Goal: Task Accomplishment & Management: Use online tool/utility

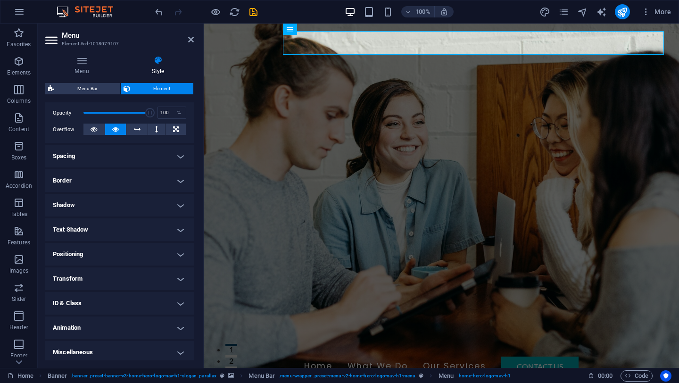
scroll to position [141, 0]
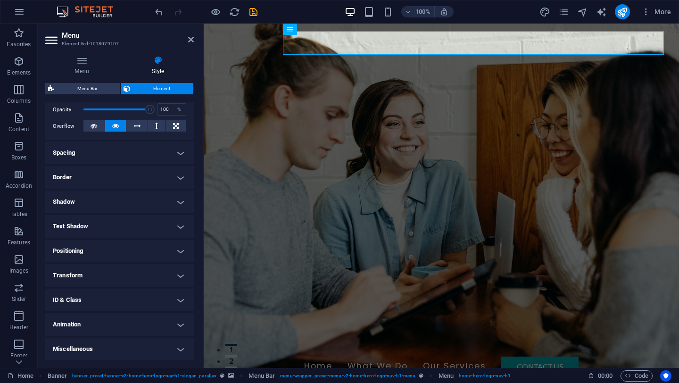
click at [184, 158] on h4 "Spacing" at bounding box center [119, 152] width 149 height 23
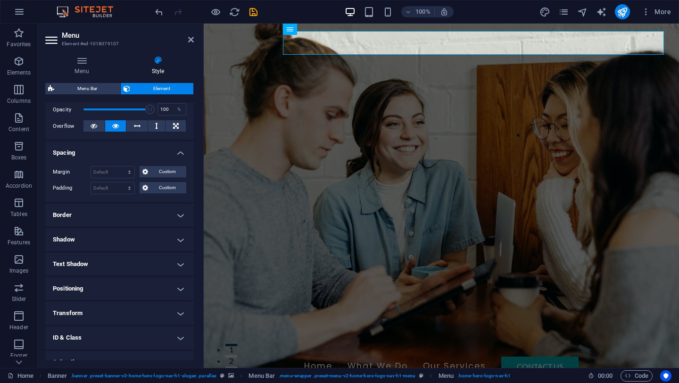
click at [151, 209] on h4 "Border" at bounding box center [119, 215] width 149 height 23
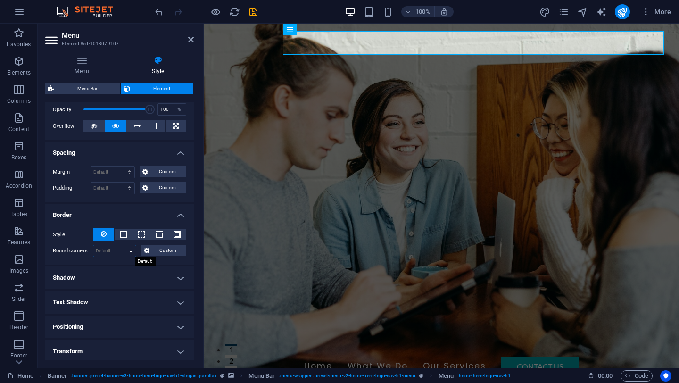
click at [131, 249] on select "Default px rem % vh vw Custom" at bounding box center [114, 250] width 42 height 11
click at [93, 245] on select "Default px rem % vh vw Custom" at bounding box center [114, 250] width 42 height 11
click at [153, 254] on span "Custom" at bounding box center [168, 250] width 32 height 11
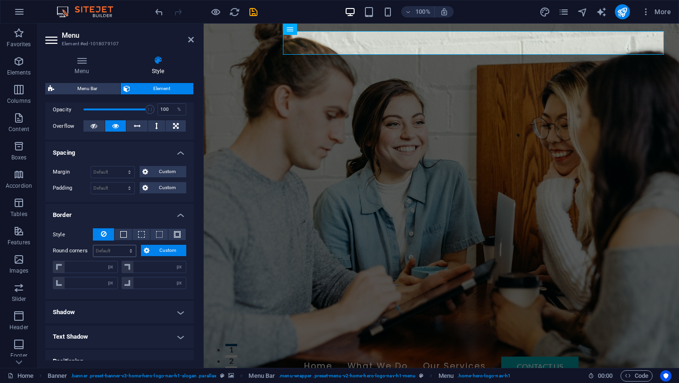
click at [116, 245] on div "Default px rem % vh vw Custom" at bounding box center [114, 251] width 43 height 12
click at [115, 248] on select "Default px rem % vh vw Custom" at bounding box center [114, 250] width 42 height 11
select select "px"
click at [122, 245] on select "Default px rem % vh vw Custom" at bounding box center [114, 250] width 42 height 11
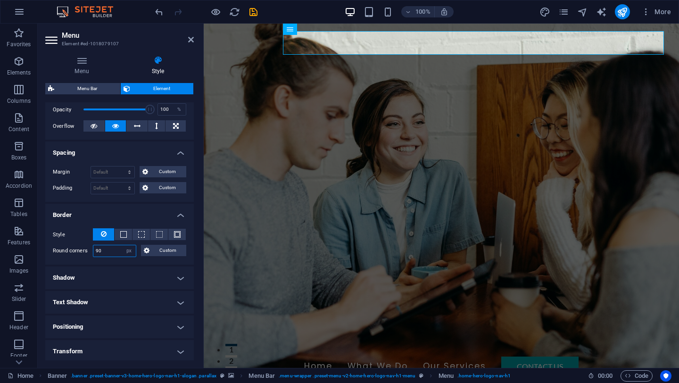
type input "90"
click at [107, 208] on h4 "Border" at bounding box center [119, 212] width 149 height 17
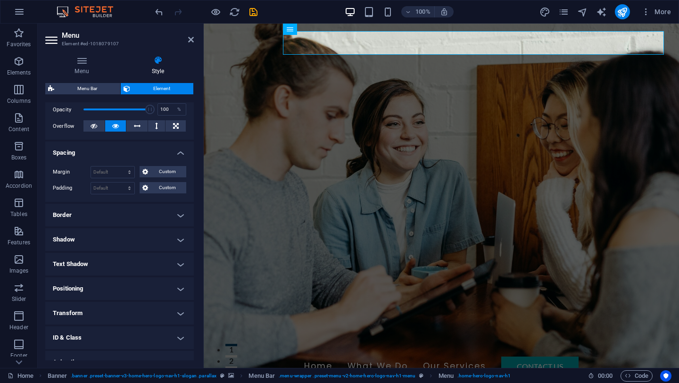
click at [107, 208] on h4 "Border" at bounding box center [119, 215] width 149 height 23
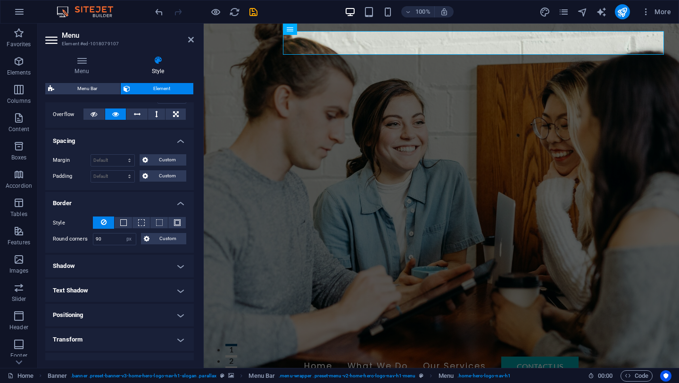
scroll to position [172, 0]
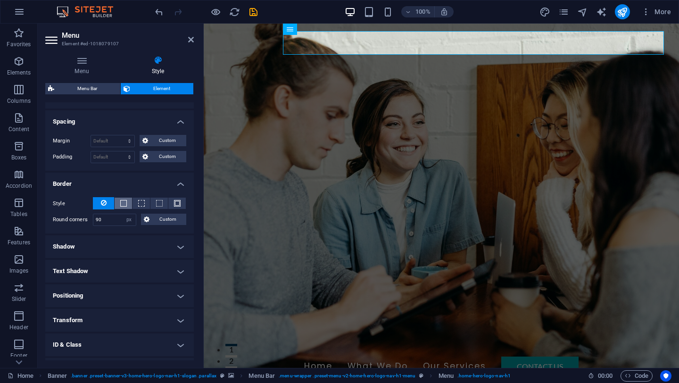
click at [127, 202] on button at bounding box center [123, 203] width 17 height 11
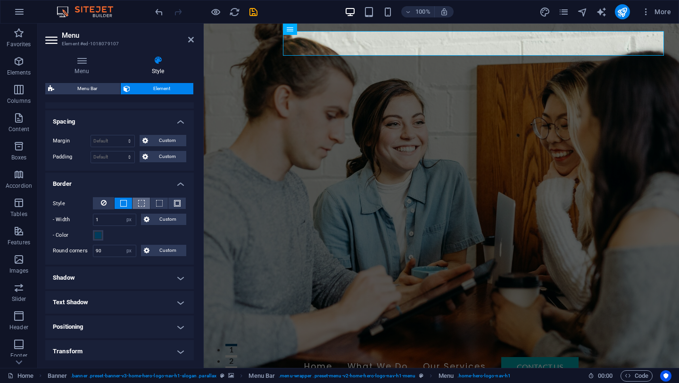
click at [145, 202] on button at bounding box center [141, 203] width 17 height 11
click at [176, 200] on span at bounding box center [177, 203] width 7 height 7
click at [138, 180] on h4 "Border" at bounding box center [119, 181] width 149 height 17
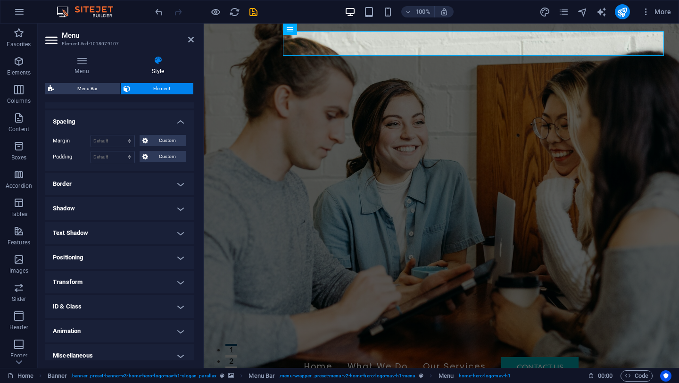
click at [138, 180] on h4 "Border" at bounding box center [119, 184] width 149 height 23
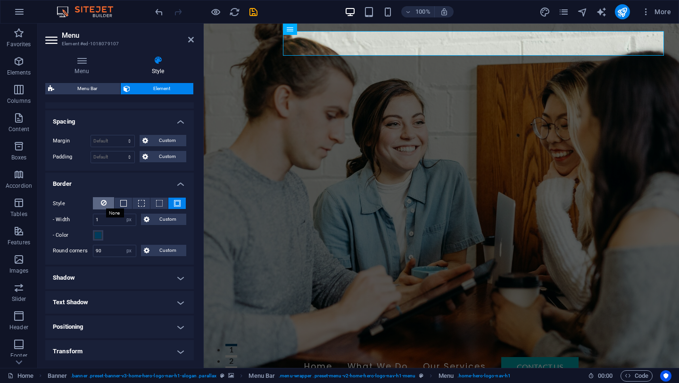
click at [104, 205] on icon at bounding box center [104, 202] width 6 height 11
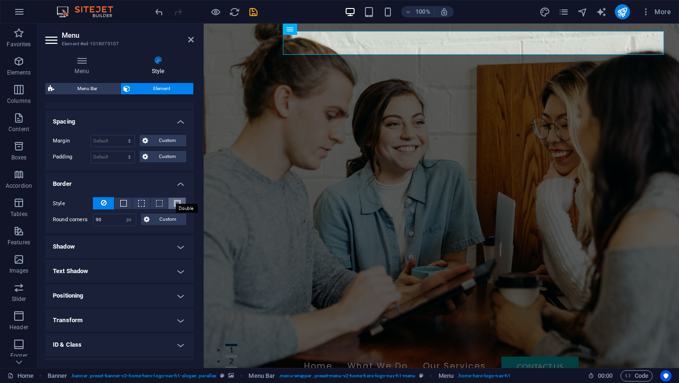
click at [175, 205] on span at bounding box center [177, 203] width 7 height 7
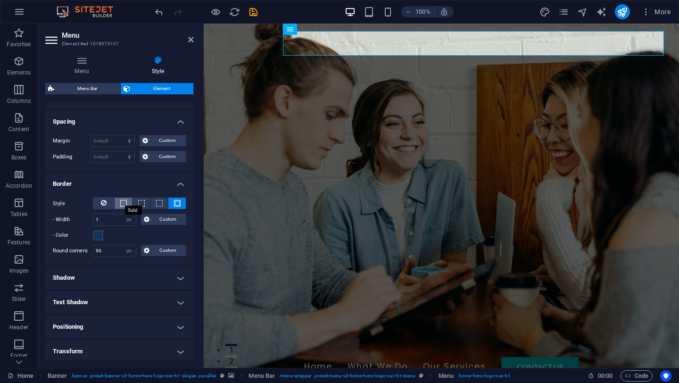
click at [122, 201] on span at bounding box center [123, 203] width 7 height 7
click at [148, 199] on button at bounding box center [141, 203] width 17 height 11
click at [153, 200] on button at bounding box center [158, 203] width 17 height 11
click at [122, 200] on span at bounding box center [123, 203] width 7 height 7
click at [108, 201] on button at bounding box center [103, 203] width 21 height 12
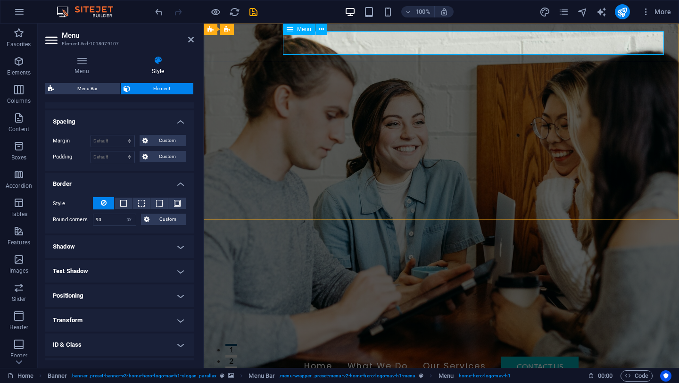
click at [557, 355] on nav "Home What We Do Our Services Contact Us" at bounding box center [441, 367] width 445 height 24
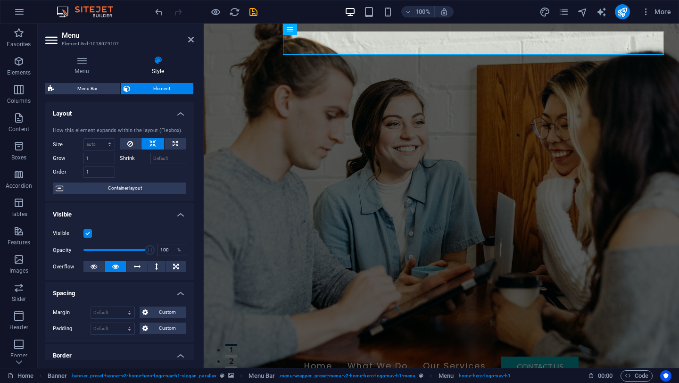
scroll to position [216, 0]
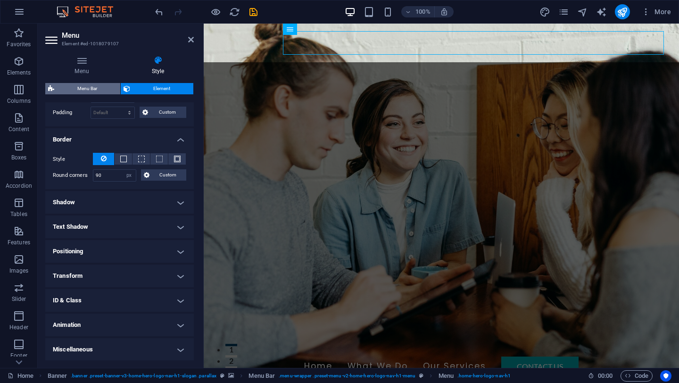
click at [105, 85] on span "Menu Bar" at bounding box center [87, 88] width 60 height 11
select select "rem"
select select "preset-menu-v2-home-hero-logo-nav-h1-menu"
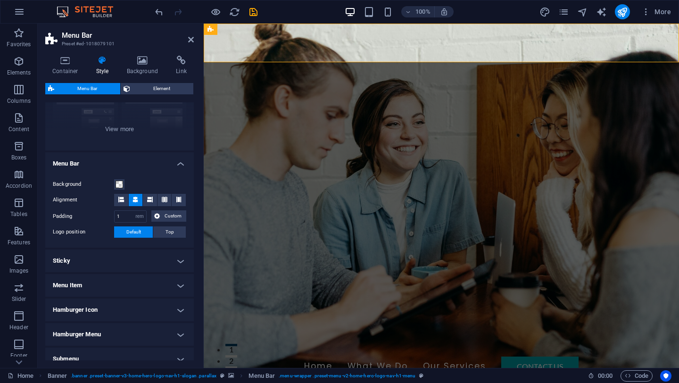
scroll to position [158, 0]
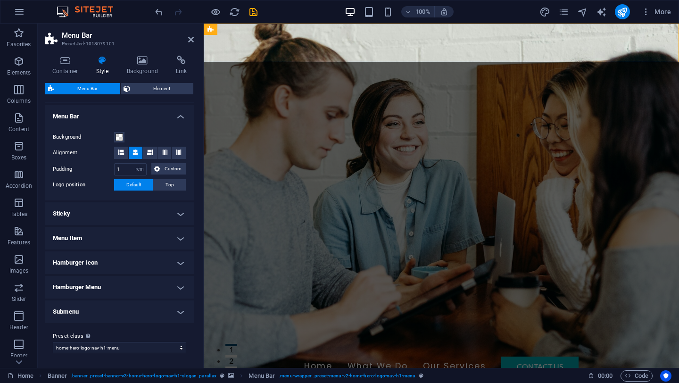
click at [182, 215] on h4 "Sticky" at bounding box center [119, 213] width 149 height 23
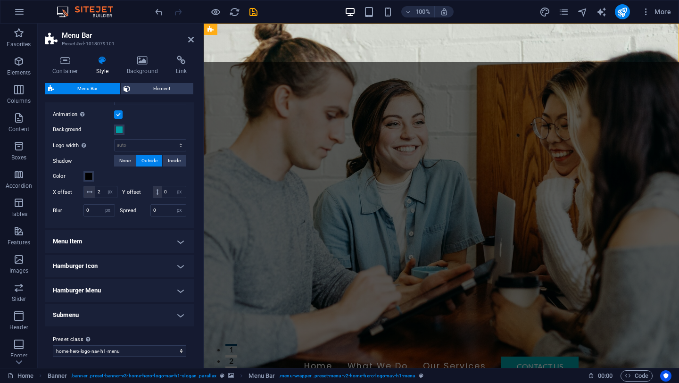
scroll to position [319, 0]
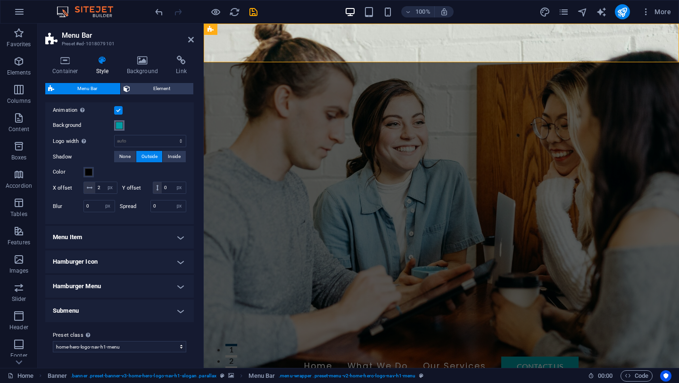
click at [115, 120] on button "Background" at bounding box center [119, 125] width 10 height 10
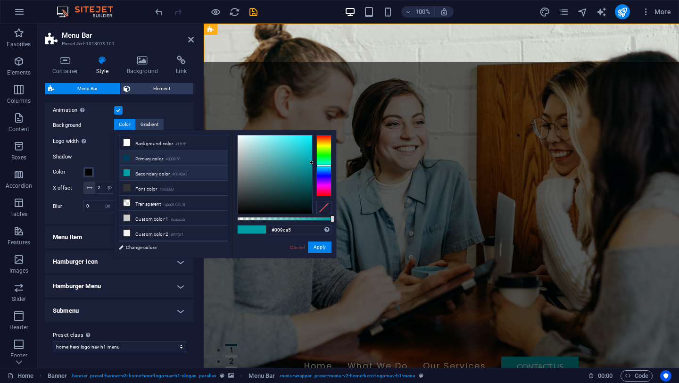
click at [159, 160] on li "Primary color #003B5C" at bounding box center [173, 157] width 108 height 15
type input "#003b5c"
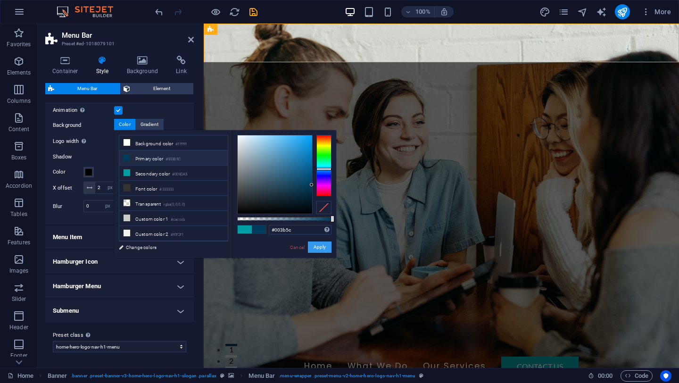
click at [324, 246] on button "Apply" at bounding box center [320, 246] width 24 height 11
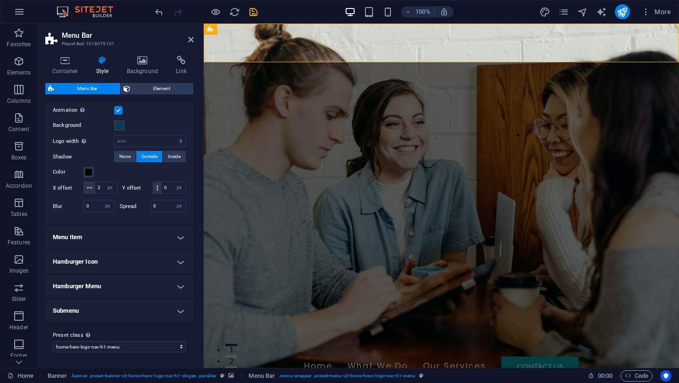
click at [168, 230] on h4 "Menu Item" at bounding box center [119, 237] width 149 height 23
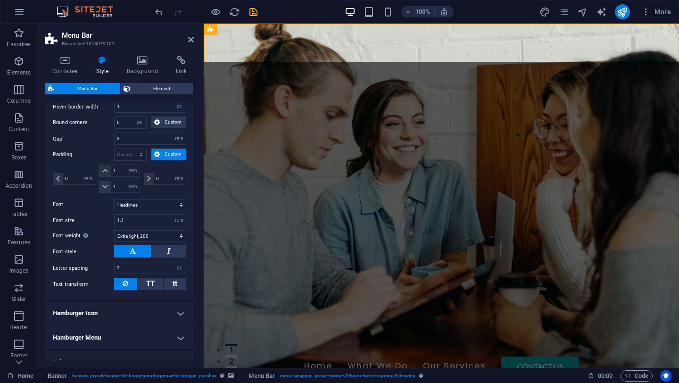
scroll to position [535, 0]
click at [130, 129] on input "0" at bounding box center [131, 122] width 32 height 11
type input "50"
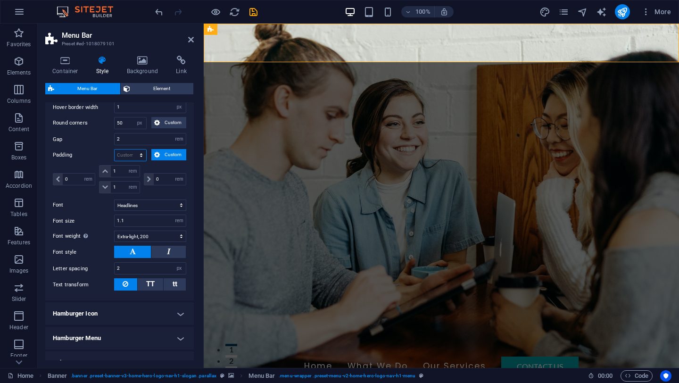
click at [130, 161] on select "px rem % vh vw Custom" at bounding box center [131, 155] width 32 height 11
select select "px"
click at [132, 161] on select "px rem % vh vw Custom" at bounding box center [131, 155] width 32 height 11
type input "0"
select select "px"
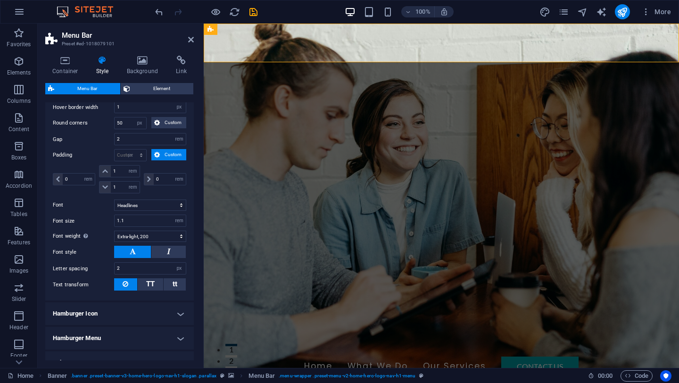
type input "0"
select select "px"
type input "0"
select select "px"
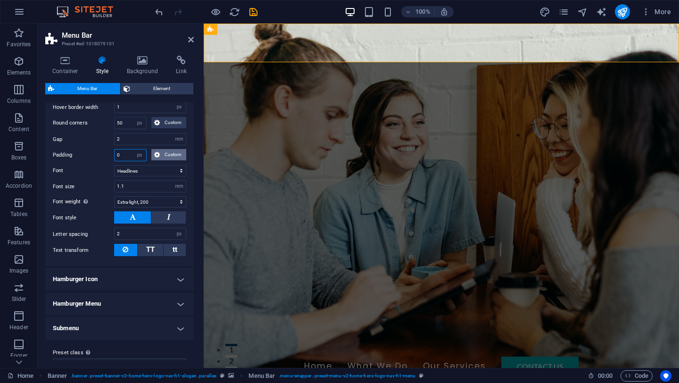
click at [151, 160] on button "Custom" at bounding box center [168, 154] width 35 height 11
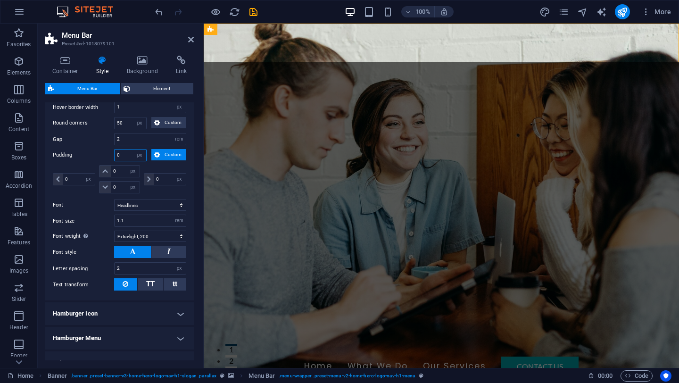
click at [128, 161] on input "0" at bounding box center [131, 155] width 32 height 11
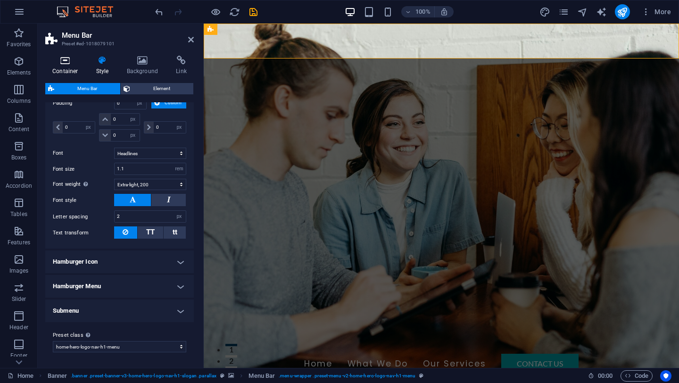
click at [75, 59] on icon at bounding box center [65, 60] width 40 height 9
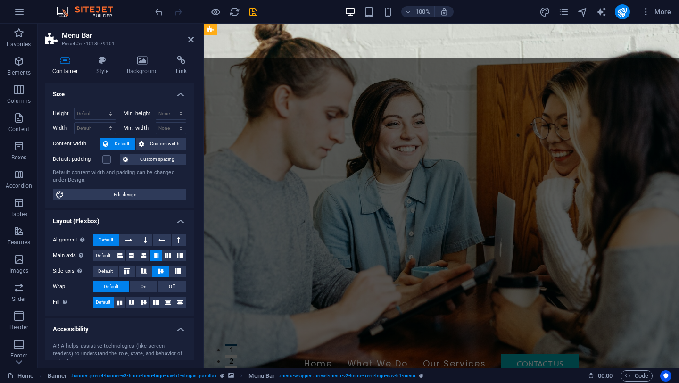
scroll to position [88, 0]
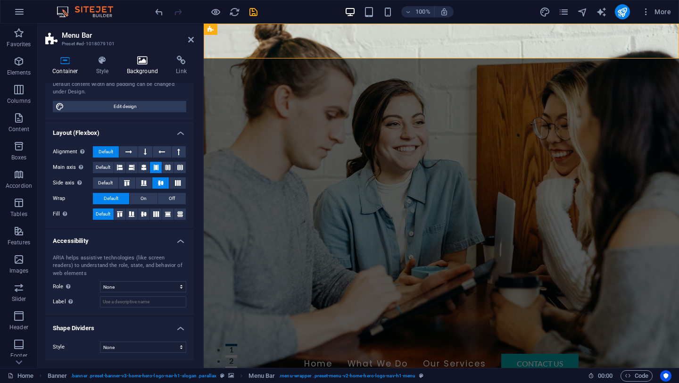
click at [142, 57] on icon at bounding box center [143, 60] width 46 height 9
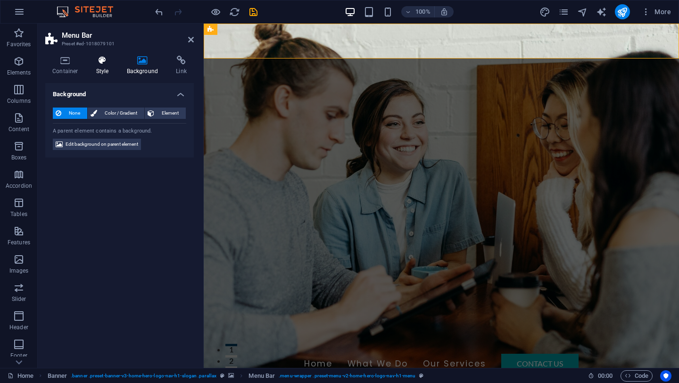
click at [109, 56] on icon at bounding box center [102, 60] width 27 height 9
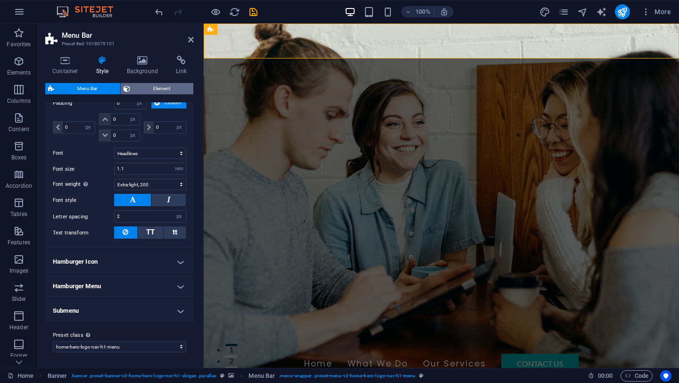
click at [149, 90] on span "Element" at bounding box center [162, 88] width 58 height 11
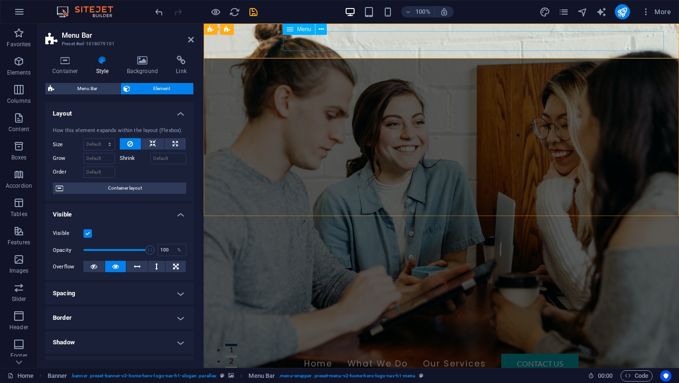
click at [562, 354] on nav "Home What We Do Our Services Contact Us" at bounding box center [441, 364] width 445 height 20
click at [561, 354] on nav "Home What We Do Our Services Contact Us" at bounding box center [441, 364] width 445 height 20
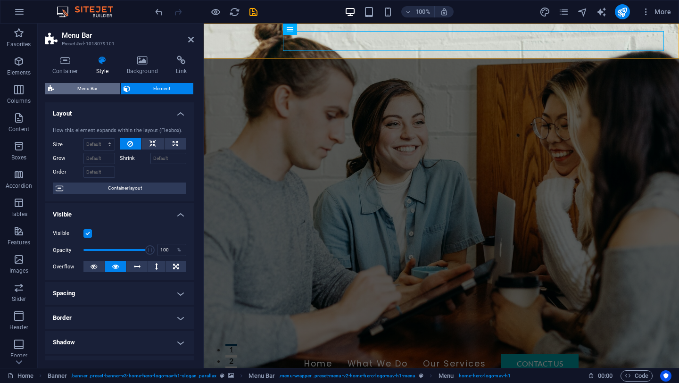
click at [69, 90] on span "Menu Bar" at bounding box center [87, 88] width 60 height 11
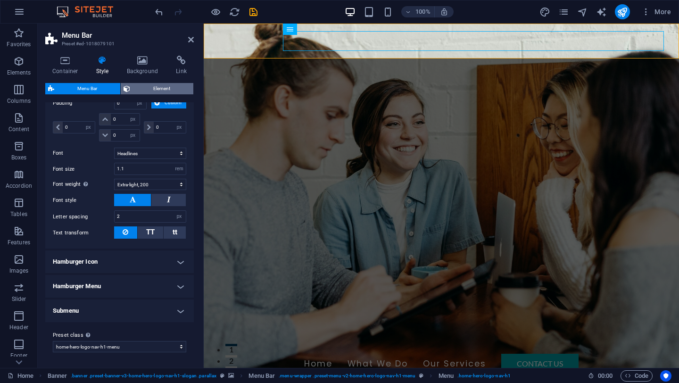
click at [144, 90] on span "Element" at bounding box center [162, 88] width 58 height 11
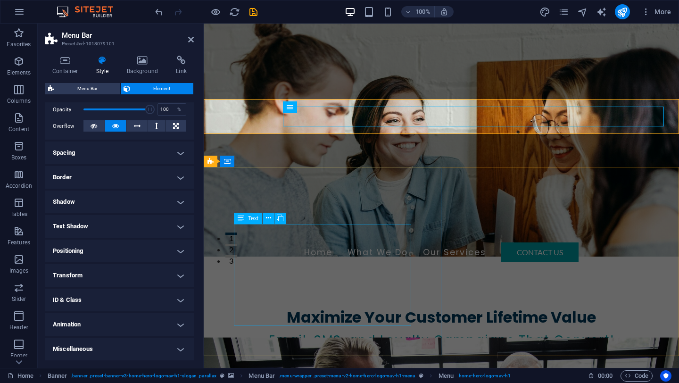
scroll to position [0, 0]
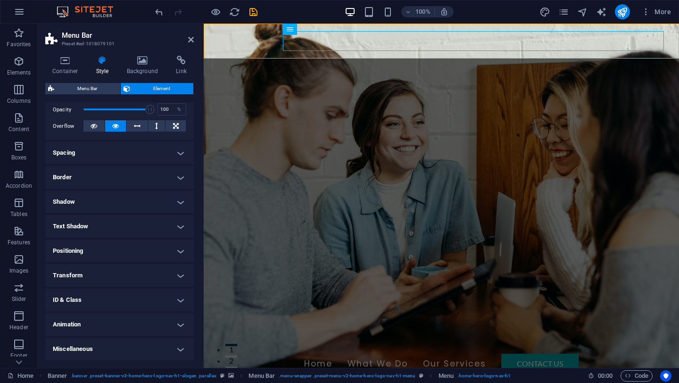
click at [189, 34] on h2 "Menu Bar" at bounding box center [128, 35] width 132 height 8
click at [191, 38] on icon at bounding box center [191, 40] width 6 height 8
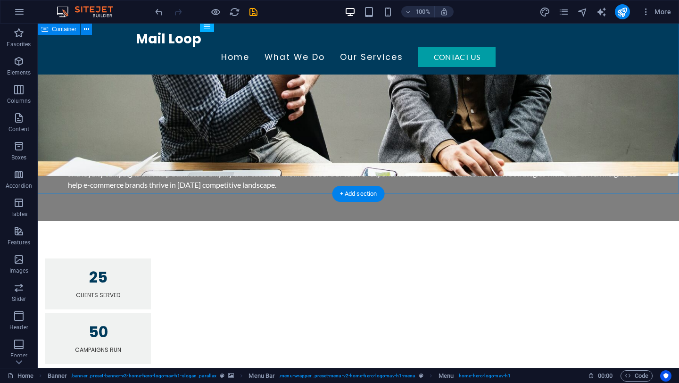
scroll to position [672, 0]
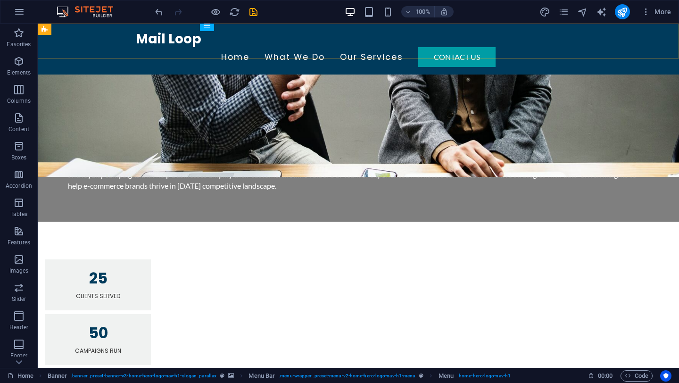
click at [158, 51] on div "Mail Loop Home What We Do Our Services Contact Us" at bounding box center [358, 49] width 641 height 51
click at [158, 38] on div "Mail Loop" at bounding box center [358, 39] width 445 height 16
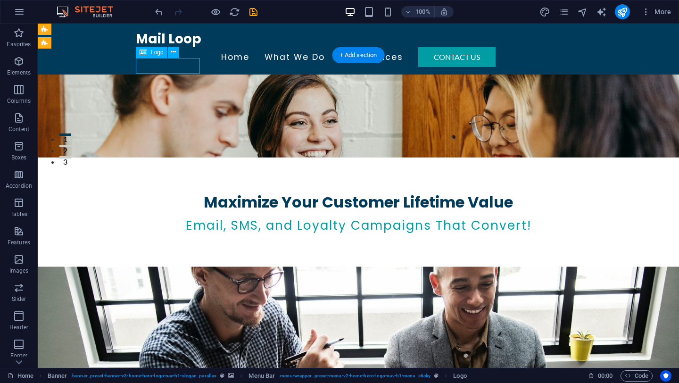
scroll to position [67, 0]
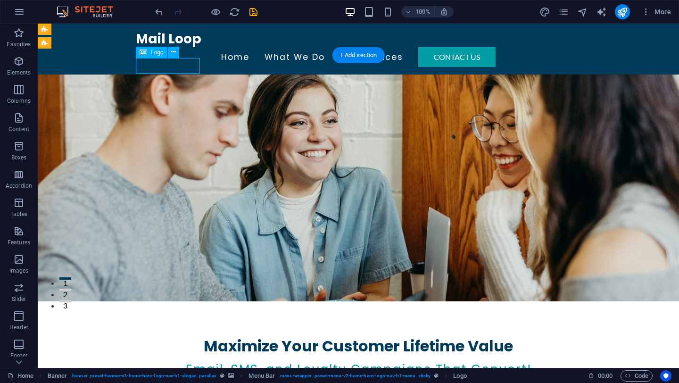
drag, startPoint x: 160, startPoint y: 38, endPoint x: 144, endPoint y: 40, distance: 16.6
click at [144, 39] on div "Mail Loop" at bounding box center [358, 39] width 445 height 16
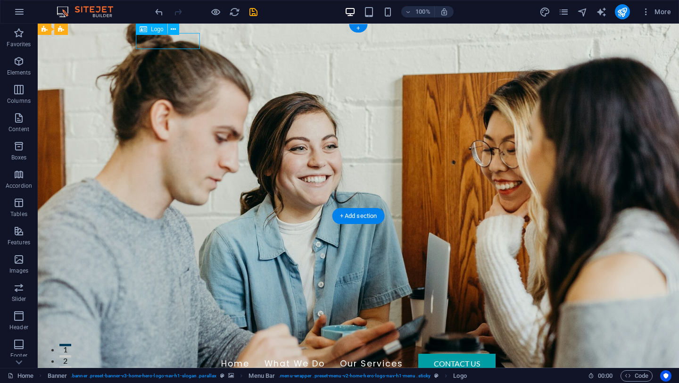
click at [148, 338] on div "Mail Loop" at bounding box center [358, 346] width 445 height 16
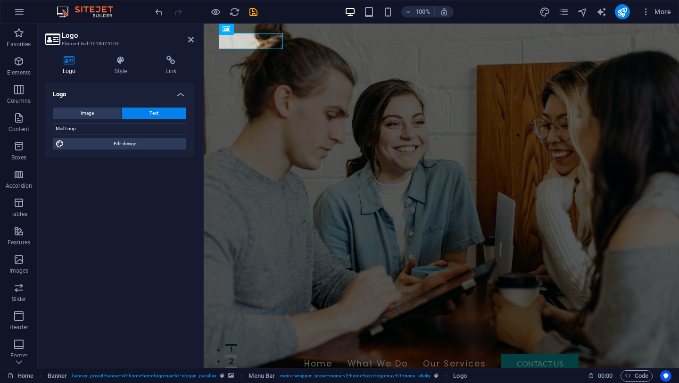
click at [126, 150] on div "Image Text Drag files here, click to choose files or select files from Files or…" at bounding box center [119, 128] width 149 height 57
click at [126, 148] on span "Edit design" at bounding box center [125, 143] width 116 height 11
select select "px"
select select "200"
select select "px"
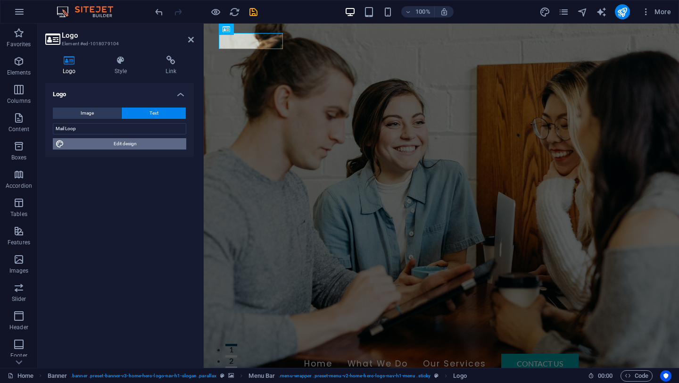
select select "rem"
select select "700"
select select "px"
select select "rem"
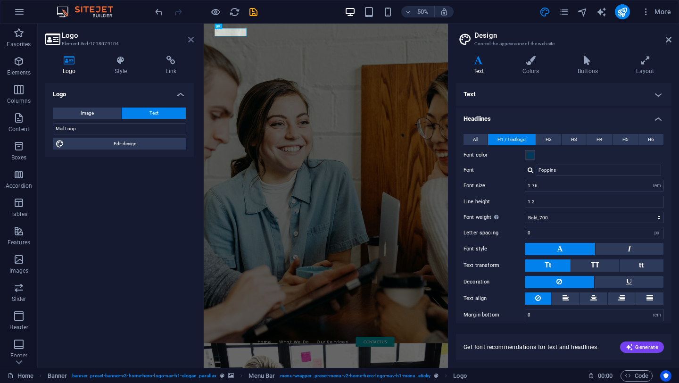
click at [190, 38] on icon at bounding box center [191, 40] width 6 height 8
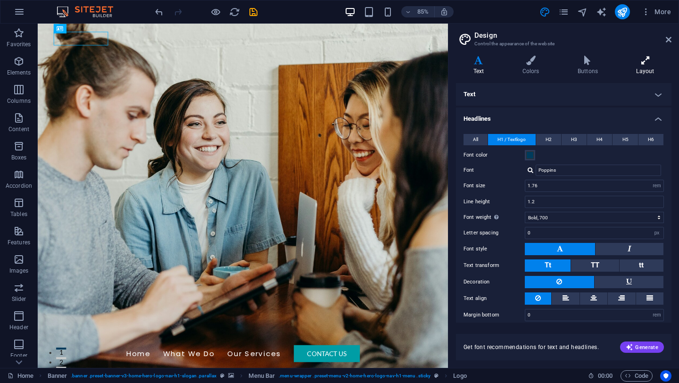
click at [645, 70] on h4 "Layout" at bounding box center [645, 66] width 52 height 20
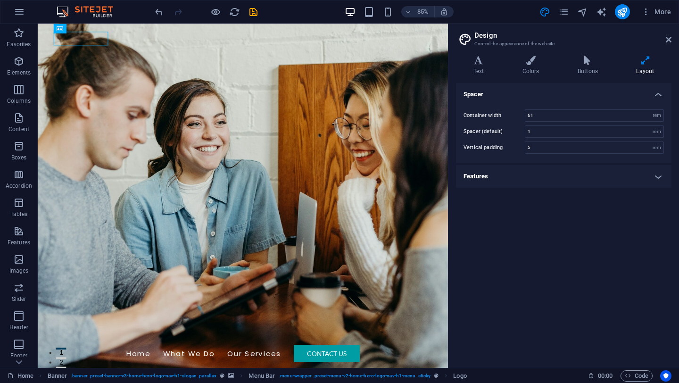
click at [513, 183] on h4 "Features" at bounding box center [564, 176] width 216 height 23
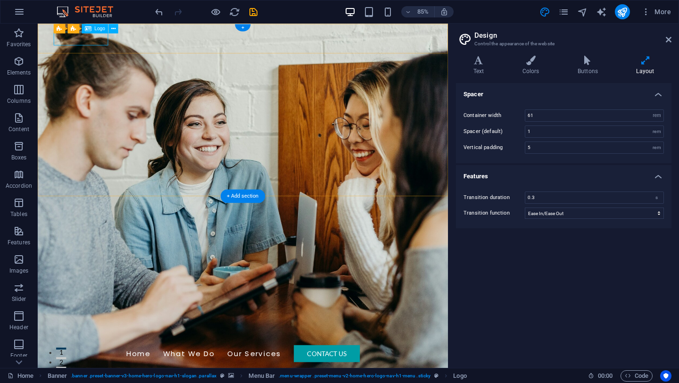
click at [113, 25] on icon at bounding box center [113, 28] width 4 height 8
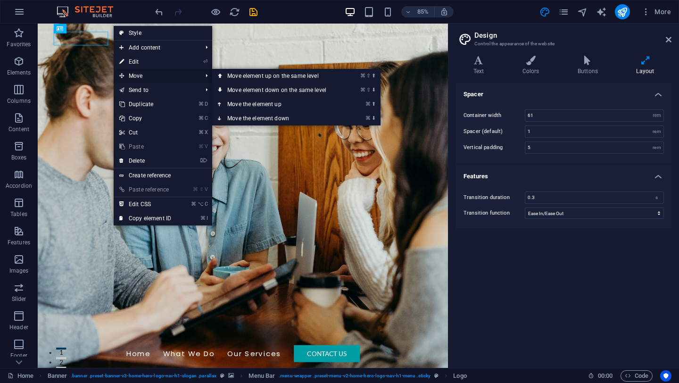
click at [165, 71] on span "Move" at bounding box center [156, 76] width 84 height 14
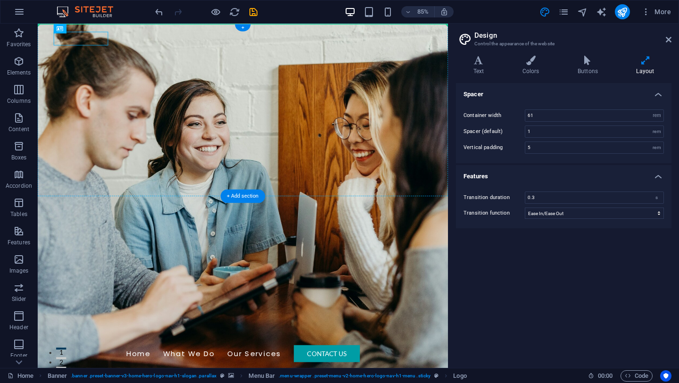
drag, startPoint x: 86, startPoint y: 42, endPoint x: 55, endPoint y: 42, distance: 31.1
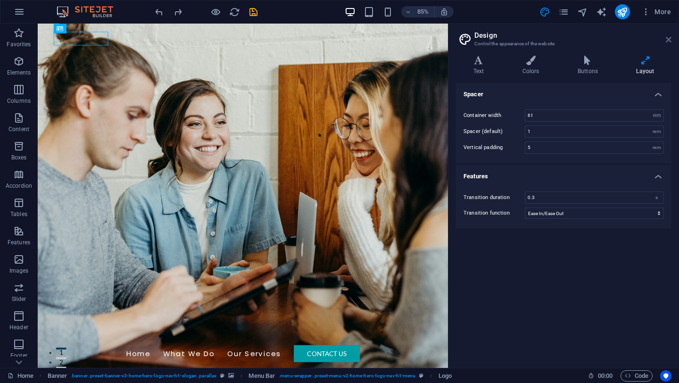
click at [669, 39] on icon at bounding box center [669, 40] width 6 height 8
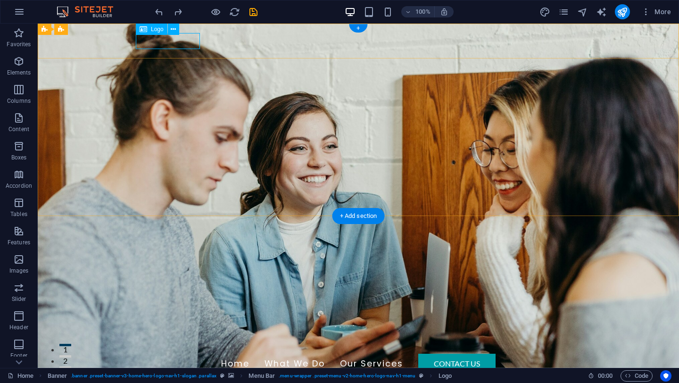
click at [152, 338] on div "Mail Loop" at bounding box center [358, 346] width 445 height 16
click at [136, 338] on div "Mail Loop" at bounding box center [358, 346] width 445 height 16
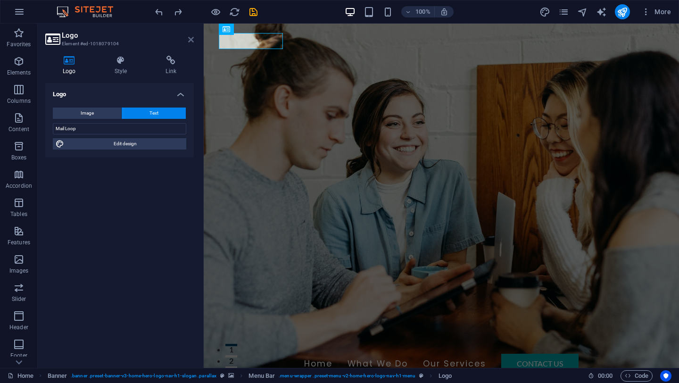
click at [189, 39] on icon at bounding box center [191, 40] width 6 height 8
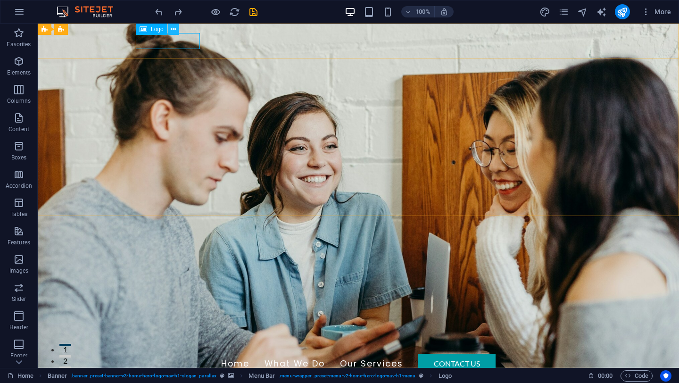
click at [174, 27] on icon at bounding box center [173, 30] width 5 height 10
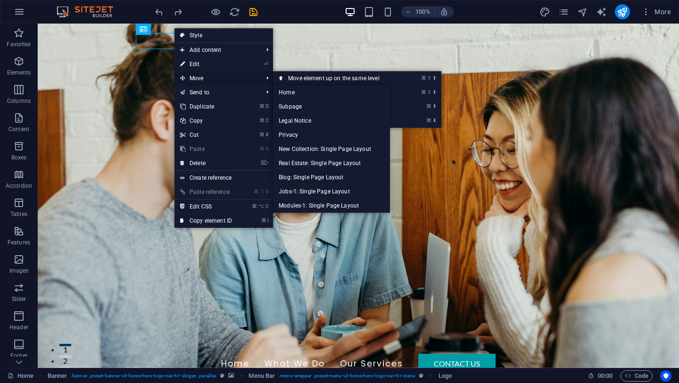
click at [200, 78] on span "Move" at bounding box center [217, 78] width 84 height 14
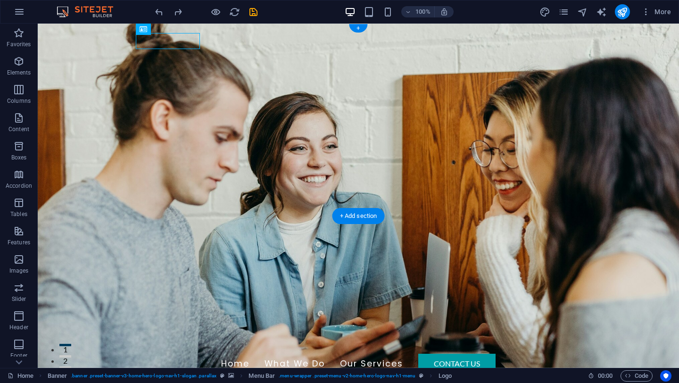
drag, startPoint x: 144, startPoint y: 41, endPoint x: 152, endPoint y: 41, distance: 8.0
click at [152, 338] on div "Mail Loop" at bounding box center [358, 346] width 445 height 16
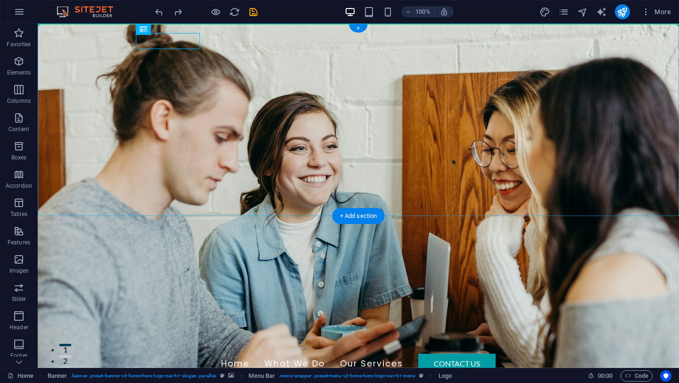
drag, startPoint x: 152, startPoint y: 41, endPoint x: 47, endPoint y: 37, distance: 105.7
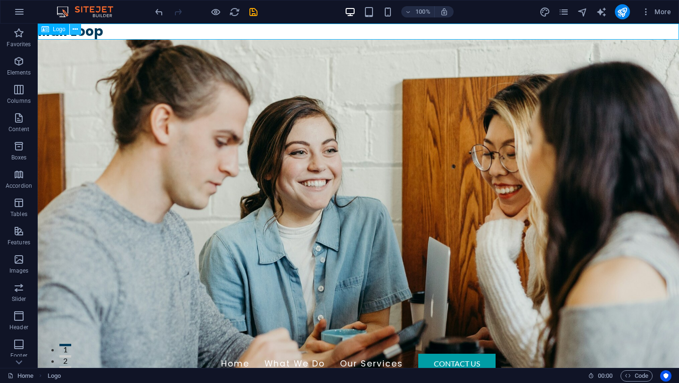
click at [79, 27] on button at bounding box center [75, 29] width 11 height 11
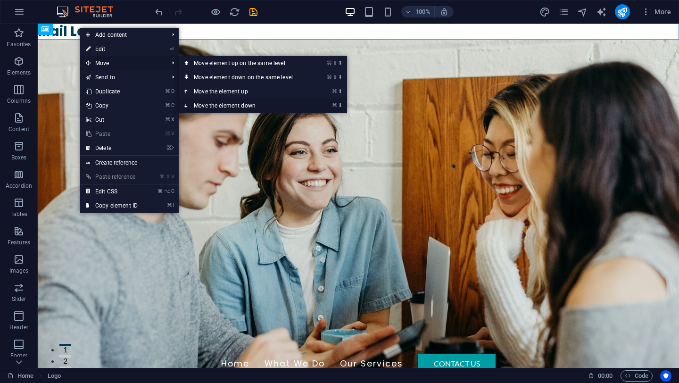
click at [226, 100] on link "⌘ ⬇ Move the element down" at bounding box center [245, 106] width 133 height 14
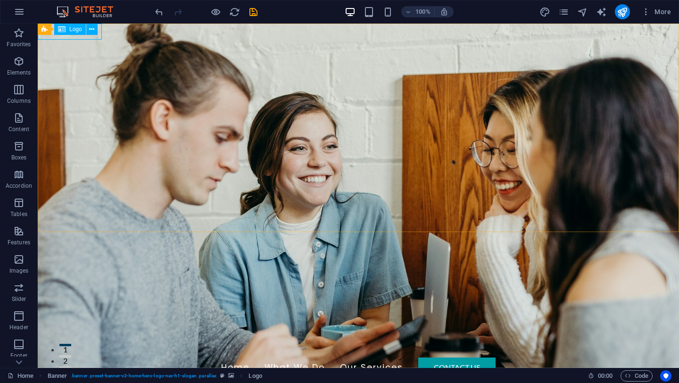
click at [83, 28] on div "Logo" at bounding box center [70, 29] width 32 height 11
click at [93, 30] on icon at bounding box center [91, 30] width 5 height 10
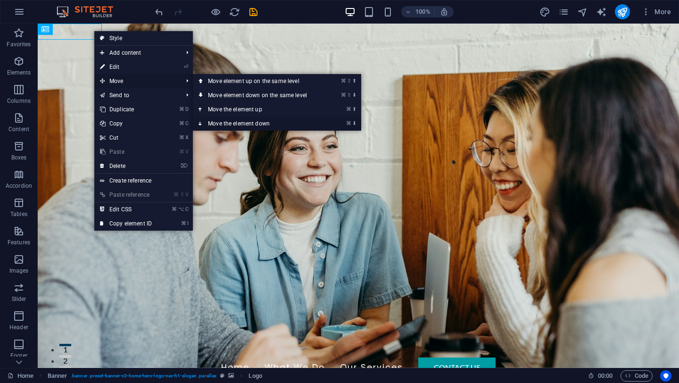
click at [266, 121] on link "⌘ ⬇ Move the element down" at bounding box center [259, 123] width 133 height 14
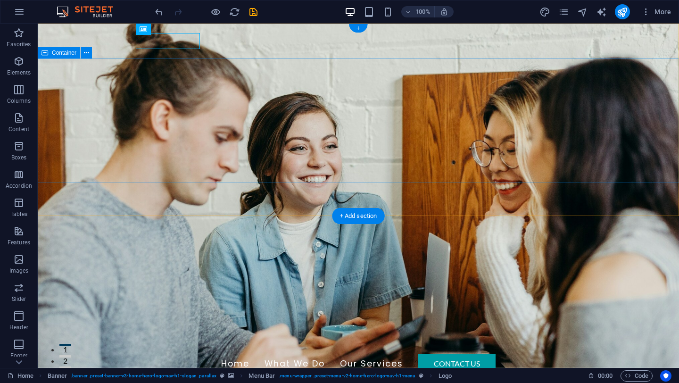
drag, startPoint x: 183, startPoint y: 52, endPoint x: 165, endPoint y: 39, distance: 22.8
click at [229, 354] on nav "Home What We Do Our Services Contact Us" at bounding box center [358, 364] width 445 height 20
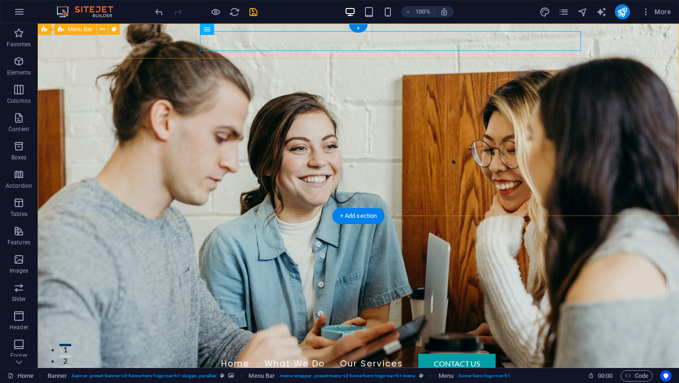
click at [200, 330] on div "Mail Loop Home What We Do Our Services Contact Us" at bounding box center [358, 355] width 641 height 51
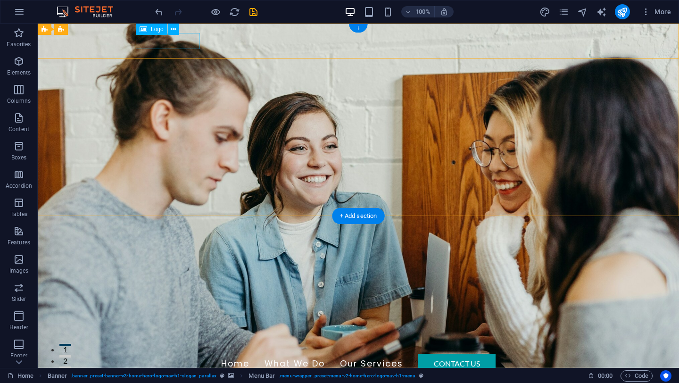
click at [185, 338] on div "Mail Loop" at bounding box center [358, 346] width 445 height 16
click at [156, 32] on span "Logo" at bounding box center [157, 29] width 13 height 6
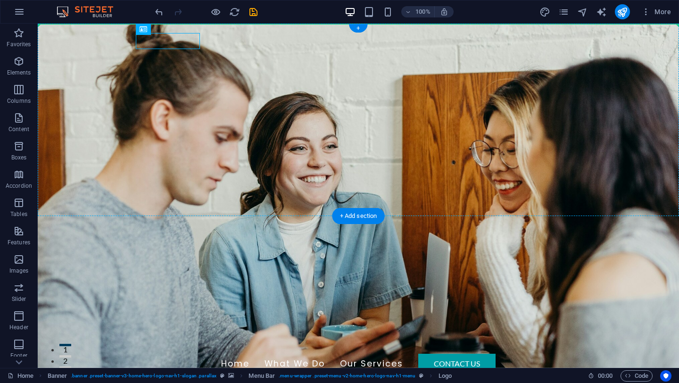
drag, startPoint x: 189, startPoint y: 51, endPoint x: 61, endPoint y: 48, distance: 127.9
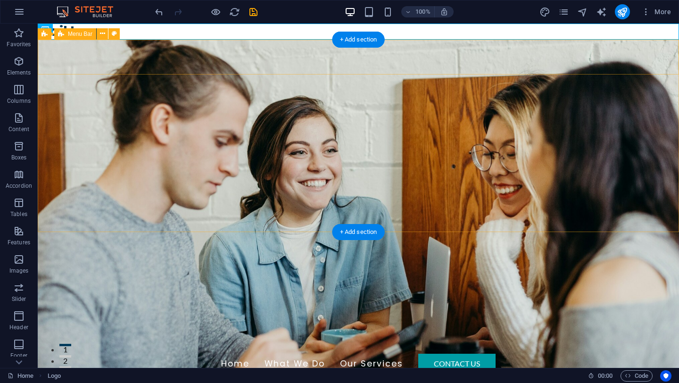
drag, startPoint x: 110, startPoint y: 57, endPoint x: 77, endPoint y: 70, distance: 35.7
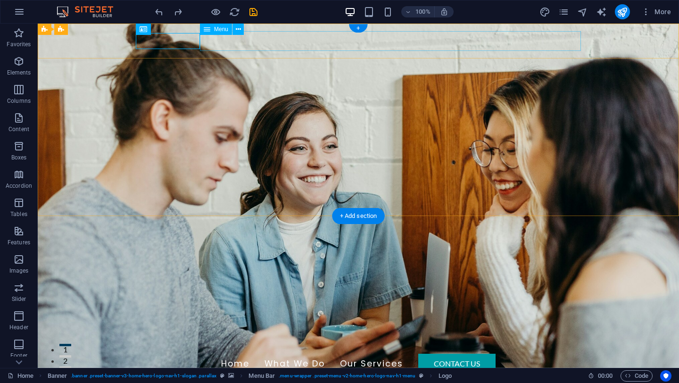
click at [339, 354] on nav "Home What We Do Our Services Contact Us" at bounding box center [358, 364] width 445 height 20
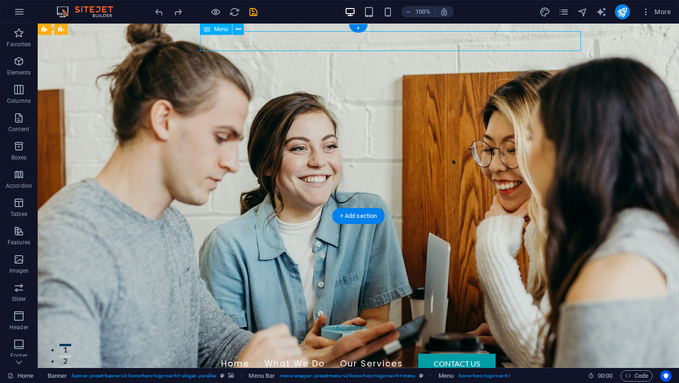
click at [291, 354] on nav "Home What We Do Our Services Contact Us" at bounding box center [358, 364] width 445 height 20
select select "px"
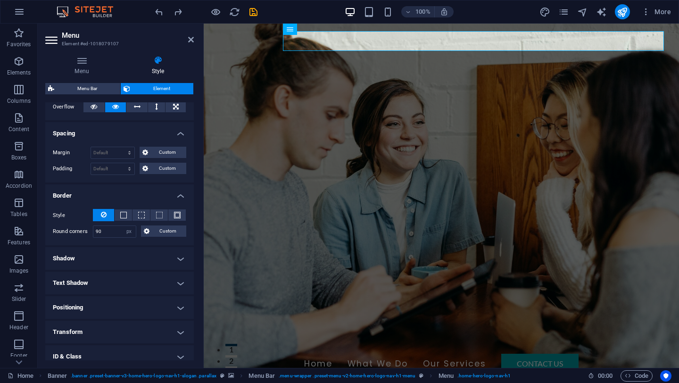
scroll to position [216, 0]
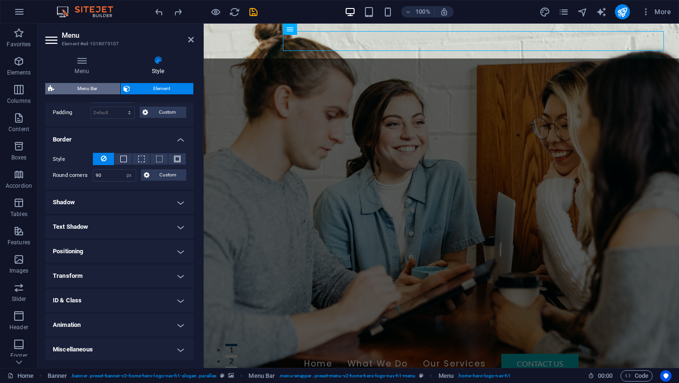
click at [105, 89] on span "Menu Bar" at bounding box center [87, 88] width 60 height 11
select select "rem"
select select "sticky_menu"
select select "px"
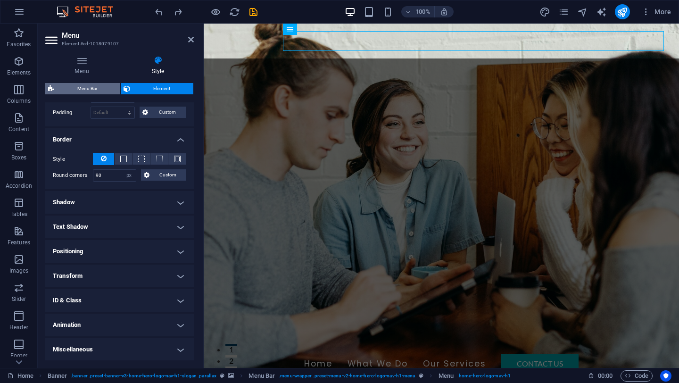
select select "px"
select select "hover_border_bottom"
select select "px"
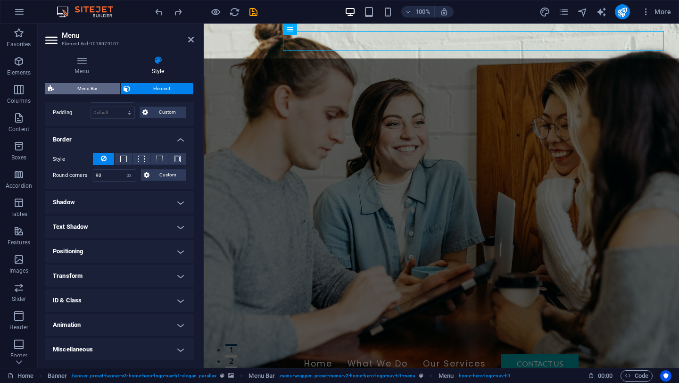
select select "rem"
select select "px"
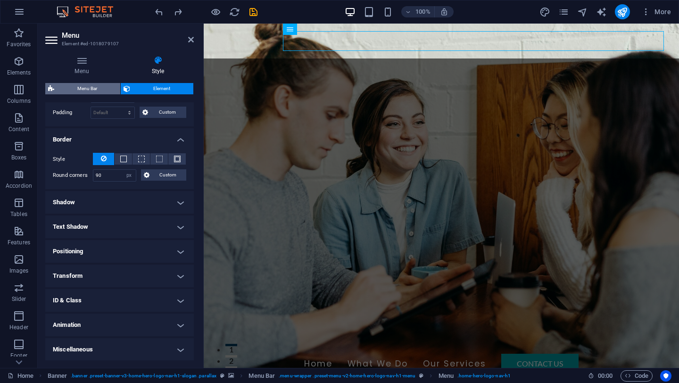
select select "px"
select select "link-special-font"
select select "rem"
select select "200"
select select "px"
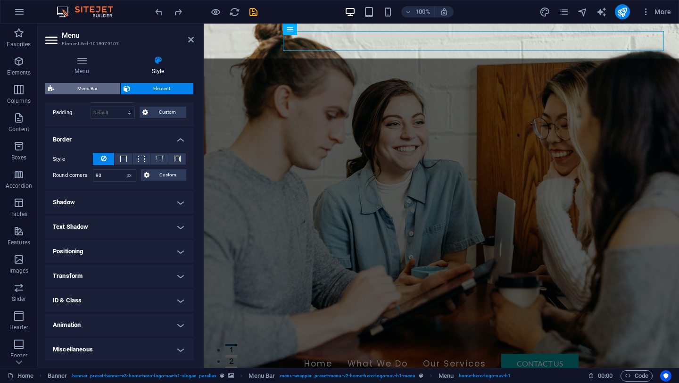
select select "preset-menu-v2-home-hero-logo-nav-h1-menu"
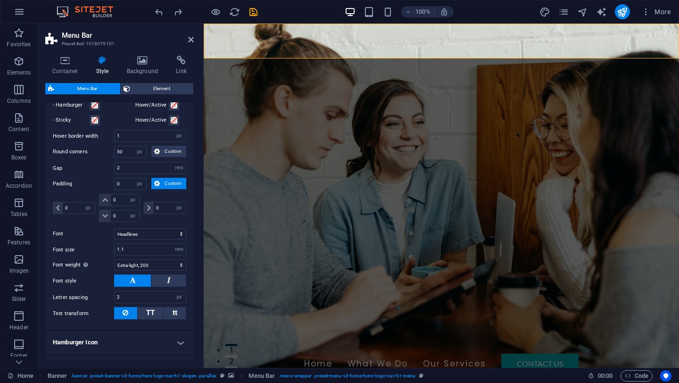
scroll to position [490, 0]
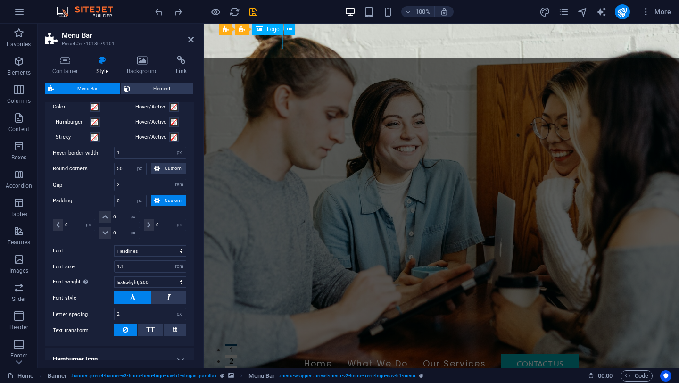
click at [242, 338] on div "Mail Loop" at bounding box center [441, 346] width 445 height 16
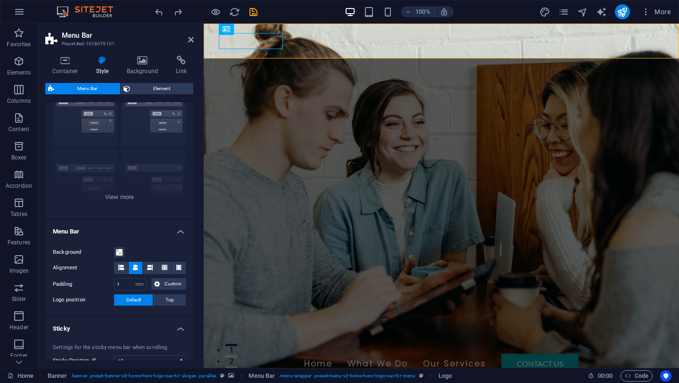
scroll to position [0, 0]
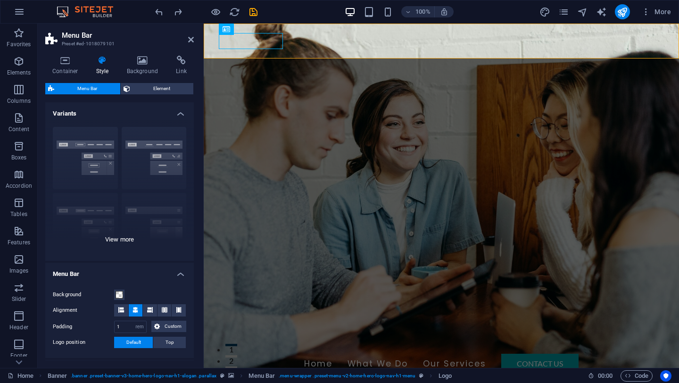
click at [123, 242] on div "Border Centered Default Fixed Loki Trigger Wide XXL" at bounding box center [119, 189] width 149 height 141
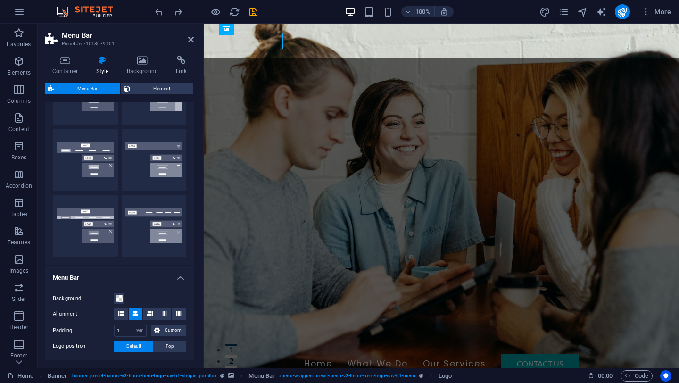
scroll to position [127, 0]
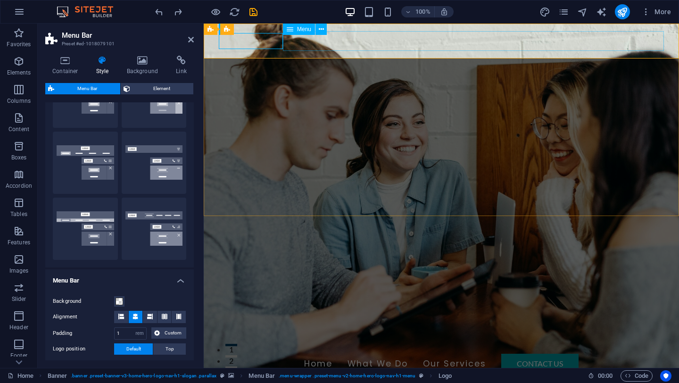
click at [349, 354] on nav "Home What We Do Our Services Contact Us" at bounding box center [441, 364] width 445 height 20
select select "px"
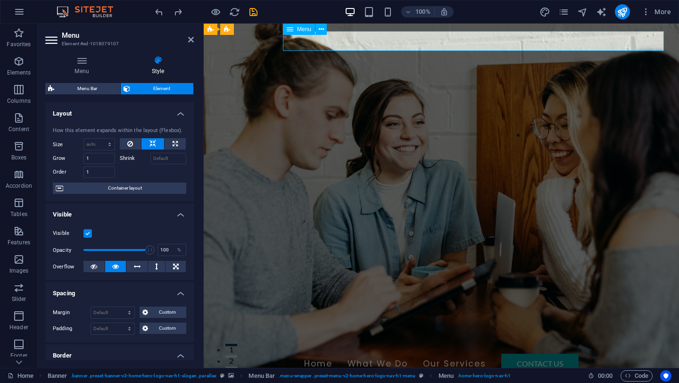
click at [349, 354] on nav "Home What We Do Our Services Contact Us" at bounding box center [441, 364] width 445 height 20
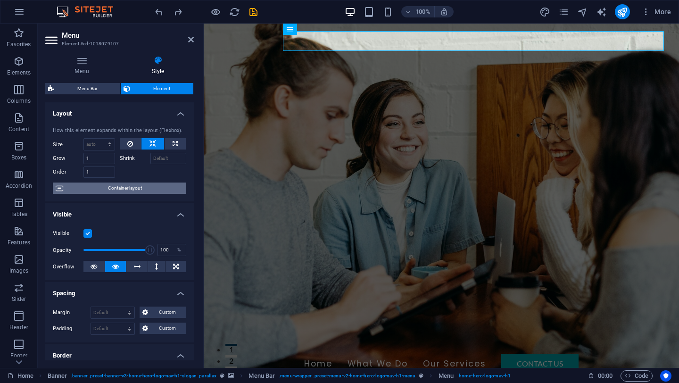
click at [119, 191] on span "Container layout" at bounding box center [124, 188] width 117 height 11
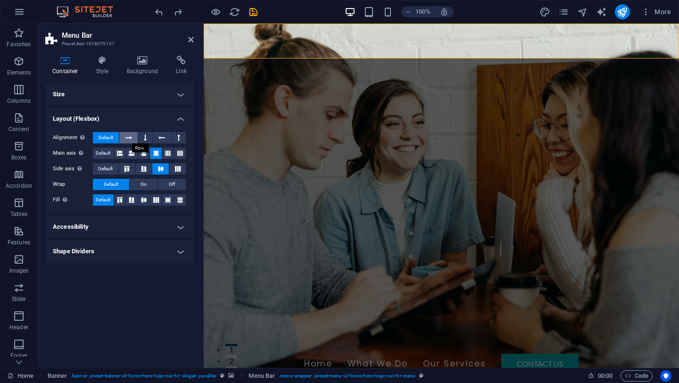
click at [129, 133] on icon at bounding box center [128, 137] width 7 height 11
click at [146, 134] on icon at bounding box center [145, 137] width 3 height 11
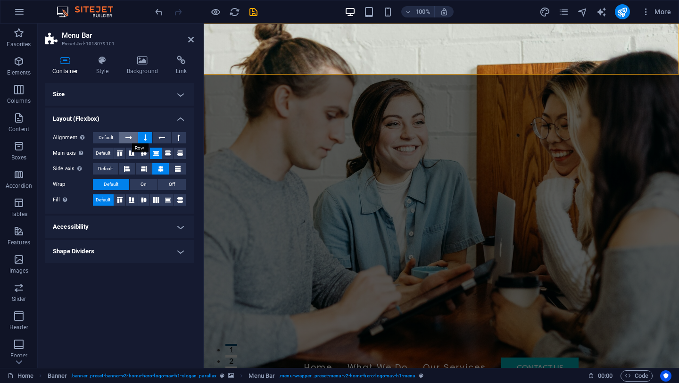
click at [128, 135] on icon at bounding box center [128, 137] width 7 height 11
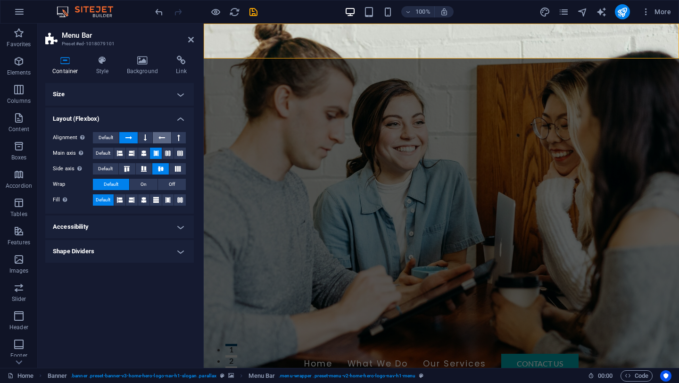
click at [169, 134] on button at bounding box center [162, 137] width 18 height 11
click at [134, 137] on button at bounding box center [128, 137] width 18 height 11
click at [115, 154] on button at bounding box center [120, 153] width 12 height 11
click at [135, 153] on button at bounding box center [132, 153] width 12 height 11
click at [144, 153] on icon at bounding box center [144, 153] width 6 height 11
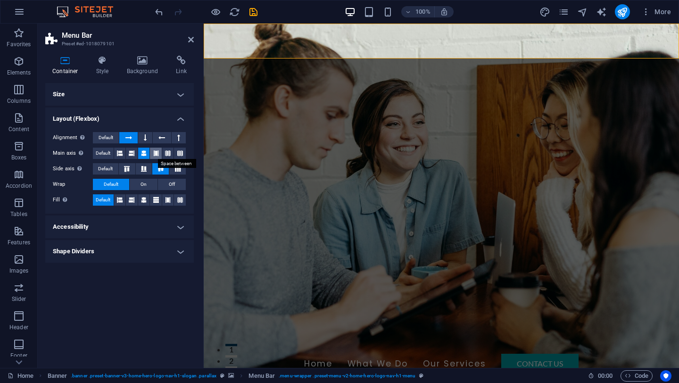
click at [161, 152] on button at bounding box center [156, 153] width 12 height 11
click at [131, 170] on icon at bounding box center [126, 169] width 11 height 6
click at [127, 169] on icon at bounding box center [126, 169] width 11 height 6
click at [174, 166] on icon at bounding box center [177, 169] width 11 height 6
click at [158, 168] on icon at bounding box center [160, 169] width 11 height 6
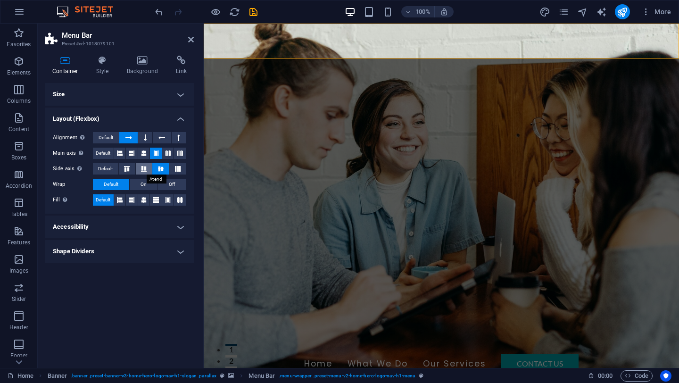
click at [143, 166] on icon at bounding box center [143, 169] width 11 height 6
click at [125, 169] on icon at bounding box center [126, 169] width 11 height 6
click at [157, 168] on icon at bounding box center [160, 169] width 11 height 6
click at [122, 198] on icon at bounding box center [120, 199] width 6 height 11
click at [129, 199] on icon at bounding box center [132, 199] width 6 height 11
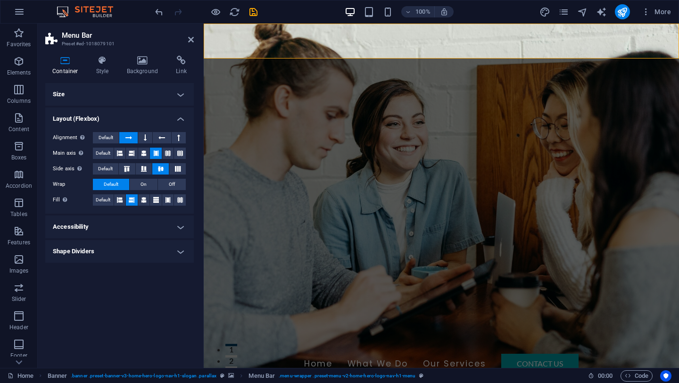
click at [130, 199] on icon at bounding box center [132, 199] width 6 height 11
click at [141, 200] on icon at bounding box center [144, 199] width 6 height 11
click at [158, 200] on icon at bounding box center [156, 199] width 6 height 11
click at [184, 200] on button at bounding box center [180, 199] width 12 height 11
click at [119, 194] on icon at bounding box center [120, 199] width 6 height 11
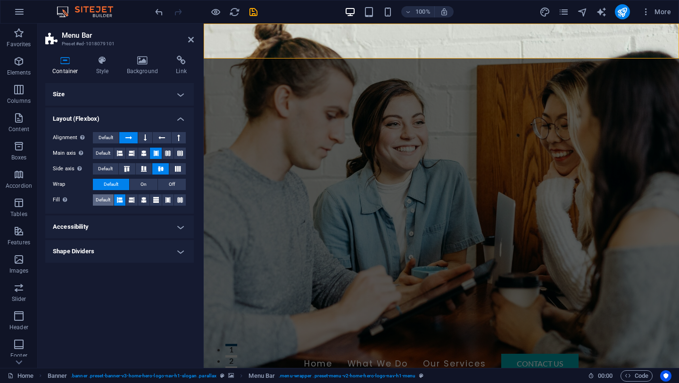
click at [106, 199] on span "Default" at bounding box center [103, 199] width 15 height 11
click at [182, 254] on h4 "Shape Dividers" at bounding box center [119, 251] width 149 height 23
click at [174, 228] on h4 "Accessibility" at bounding box center [119, 227] width 149 height 23
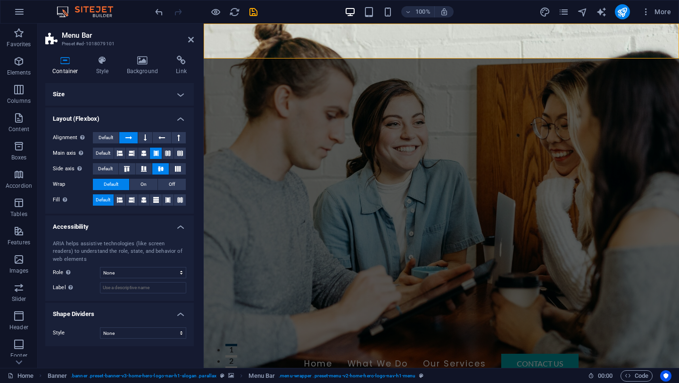
click at [87, 94] on h4 "Size" at bounding box center [119, 94] width 149 height 23
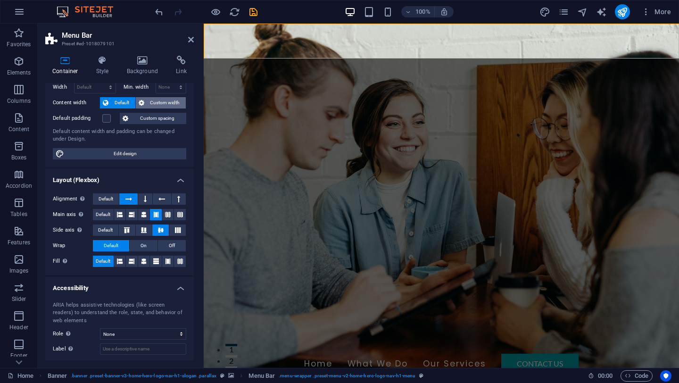
scroll to position [40, 0]
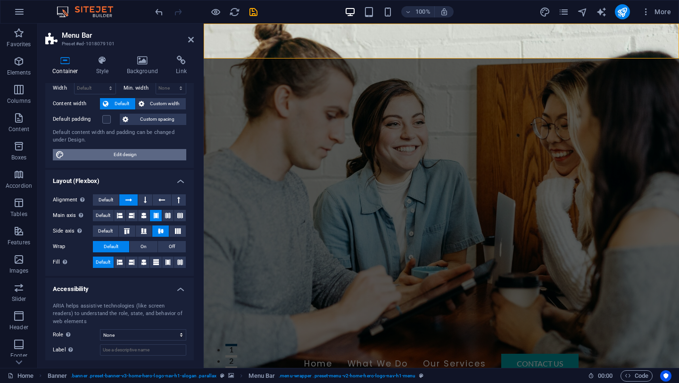
click at [149, 158] on span "Edit design" at bounding box center [125, 154] width 116 height 11
select select "rem"
select select "ease-in-out"
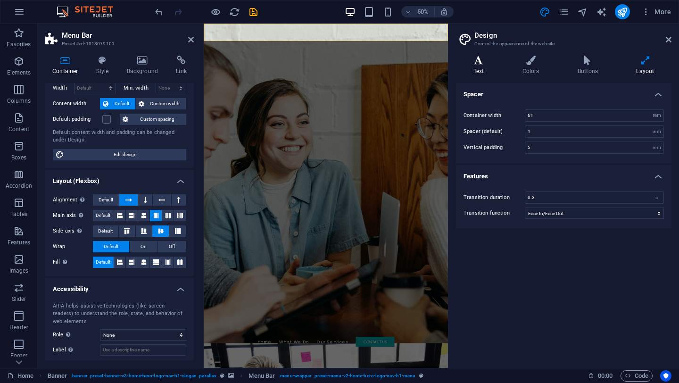
click at [499, 58] on icon at bounding box center [478, 60] width 45 height 9
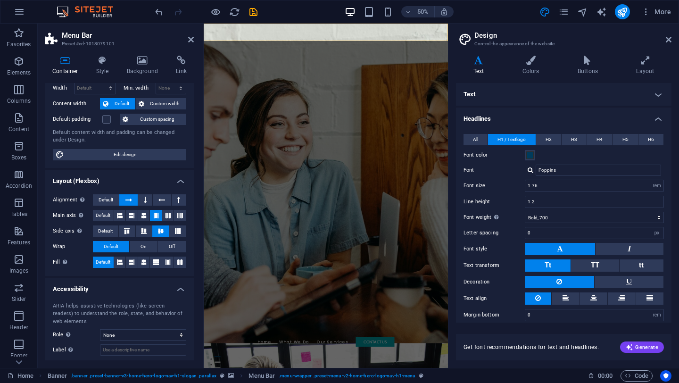
scroll to position [7, 0]
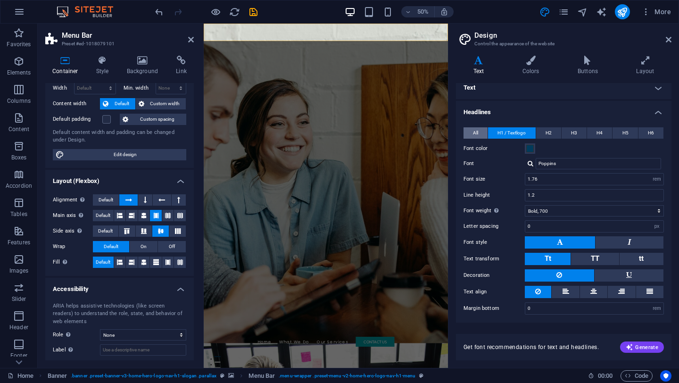
click at [474, 136] on span "All" at bounding box center [475, 132] width 5 height 11
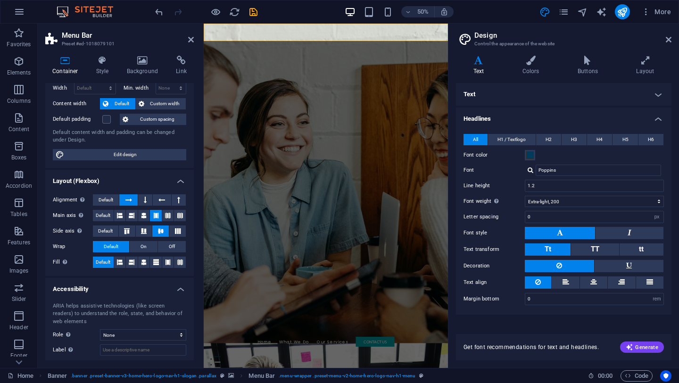
scroll to position [0, 0]
click at [531, 93] on h4 "Text" at bounding box center [564, 94] width 216 height 23
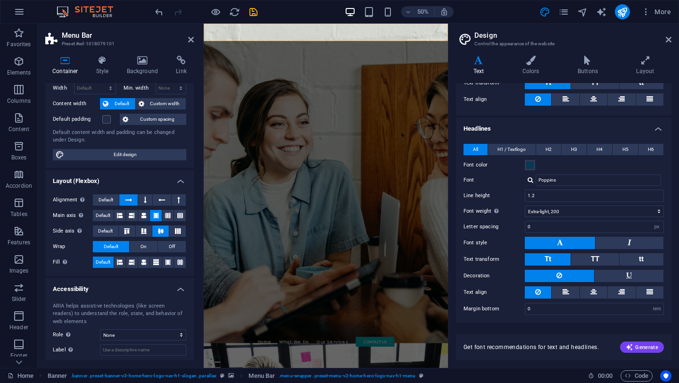
scroll to position [88, 0]
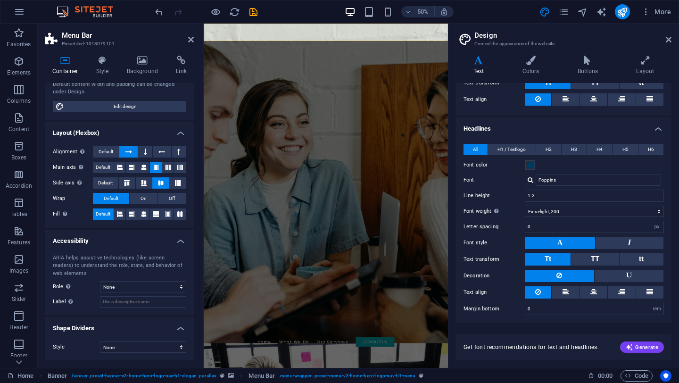
click at [666, 35] on h2 "Design" at bounding box center [572, 35] width 197 height 8
click at [670, 35] on h2 "Design" at bounding box center [572, 35] width 197 height 8
click at [666, 40] on icon at bounding box center [669, 40] width 6 height 8
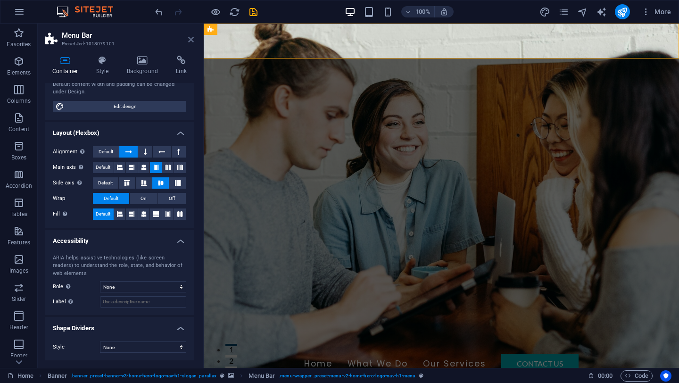
click at [190, 41] on icon at bounding box center [191, 40] width 6 height 8
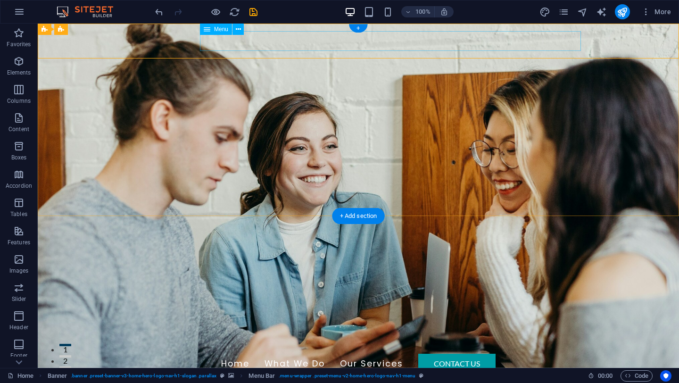
click at [257, 354] on nav "Home What We Do Our Services Contact Us" at bounding box center [358, 364] width 445 height 20
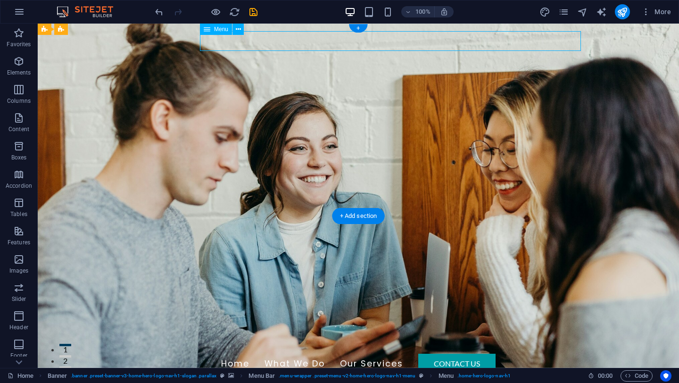
click at [272, 354] on nav "Home What We Do Our Services Contact Us" at bounding box center [358, 364] width 445 height 20
select select "px"
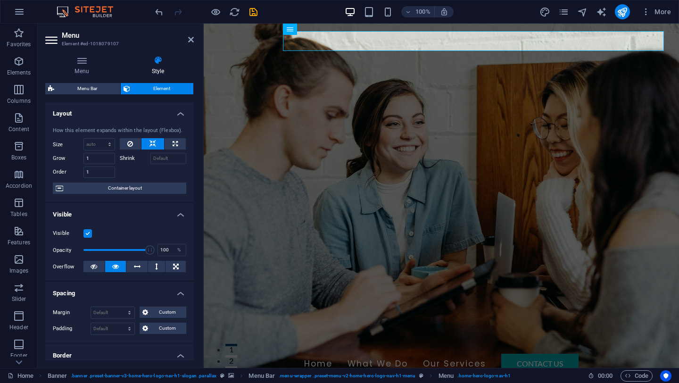
click at [86, 55] on div "Menu Style Menu Auto Custom Create custom menu items for this menu. Recommended…" at bounding box center [120, 208] width 164 height 320
click at [82, 62] on icon at bounding box center [81, 60] width 73 height 9
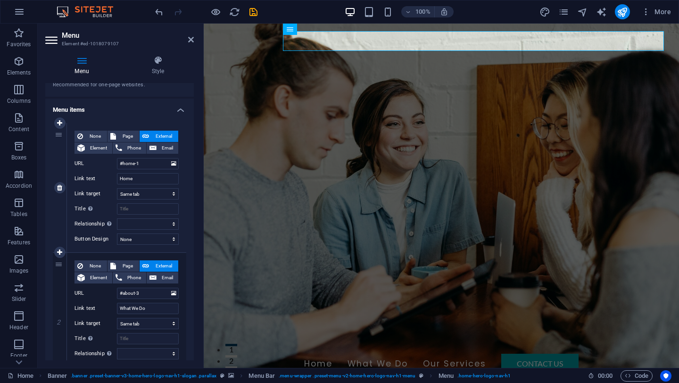
scroll to position [50, 0]
click at [58, 186] on icon at bounding box center [59, 186] width 5 height 7
type input "#about-3"
type input "What We Do"
select select
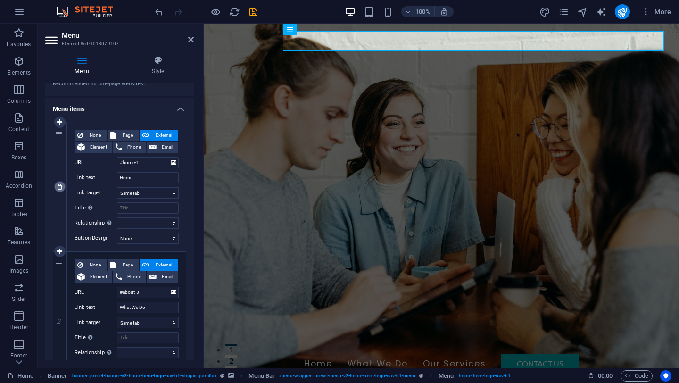
type input "#services-2"
type input "Our Services"
select select
type input "#contact-us-1"
type input "Contact Us"
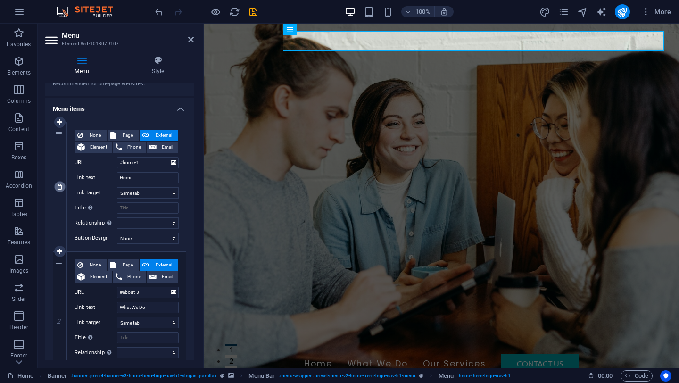
select select
select select "primary"
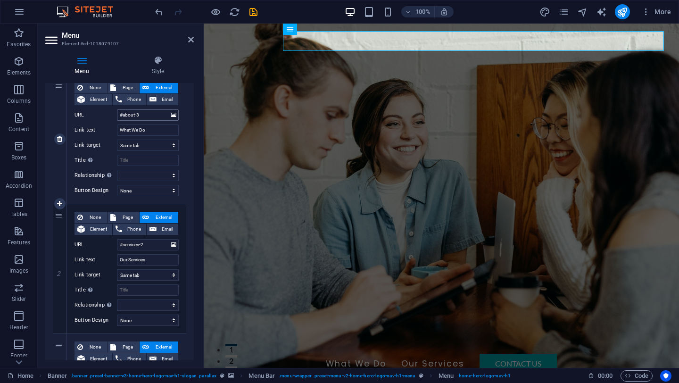
scroll to position [0, 0]
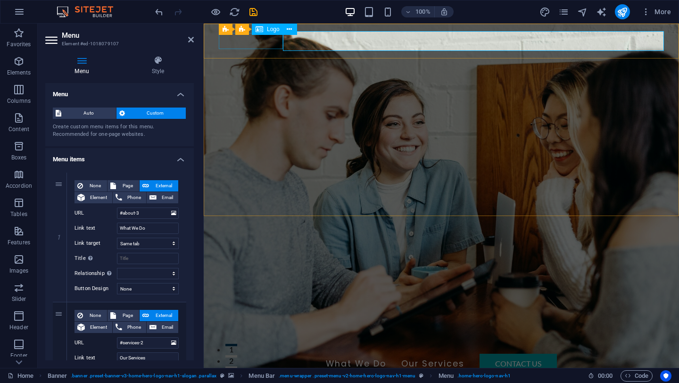
click at [249, 338] on div "Mail Loop" at bounding box center [441, 346] width 445 height 16
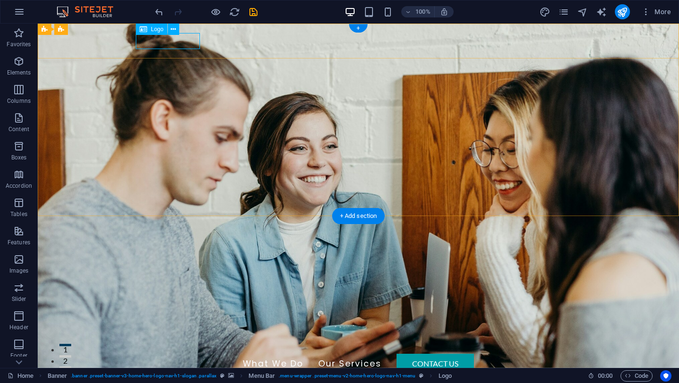
click at [152, 338] on div "Mail Loop" at bounding box center [358, 346] width 445 height 16
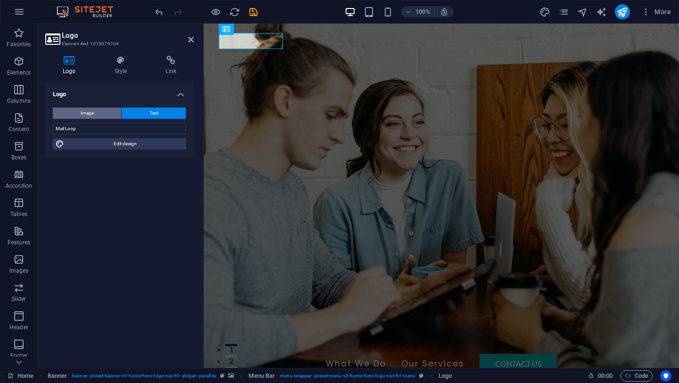
click at [97, 116] on button "Image" at bounding box center [87, 113] width 68 height 11
select select "DISABLED_OPTION_VALUE"
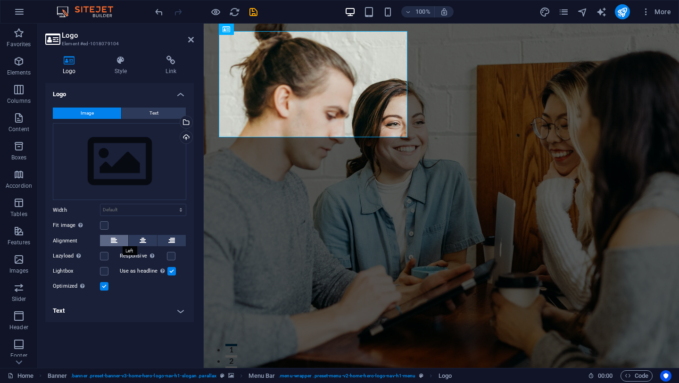
click at [113, 242] on icon at bounding box center [114, 240] width 7 height 11
click at [135, 243] on button at bounding box center [143, 240] width 28 height 11
click at [171, 239] on icon at bounding box center [171, 240] width 7 height 11
click at [115, 237] on icon at bounding box center [114, 240] width 7 height 11
click at [109, 225] on div "Fit image Automatically fit image to a fixed width and height" at bounding box center [119, 225] width 133 height 11
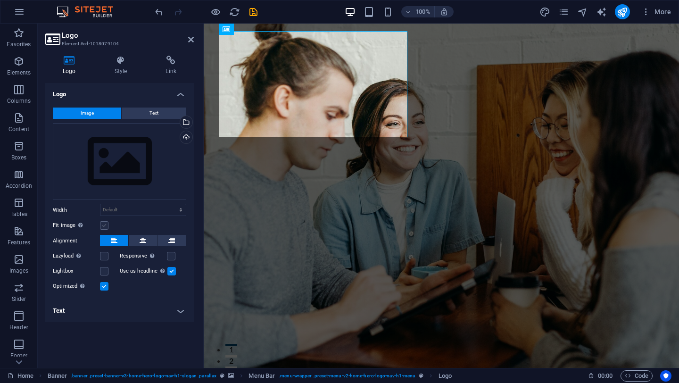
click at [105, 226] on label at bounding box center [104, 225] width 8 height 8
click at [0, 0] on input "Fit image Automatically fit image to a fixed width and height" at bounding box center [0, 0] width 0 height 0
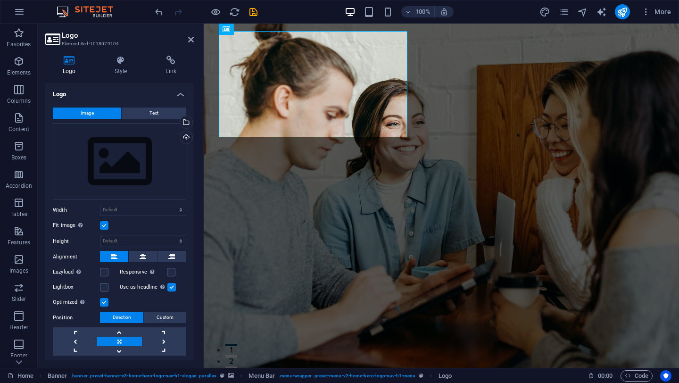
click at [107, 226] on label at bounding box center [104, 225] width 8 height 8
click at [0, 0] on input "Fit image Automatically fit image to a fixed width and height" at bounding box center [0, 0] width 0 height 0
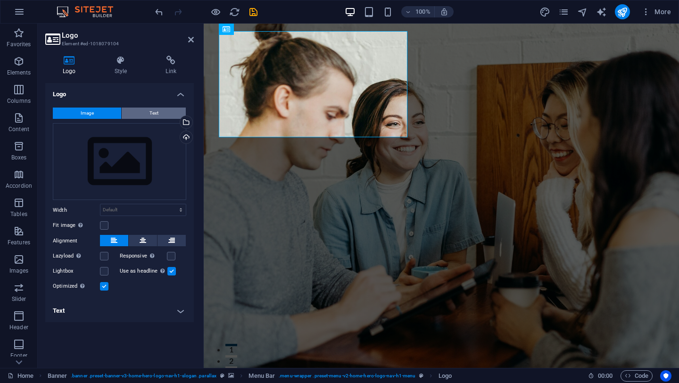
click at [141, 112] on button "Text" at bounding box center [154, 113] width 64 height 11
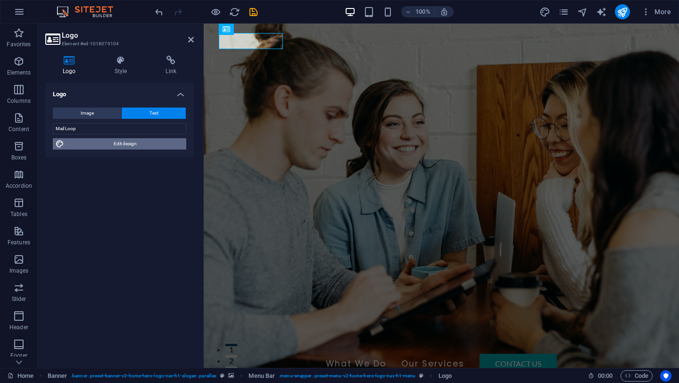
click at [128, 144] on span "Edit design" at bounding box center [125, 143] width 116 height 11
select select "px"
select select "200"
select select "px"
select select "200"
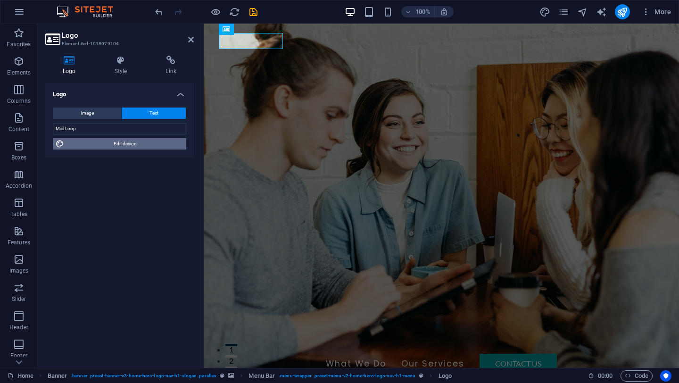
select select "px"
select select "rem"
select select "700"
select select "px"
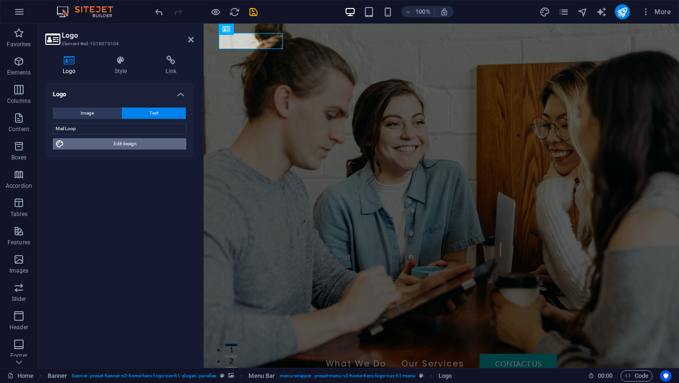
select select "rem"
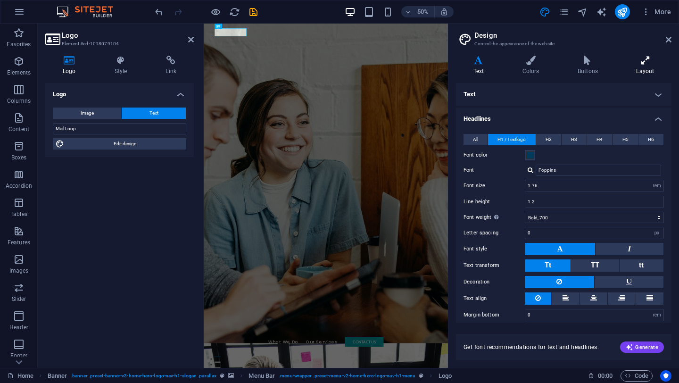
click at [655, 63] on icon at bounding box center [645, 60] width 52 height 9
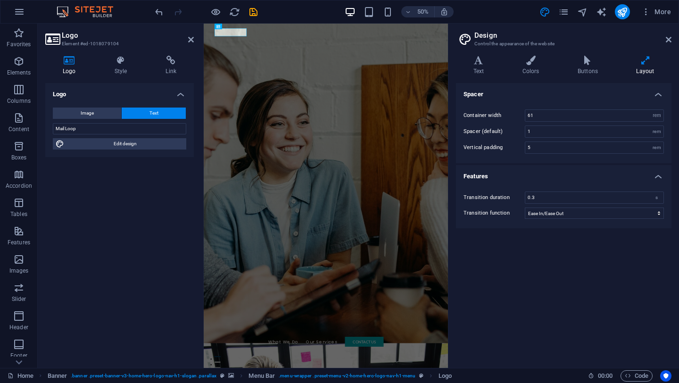
click at [151, 168] on div "Logo Image Text Drag files here, click to choose files or select files from Fil…" at bounding box center [119, 221] width 149 height 277
click at [668, 37] on icon at bounding box center [669, 40] width 6 height 8
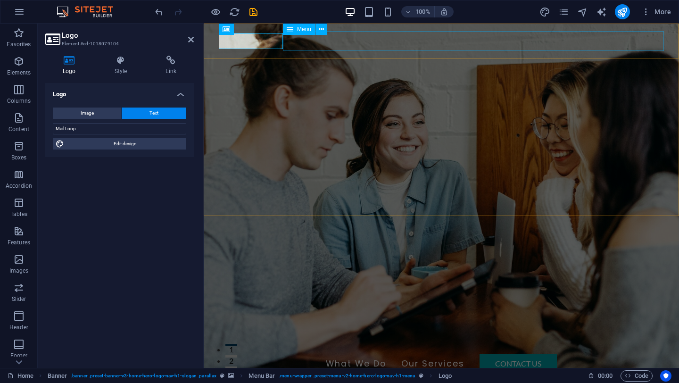
click at [386, 354] on nav "What We Do Our Services Contact Us" at bounding box center [441, 364] width 445 height 20
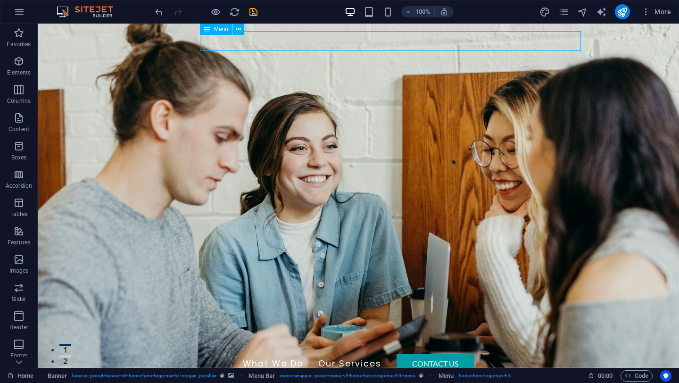
click at [367, 354] on nav "What We Do Our Services Contact Us" at bounding box center [358, 364] width 445 height 20
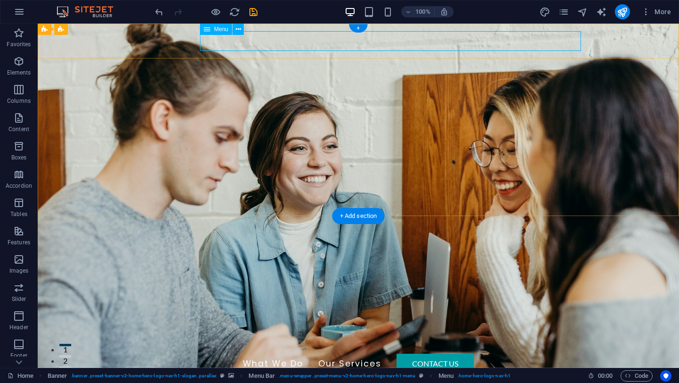
click at [389, 354] on nav "What We Do Our Services Contact Us" at bounding box center [358, 364] width 445 height 20
click at [241, 31] on button at bounding box center [238, 29] width 11 height 11
drag, startPoint x: 377, startPoint y: 43, endPoint x: 524, endPoint y: 45, distance: 146.2
click at [524, 354] on nav "What We Do Our Services Contact Us" at bounding box center [358, 364] width 445 height 20
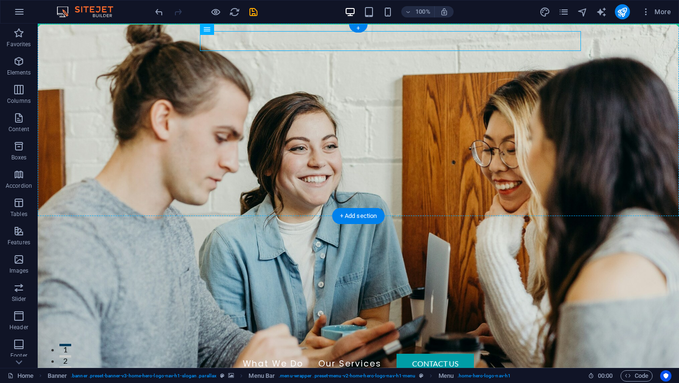
drag, startPoint x: 561, startPoint y: 33, endPoint x: 669, endPoint y: 48, distance: 109.0
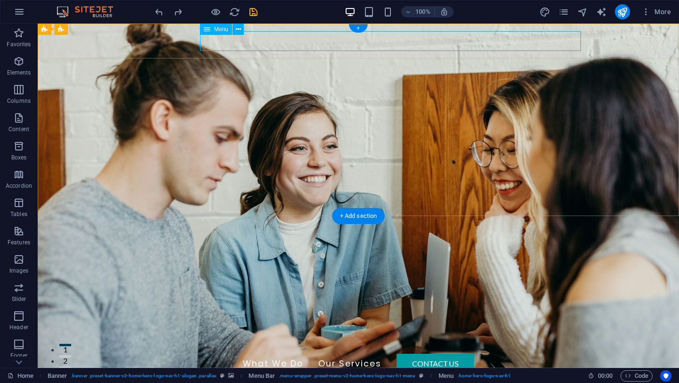
click at [495, 354] on nav "What We Do Our Services Contact Us" at bounding box center [358, 364] width 445 height 20
click at [535, 354] on nav "What We Do Our Services Contact Us" at bounding box center [358, 364] width 445 height 20
click at [241, 31] on button at bounding box center [238, 29] width 11 height 11
click at [251, 354] on nav "What We Do Our Services Contact Us" at bounding box center [358, 364] width 445 height 20
click at [208, 32] on icon at bounding box center [207, 29] width 7 height 11
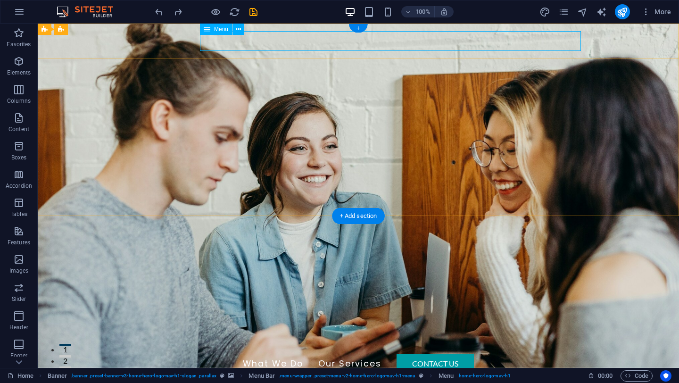
drag, startPoint x: 268, startPoint y: 53, endPoint x: 290, endPoint y: 36, distance: 27.2
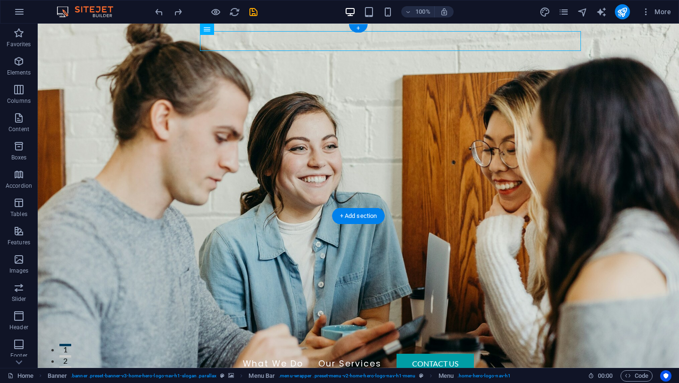
drag, startPoint x: 244, startPoint y: 52, endPoint x: 232, endPoint y: 38, distance: 18.7
click at [232, 354] on nav "What We Do Our Services Contact Us" at bounding box center [358, 364] width 445 height 20
select select
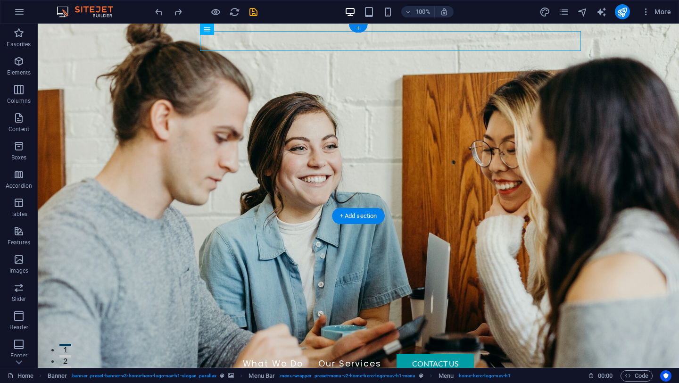
select select
select select "primary"
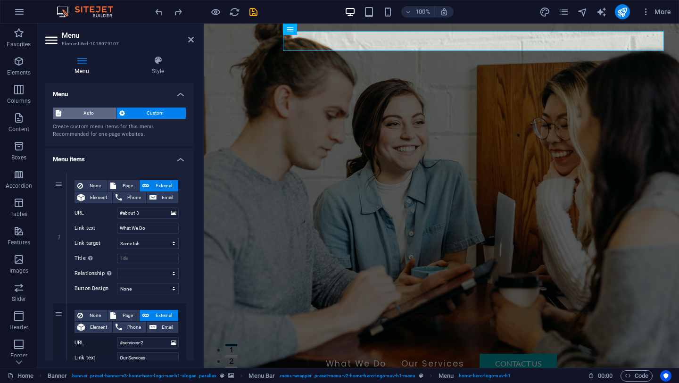
click at [98, 110] on span "Auto" at bounding box center [88, 113] width 49 height 11
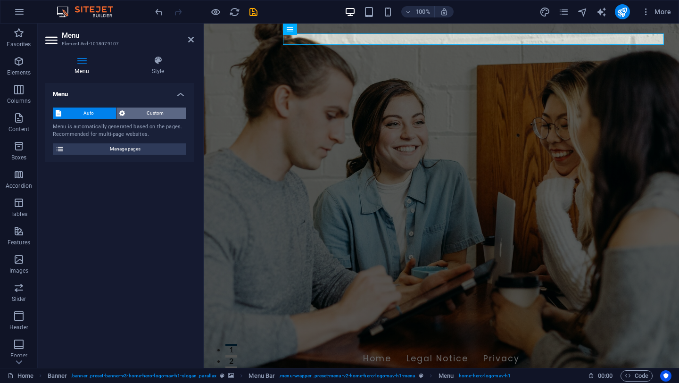
click at [152, 109] on span "Custom" at bounding box center [156, 113] width 56 height 11
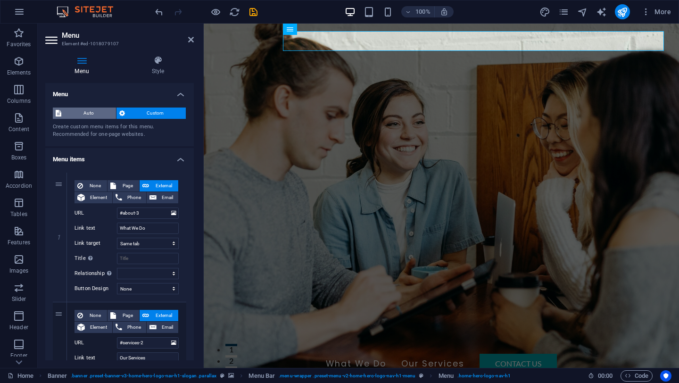
click at [97, 114] on span "Auto" at bounding box center [88, 113] width 49 height 11
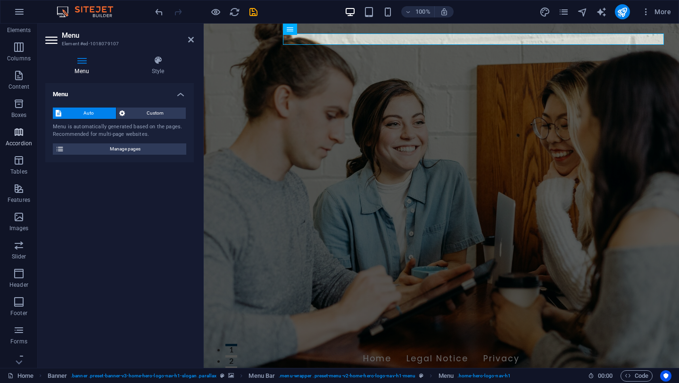
scroll to position [80, 0]
click at [21, 13] on icon "button" at bounding box center [19, 11] width 11 height 11
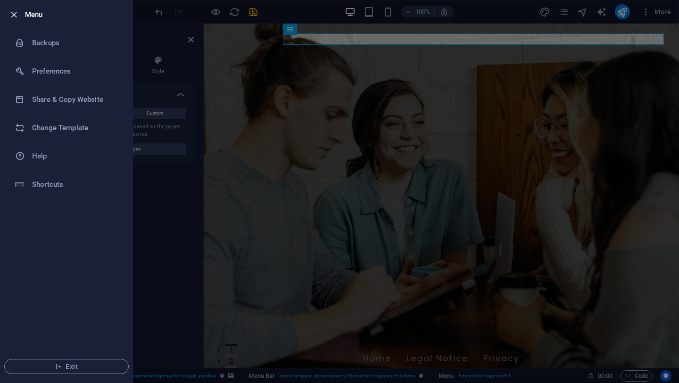
click at [17, 14] on icon "button" at bounding box center [13, 14] width 11 height 11
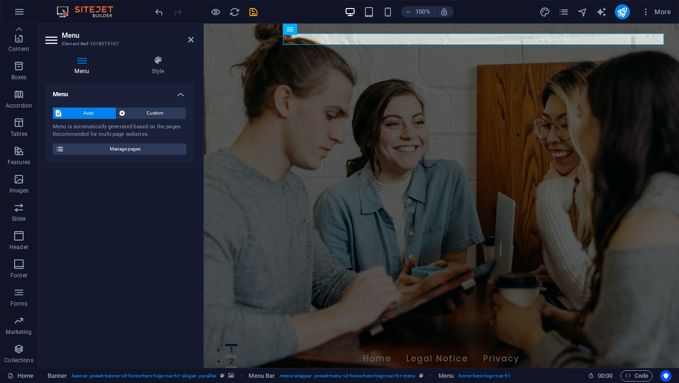
click at [125, 209] on div "Menu Auto Custom Menu is automatically generated based on the pages. Recommende…" at bounding box center [119, 221] width 149 height 277
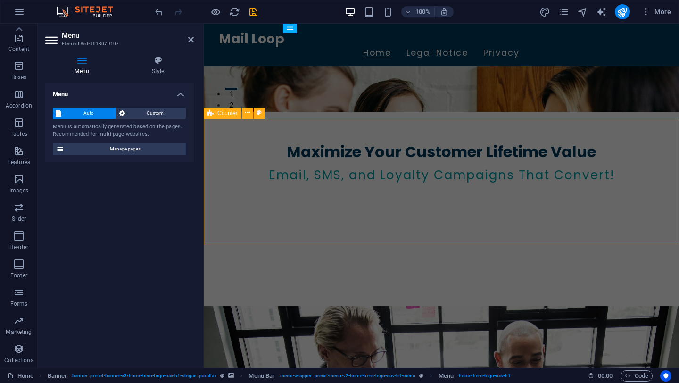
scroll to position [0, 0]
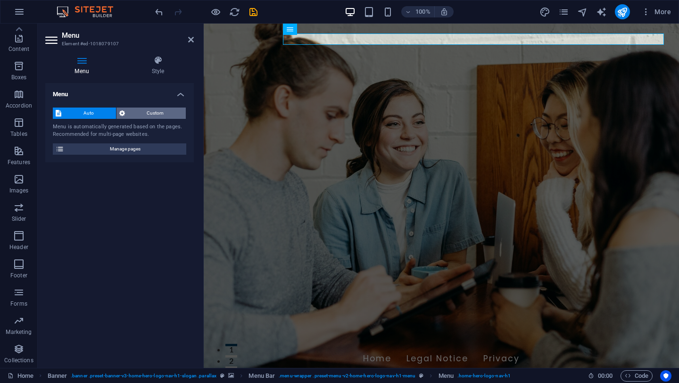
click at [167, 111] on span "Custom" at bounding box center [156, 113] width 56 height 11
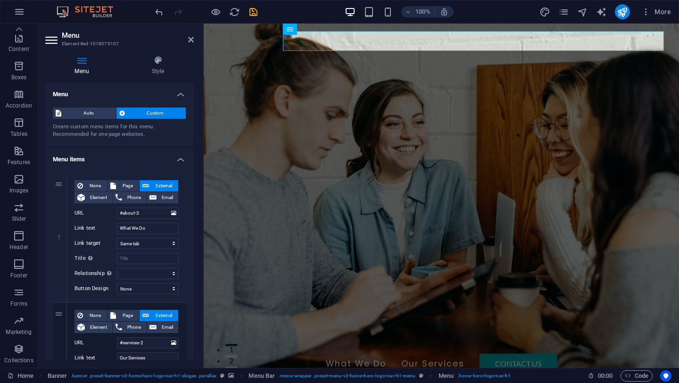
click at [170, 135] on div "Create custom menu items for this menu. Recommended for one-page websites." at bounding box center [119, 131] width 133 height 16
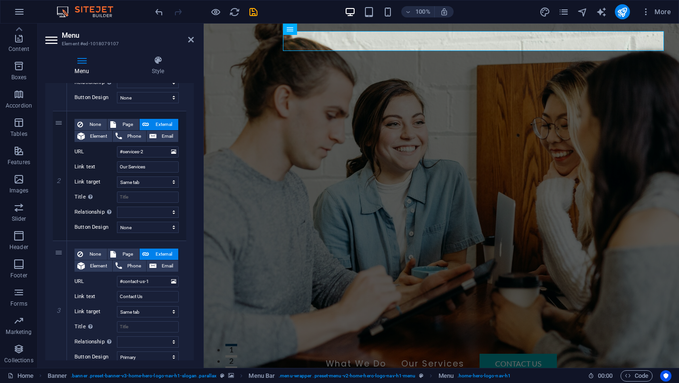
scroll to position [227, 0]
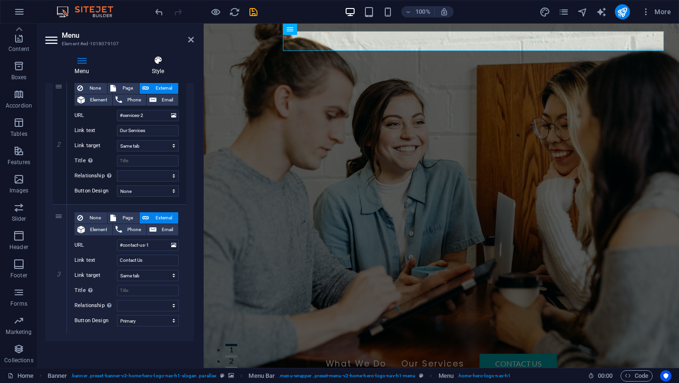
click at [170, 66] on h4 "Style" at bounding box center [158, 66] width 72 height 20
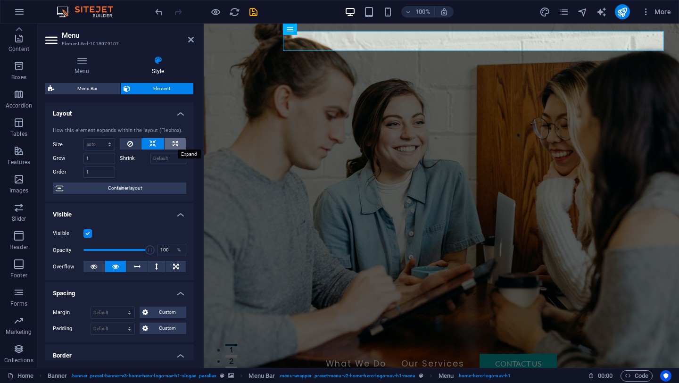
click at [173, 144] on icon at bounding box center [175, 143] width 5 height 11
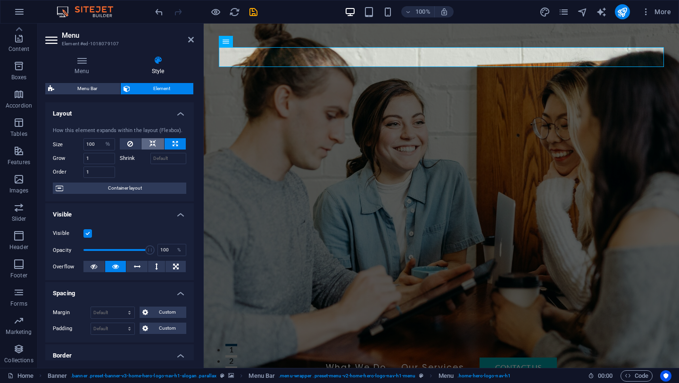
click at [159, 144] on button at bounding box center [152, 143] width 23 height 11
select select "DISABLED_OPTION_VALUE"
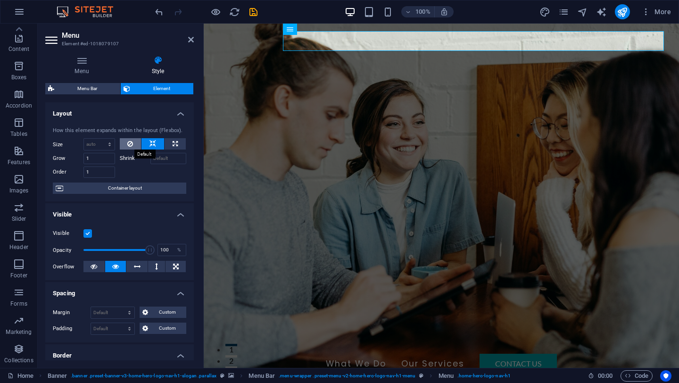
click at [132, 142] on icon at bounding box center [130, 143] width 6 height 11
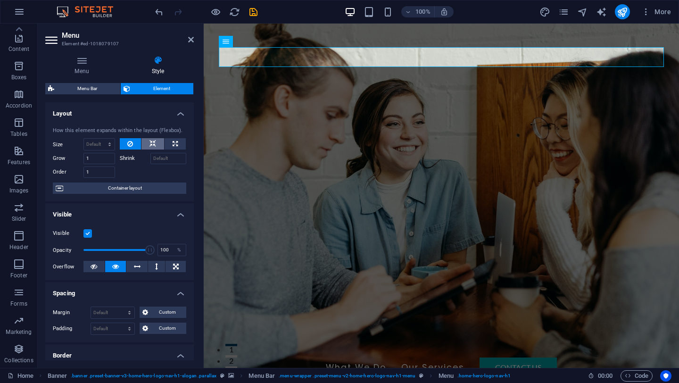
click at [152, 142] on icon at bounding box center [153, 143] width 7 height 11
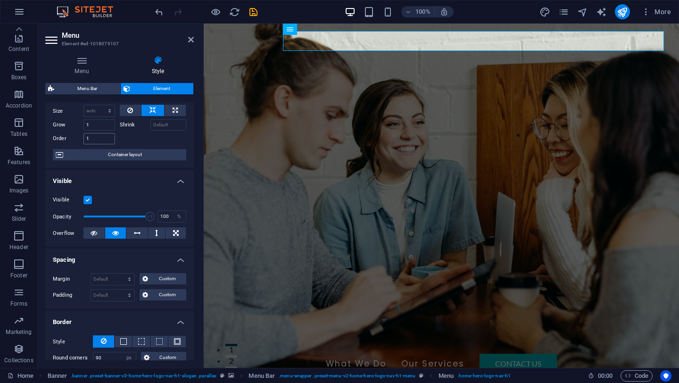
scroll to position [34, 0]
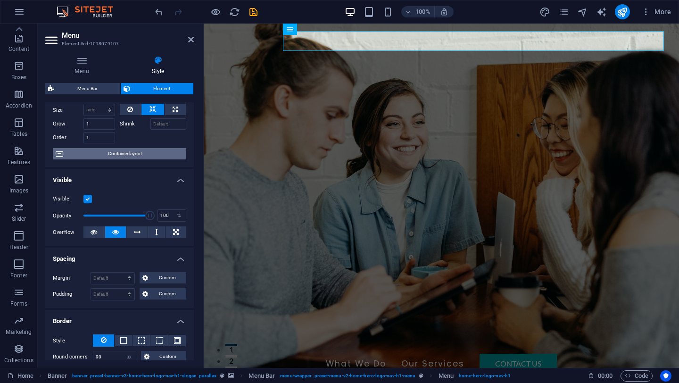
click at [109, 149] on span "Container layout" at bounding box center [124, 153] width 117 height 11
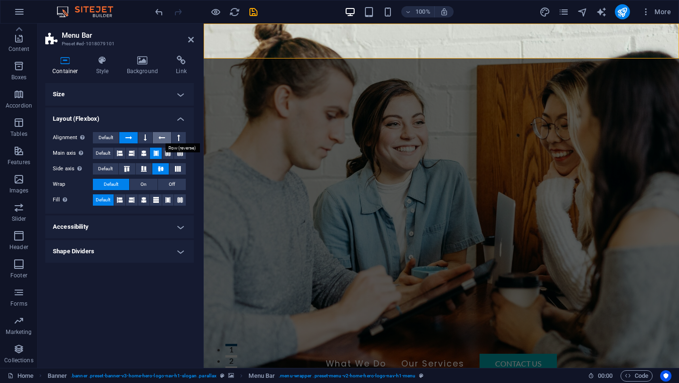
click at [163, 139] on icon at bounding box center [161, 137] width 7 height 11
click at [125, 134] on button at bounding box center [128, 137] width 18 height 11
click at [140, 134] on button at bounding box center [145, 137] width 14 height 11
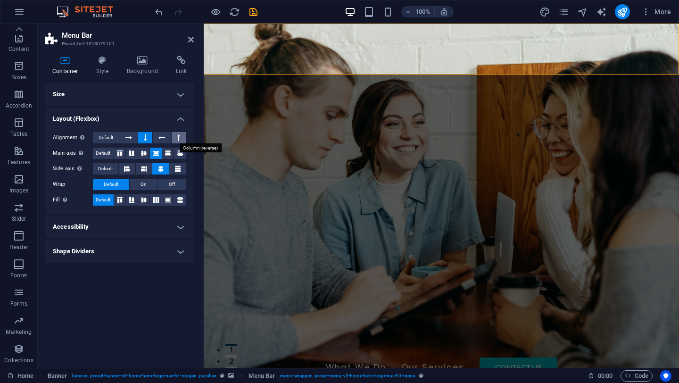
click at [178, 140] on icon at bounding box center [178, 137] width 3 height 11
click at [135, 134] on button at bounding box center [128, 137] width 18 height 11
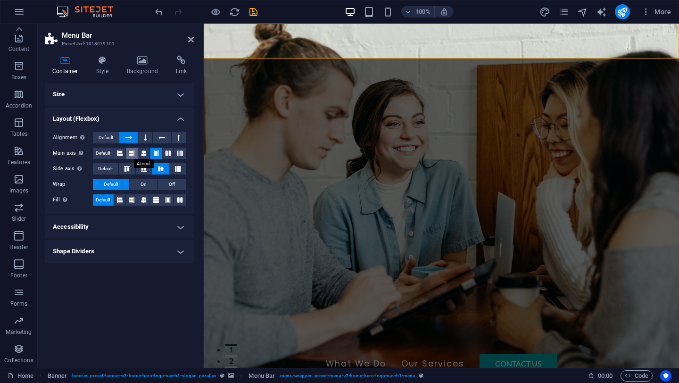
click at [133, 152] on icon at bounding box center [132, 153] width 6 height 11
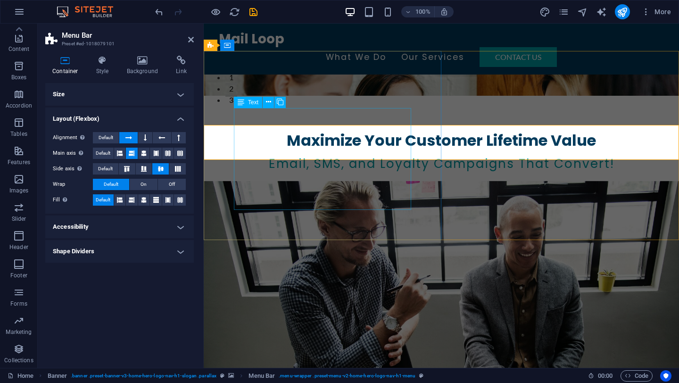
scroll to position [0, 0]
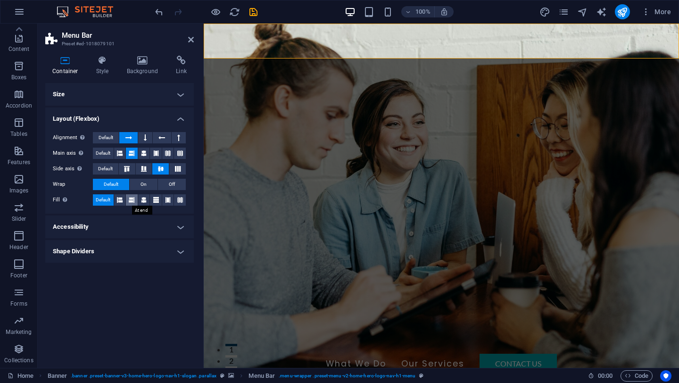
click at [132, 198] on icon at bounding box center [132, 199] width 6 height 11
click at [124, 198] on button at bounding box center [120, 199] width 12 height 11
click at [184, 248] on h4 "Shape Dividers" at bounding box center [119, 251] width 149 height 23
click at [182, 230] on h4 "Accessibility" at bounding box center [119, 227] width 149 height 23
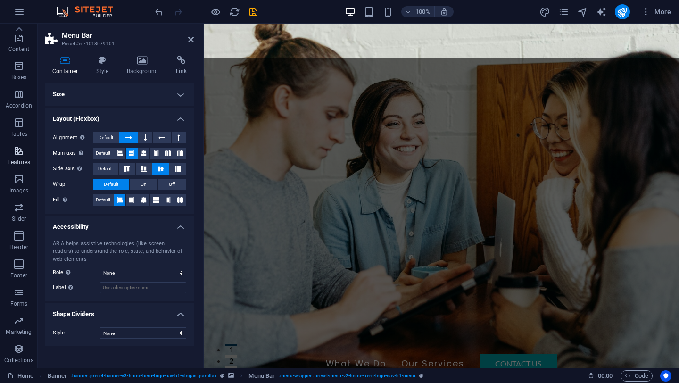
click at [10, 154] on span "Features" at bounding box center [19, 156] width 38 height 23
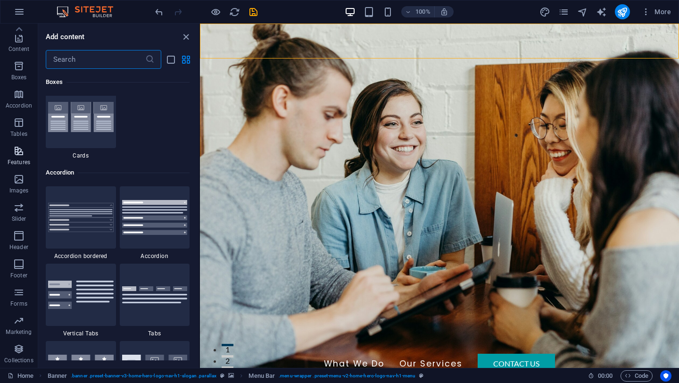
scroll to position [3676, 0]
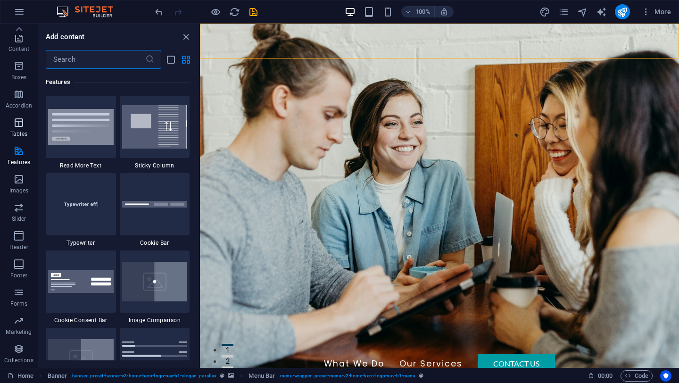
click at [25, 122] on span "Tables" at bounding box center [19, 128] width 38 height 23
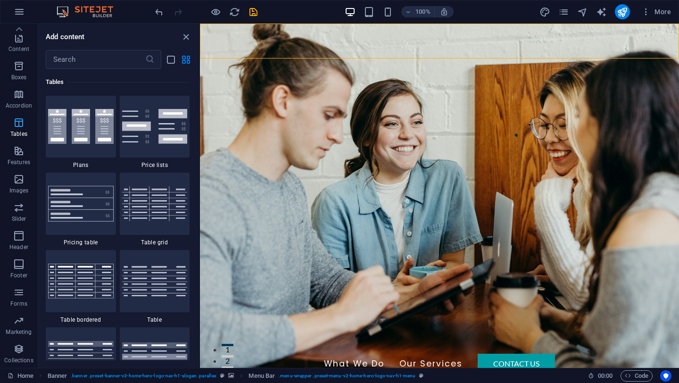
scroll to position [3267, 0]
click at [17, 100] on span "Accordion" at bounding box center [19, 100] width 38 height 23
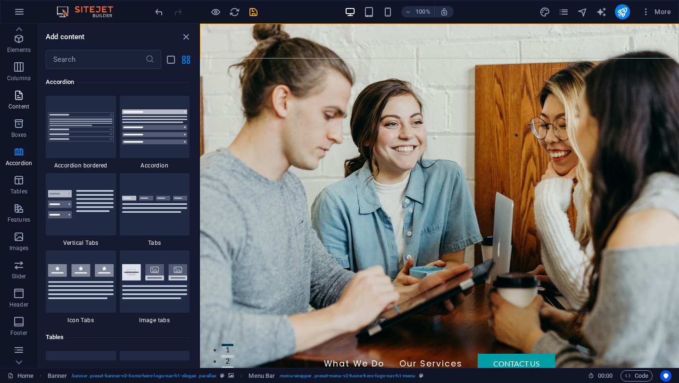
scroll to position [0, 0]
click at [36, 129] on span "Content" at bounding box center [19, 123] width 38 height 23
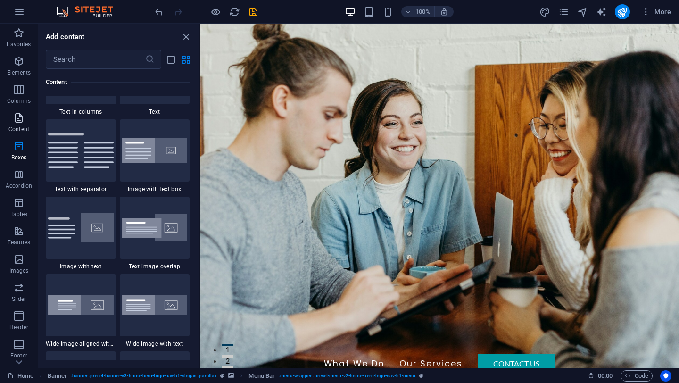
scroll to position [1650, 0]
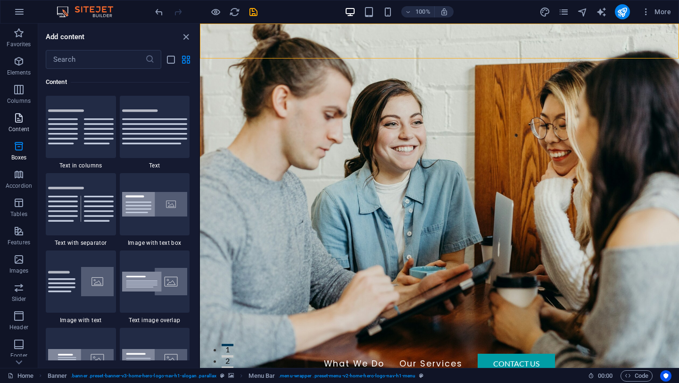
click at [36, 129] on span "Content" at bounding box center [19, 123] width 38 height 23
click at [17, 33] on icon "button" at bounding box center [18, 32] width 11 height 11
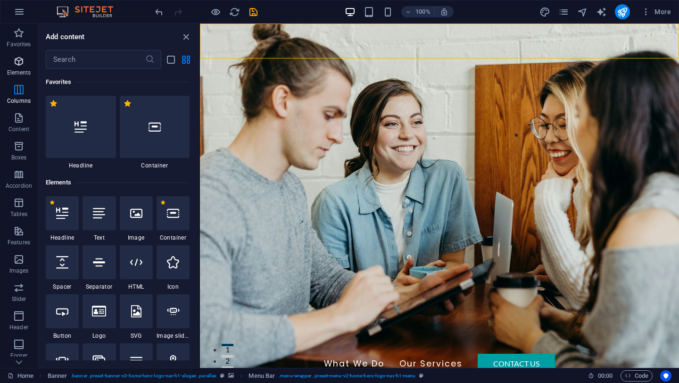
click at [18, 65] on icon "button" at bounding box center [18, 61] width 11 height 11
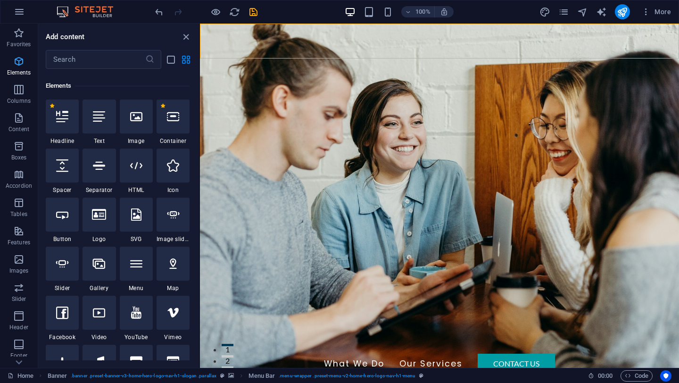
scroll to position [100, 0]
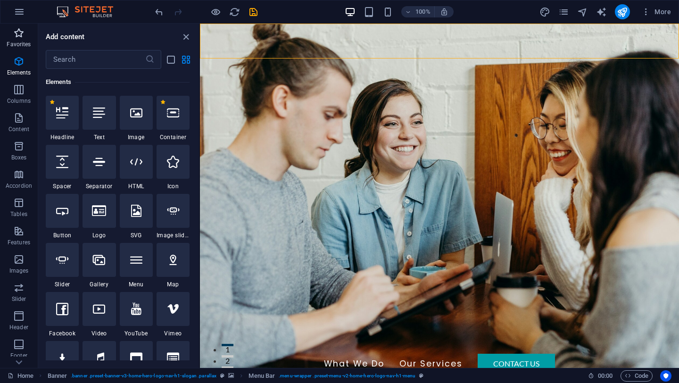
click at [25, 39] on span "Favorites" at bounding box center [19, 38] width 38 height 23
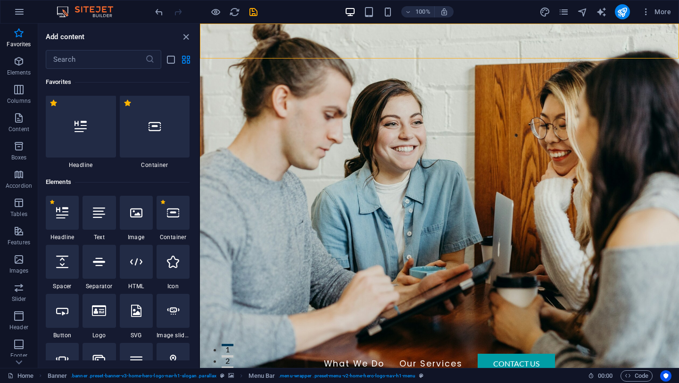
scroll to position [0, 0]
click at [169, 60] on icon "list-view" at bounding box center [171, 59] width 11 height 11
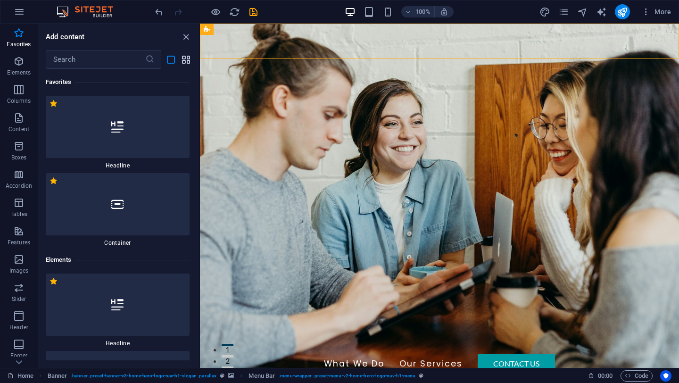
click at [185, 60] on icon "grid-view" at bounding box center [186, 59] width 11 height 11
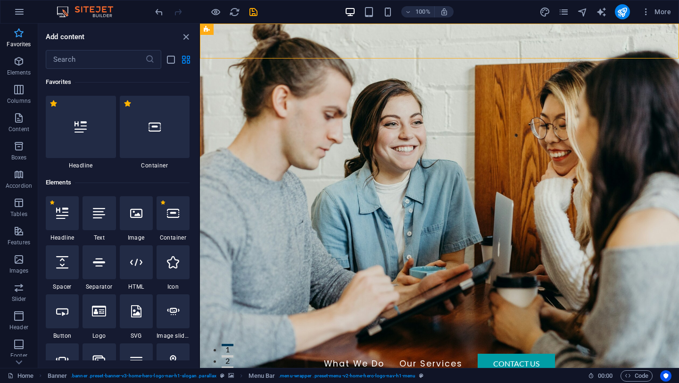
click at [22, 35] on icon "button" at bounding box center [18, 32] width 11 height 11
click at [19, 116] on icon "button" at bounding box center [18, 117] width 11 height 11
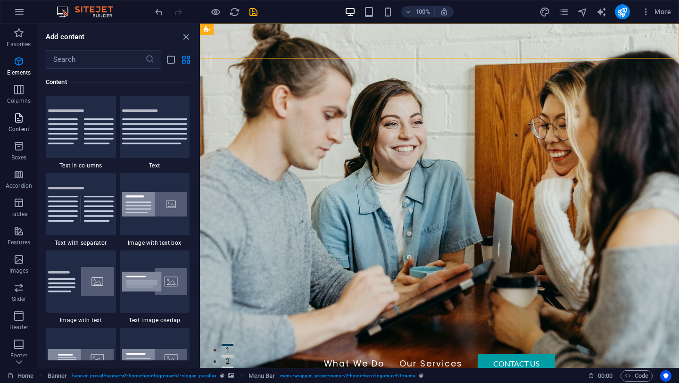
scroll to position [1650, 0]
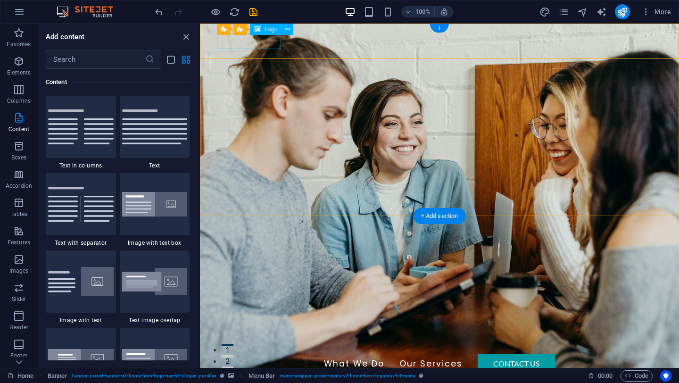
click at [260, 338] on div "Mail Loop" at bounding box center [439, 346] width 445 height 16
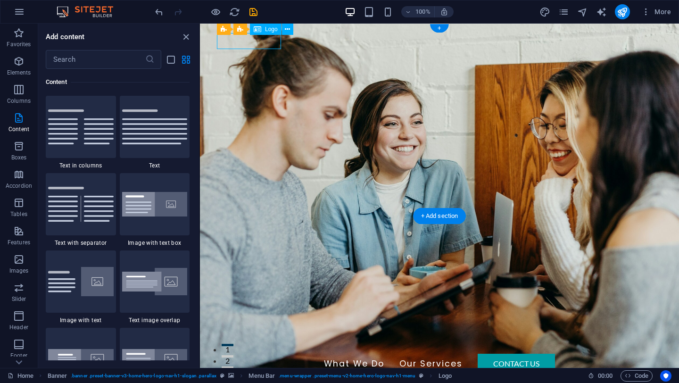
click at [264, 338] on div "Mail Loop" at bounding box center [439, 346] width 445 height 16
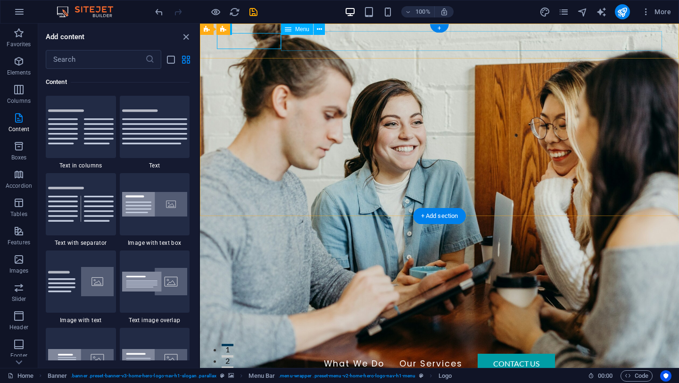
click at [381, 354] on nav "What We Do Our Services Contact Us" at bounding box center [439, 364] width 445 height 20
click at [630, 354] on nav "What We Do Our Services Contact Us" at bounding box center [439, 364] width 445 height 20
select select "px"
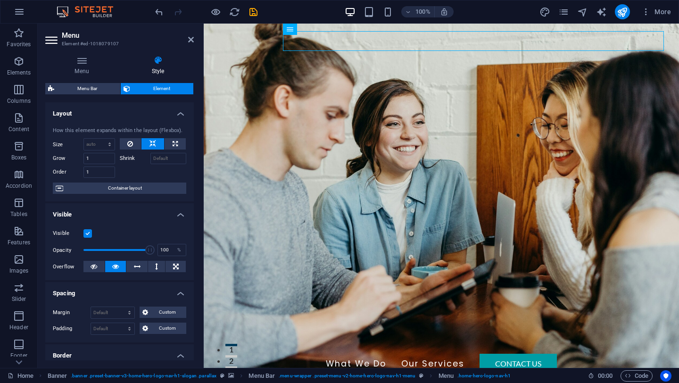
drag, startPoint x: 517, startPoint y: 40, endPoint x: 656, endPoint y: 41, distance: 139.1
click at [656, 354] on nav "What We Do Our Services Contact Us" at bounding box center [441, 364] width 445 height 20
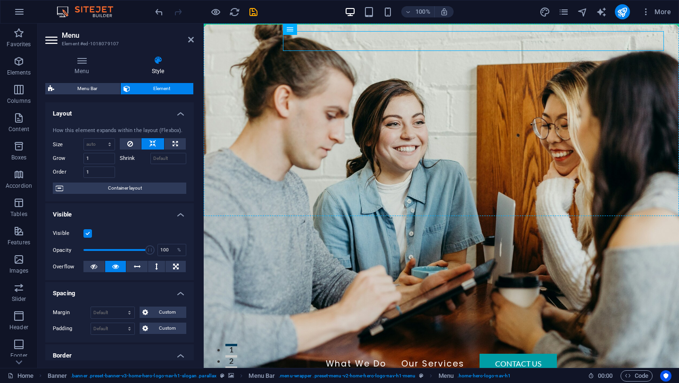
drag, startPoint x: 656, startPoint y: 41, endPoint x: 679, endPoint y: 39, distance: 22.7
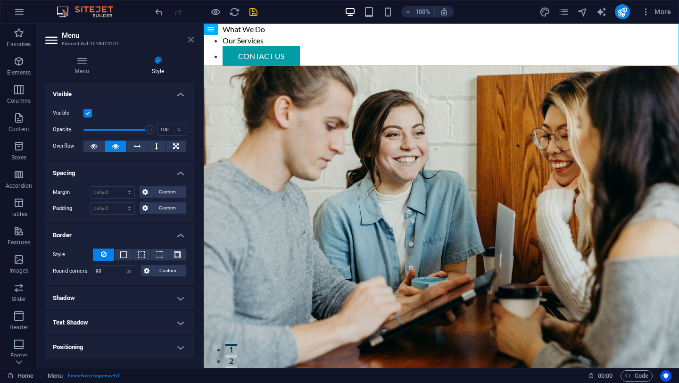
click at [190, 41] on icon at bounding box center [191, 40] width 6 height 8
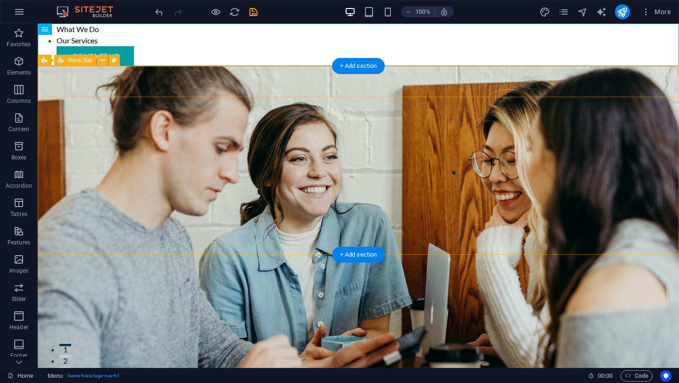
click at [454, 372] on div "Mail Loop" at bounding box center [358, 387] width 641 height 31
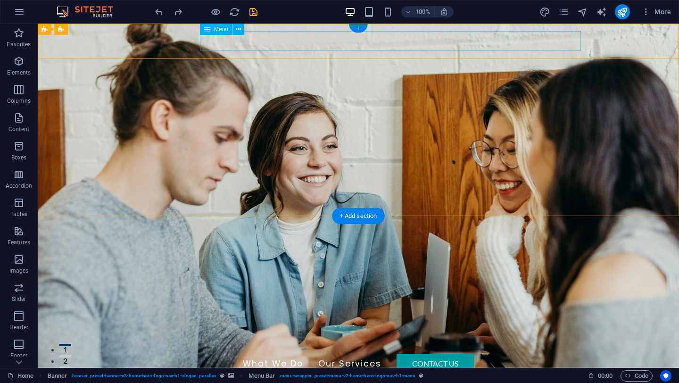
click at [474, 354] on nav "What We Do Our Services Contact Us" at bounding box center [358, 364] width 445 height 20
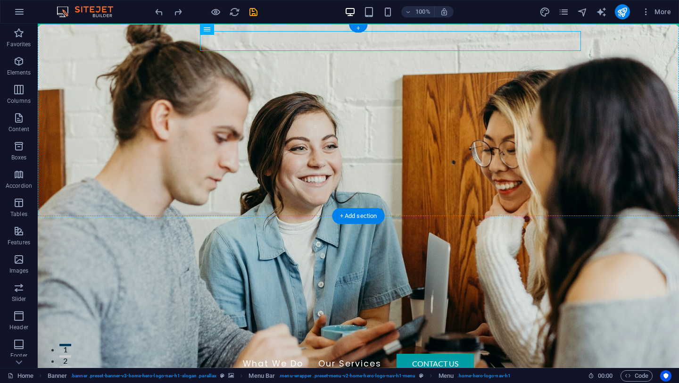
drag, startPoint x: 474, startPoint y: 38, endPoint x: 669, endPoint y: 40, distance: 195.3
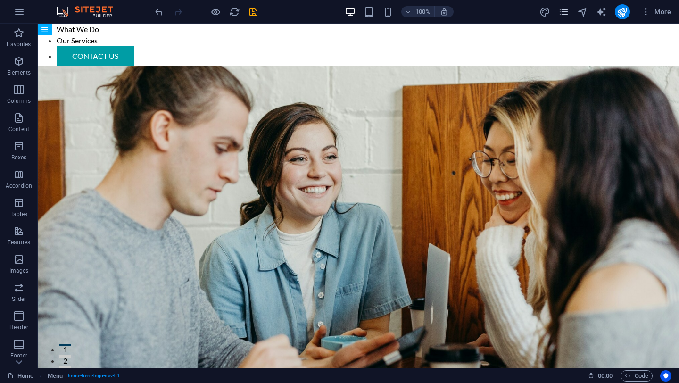
click at [559, 10] on icon "pages" at bounding box center [563, 12] width 11 height 11
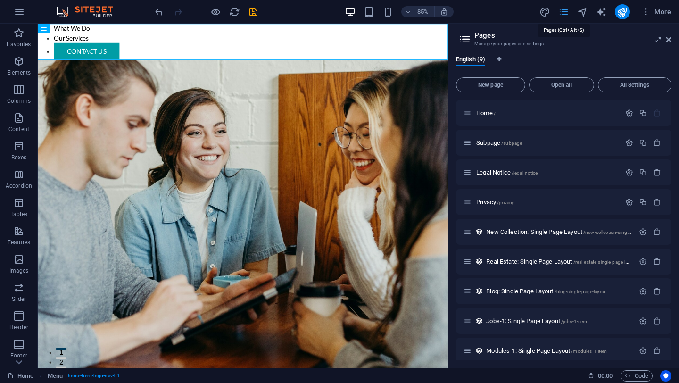
click at [559, 10] on icon "pages" at bounding box center [563, 12] width 11 height 11
click at [545, 8] on icon "design" at bounding box center [545, 12] width 11 height 11
select select "rem"
select select "ease-in-out"
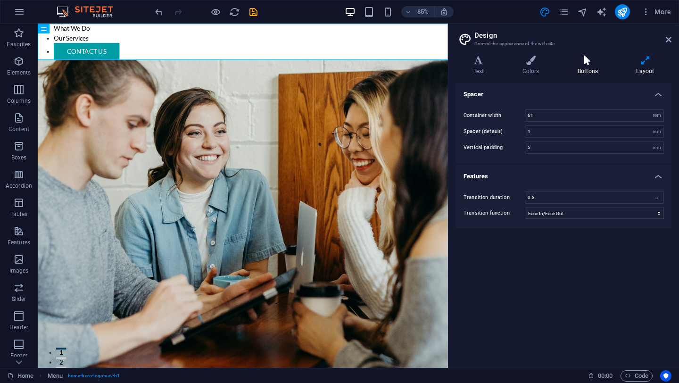
click at [583, 66] on h4 "Buttons" at bounding box center [589, 66] width 58 height 20
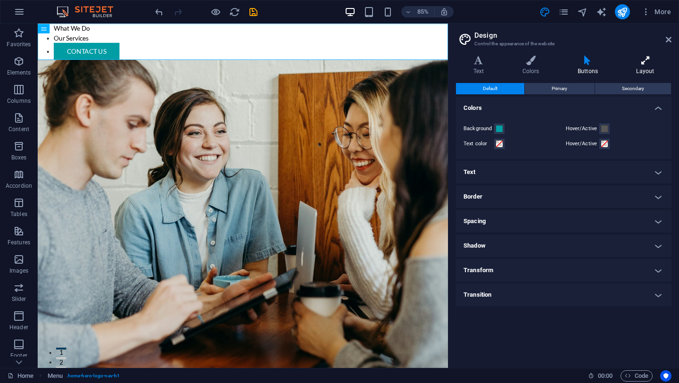
click at [635, 62] on icon at bounding box center [645, 60] width 52 height 9
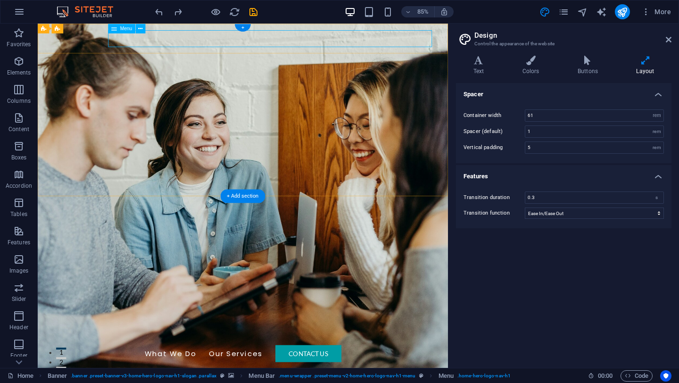
click at [563, 116] on input "61" at bounding box center [594, 115] width 138 height 11
type input "6"
type input "5"
type input "55"
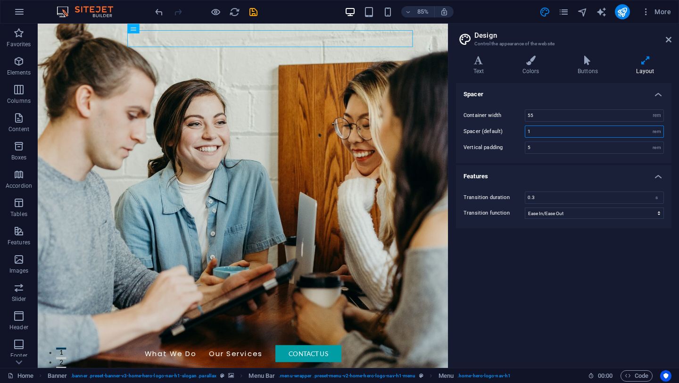
click at [544, 132] on input "1" at bounding box center [594, 131] width 138 height 11
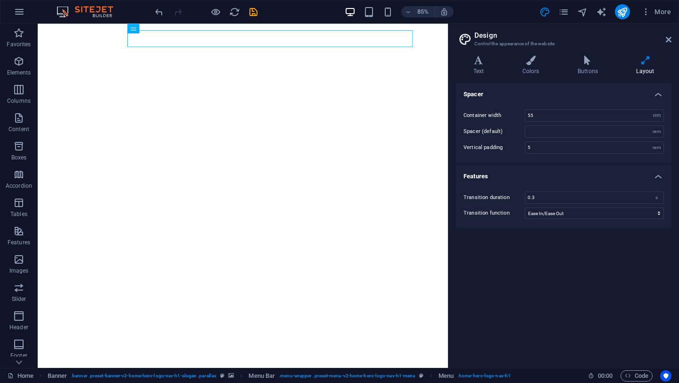
select select "rem"
select select "ease-in-out"
type input "2"
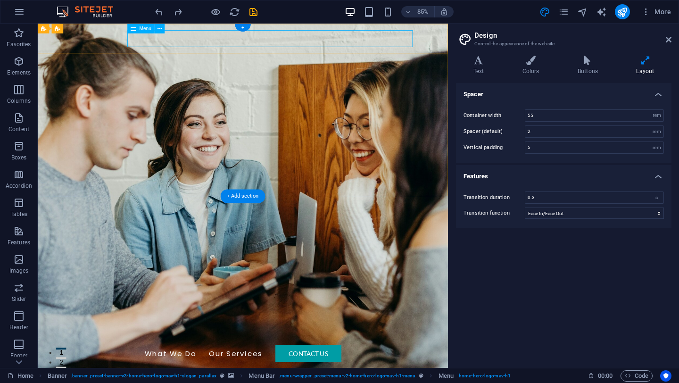
type input "2"
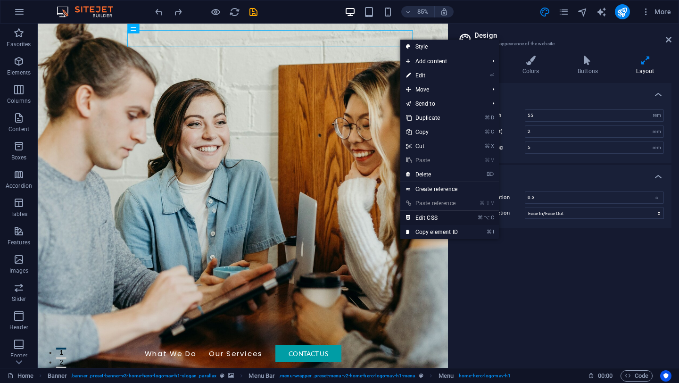
click at [453, 214] on link "⌘ ⌥ C Edit CSS" at bounding box center [431, 218] width 63 height 14
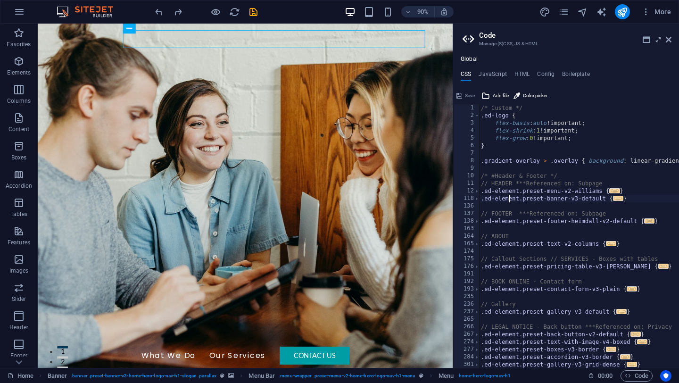
click at [507, 196] on div "/* Custom */ .ed-logo { flex-basis : auto !important; flex-shrink : 1 !importan…" at bounding box center [690, 243] width 423 height 279
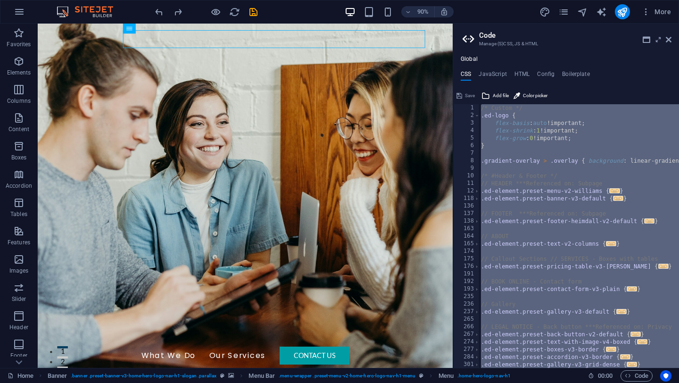
click at [520, 162] on div "/* Custom */ .ed-logo { flex-basis : auto !important; flex-shrink : 1 !importan…" at bounding box center [690, 243] width 423 height 279
type textarea ".gradient-overlay > .overlay { background: linear-gradient(90deg, #{$color-back…"
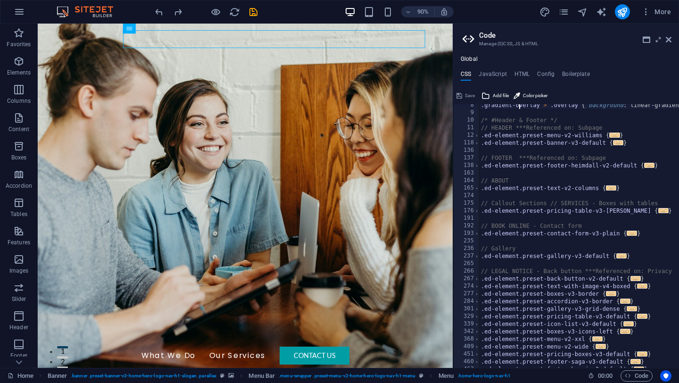
scroll to position [62, 0]
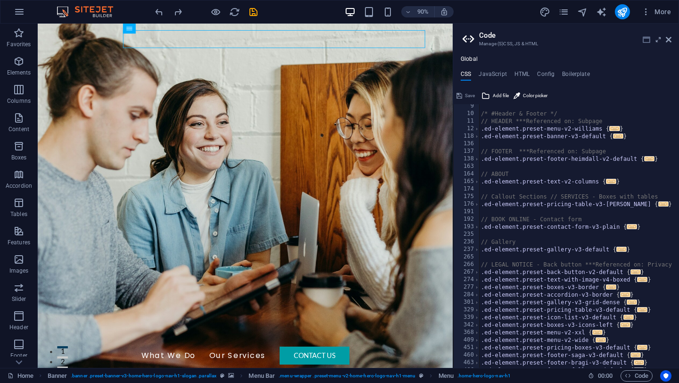
click at [644, 42] on icon at bounding box center [647, 40] width 8 height 8
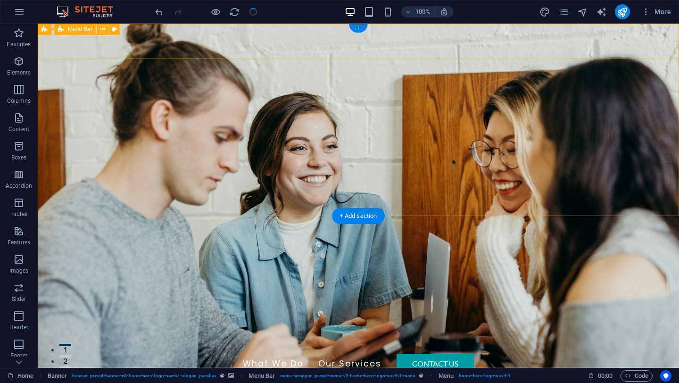
checkbox input "false"
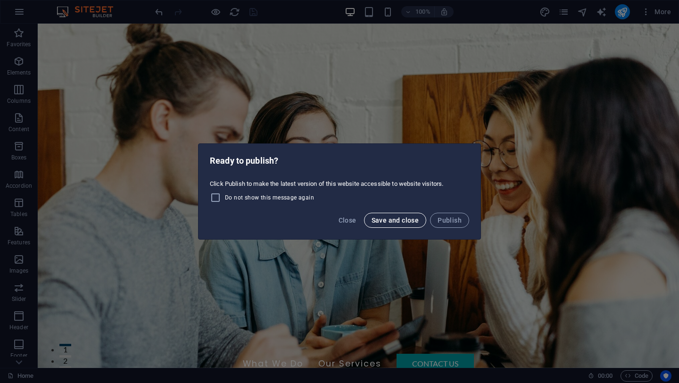
click at [394, 218] on span "Save and close" at bounding box center [396, 220] width 48 height 8
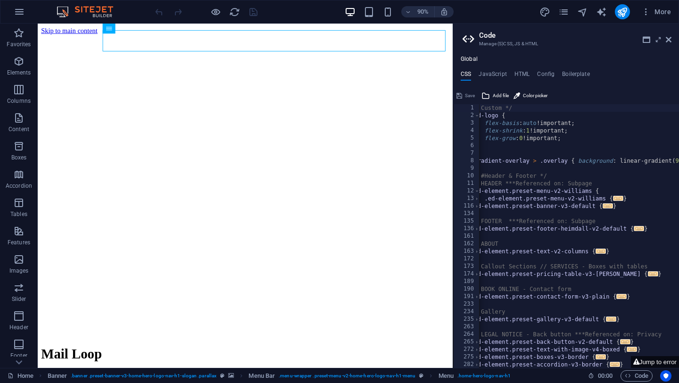
scroll to position [0, 10]
type textarea ".ed-element.preset-menu-v2-williams {"
click at [606, 190] on div "/* Custom */ .ed-logo { flex-basis : auto !important; flex-shrink : 1 !importan…" at bounding box center [680, 243] width 423 height 279
click at [645, 38] on icon at bounding box center [647, 40] width 8 height 8
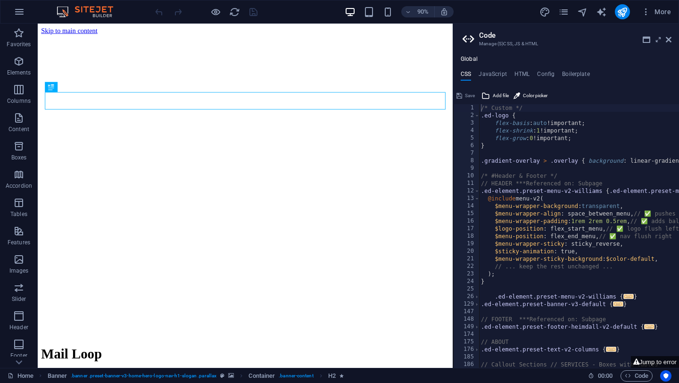
click at [672, 40] on aside "Code Manage (S)CSS, JS & HTML Global CSS JavaScript HTML Config Boilerplate /* …" at bounding box center [566, 196] width 226 height 344
click at [670, 40] on icon at bounding box center [669, 40] width 6 height 8
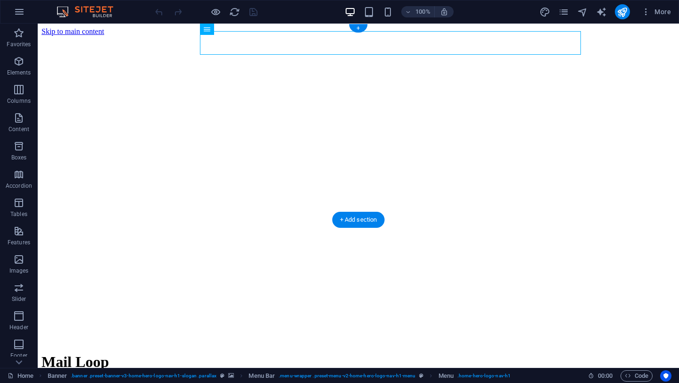
drag, startPoint x: 362, startPoint y: 40, endPoint x: 494, endPoint y: 44, distance: 132.1
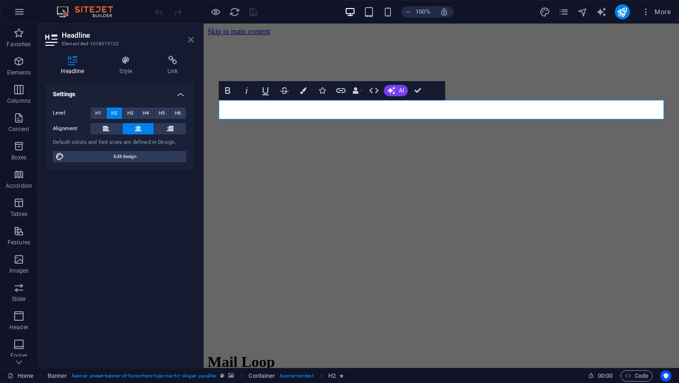
click at [189, 37] on icon at bounding box center [191, 40] width 6 height 8
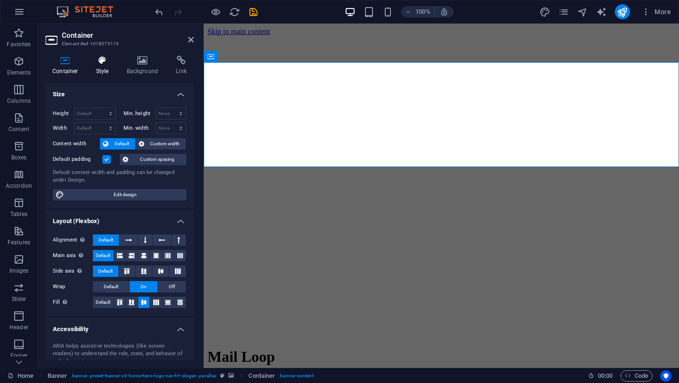
click at [96, 61] on icon at bounding box center [102, 60] width 27 height 9
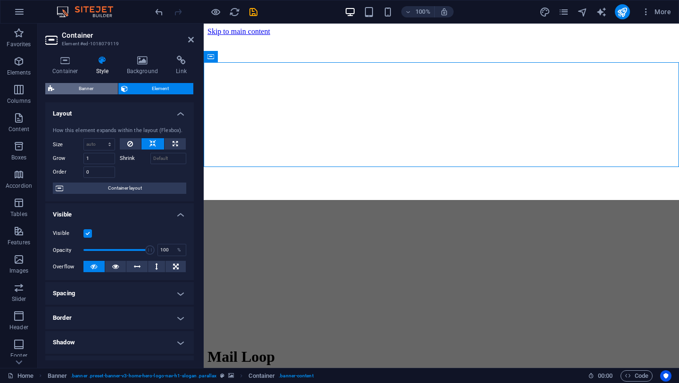
click at [80, 89] on span "Banner" at bounding box center [86, 88] width 58 height 11
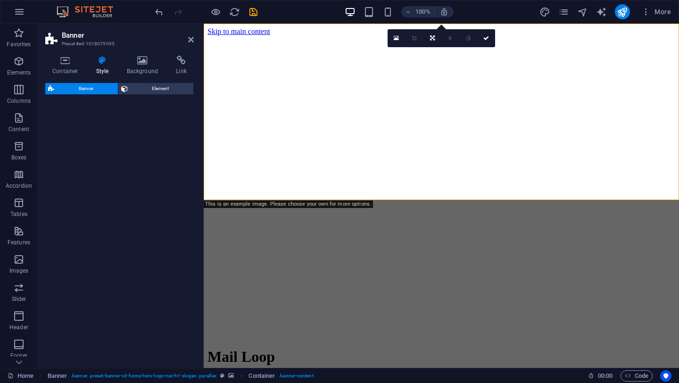
select select "preset-banner-v3-home-hero-logo-nav-h1-slogan"
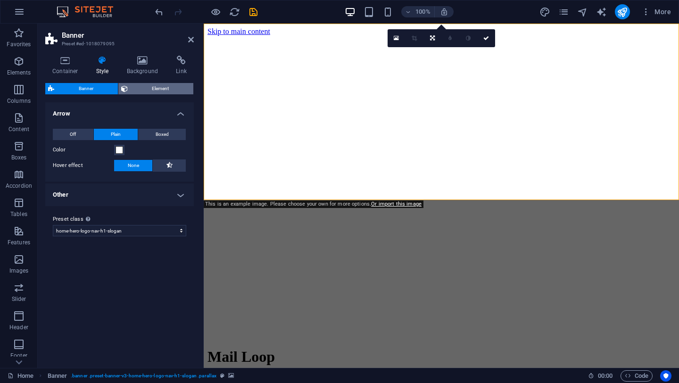
click at [142, 90] on span "Element" at bounding box center [161, 88] width 60 height 11
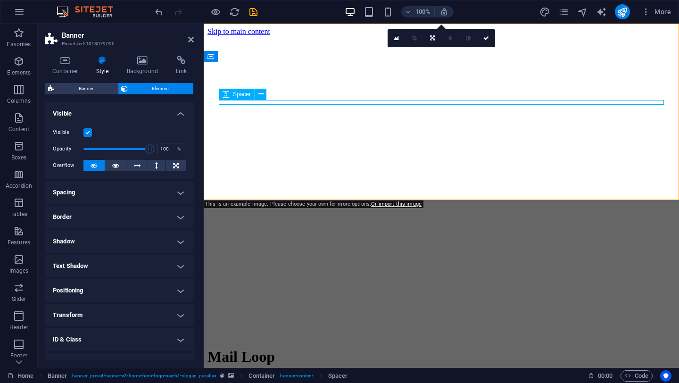
select select "px"
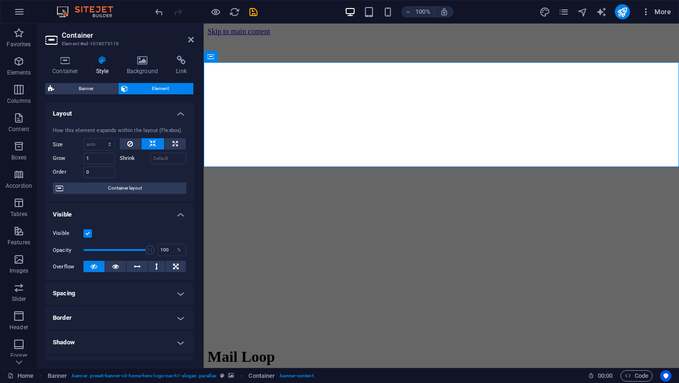
click at [664, 7] on span "More" at bounding box center [656, 11] width 30 height 9
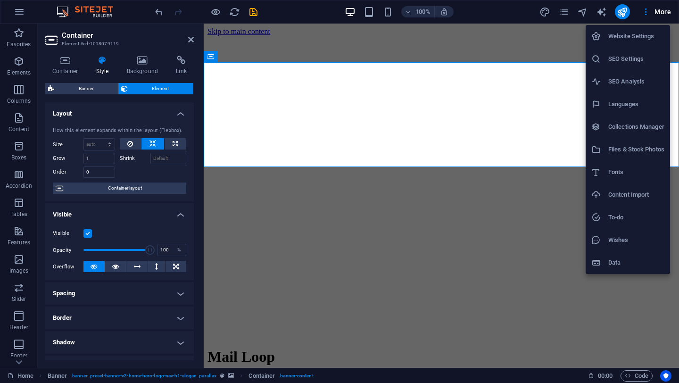
click at [130, 204] on div at bounding box center [339, 191] width 679 height 383
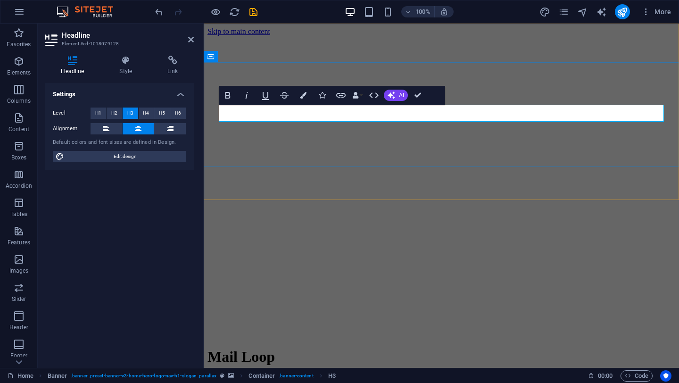
click at [307, 377] on span ". banner-content" at bounding box center [296, 375] width 34 height 11
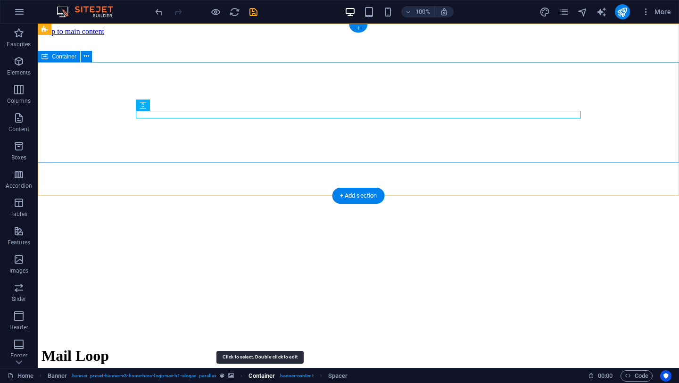
click at [265, 374] on span "Container" at bounding box center [262, 375] width 26 height 11
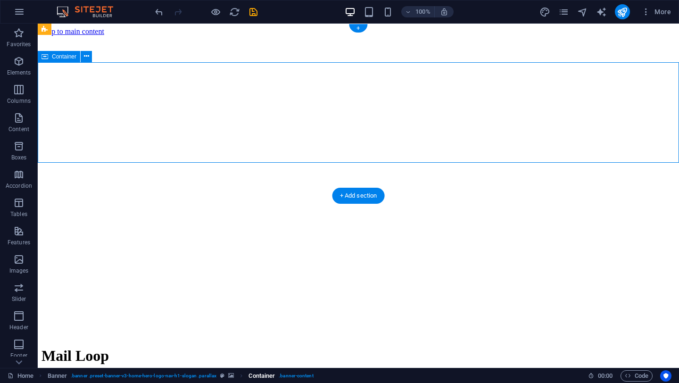
click at [291, 377] on span ". banner-content" at bounding box center [296, 375] width 34 height 11
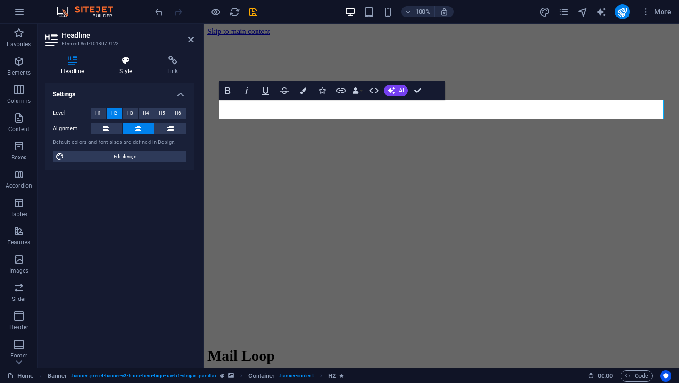
click at [130, 67] on h4 "Style" at bounding box center [128, 66] width 48 height 20
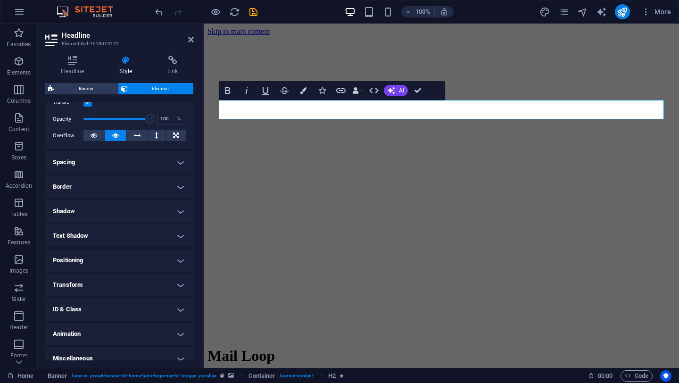
scroll to position [141, 0]
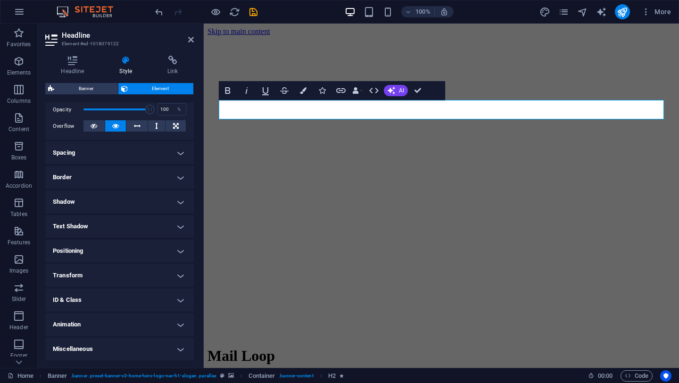
click at [177, 349] on h4 "Miscellaneous" at bounding box center [119, 349] width 149 height 23
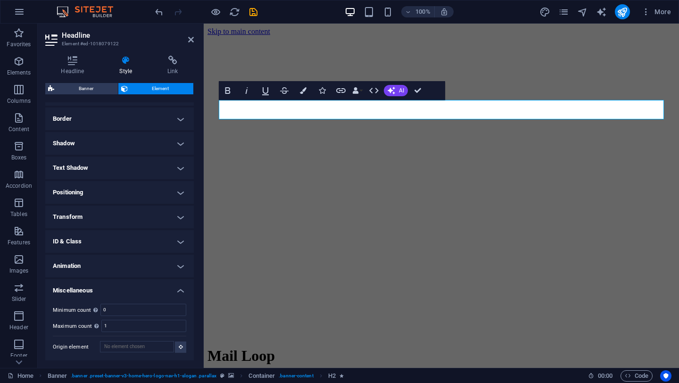
click at [176, 264] on h4 "Animation" at bounding box center [119, 266] width 149 height 23
click at [301, 86] on button "Colors" at bounding box center [303, 90] width 18 height 19
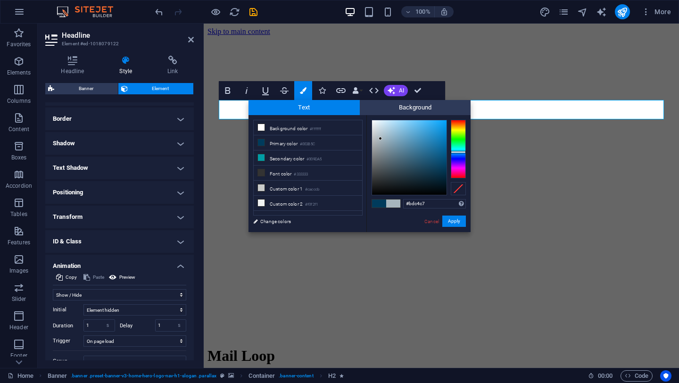
type input "#bfc4c7"
drag, startPoint x: 390, startPoint y: 136, endPoint x: 375, endPoint y: 136, distance: 14.6
click at [375, 136] on div at bounding box center [409, 157] width 75 height 75
click at [449, 222] on button "Apply" at bounding box center [454, 221] width 24 height 11
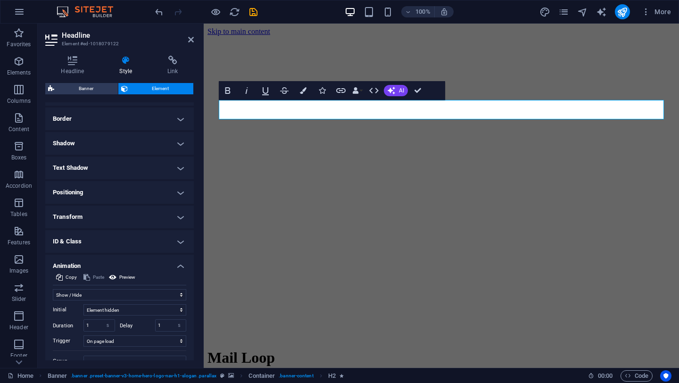
click at [396, 36] on figure at bounding box center [442, 36] width 468 height 0
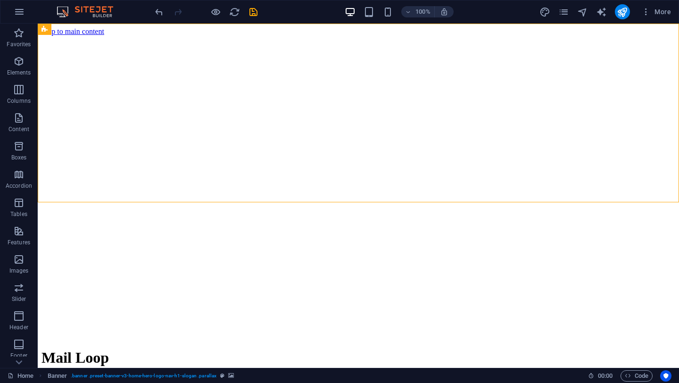
drag, startPoint x: 230, startPoint y: 184, endPoint x: 396, endPoint y: 184, distance: 166.0
click at [396, 36] on figure at bounding box center [359, 36] width 634 height 0
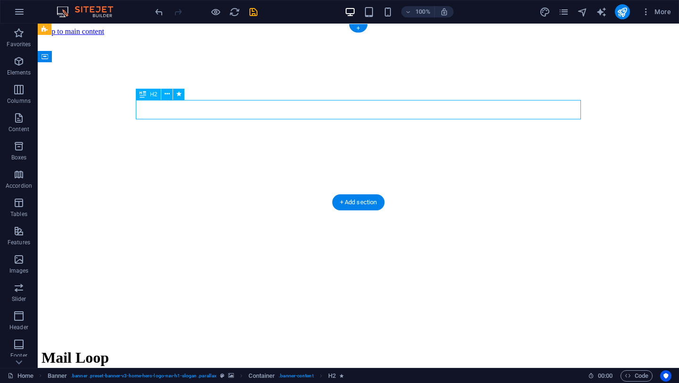
select select "fade"
select select "s"
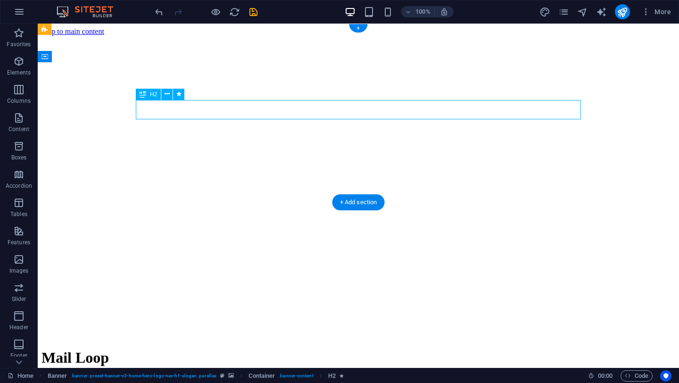
select select "onload"
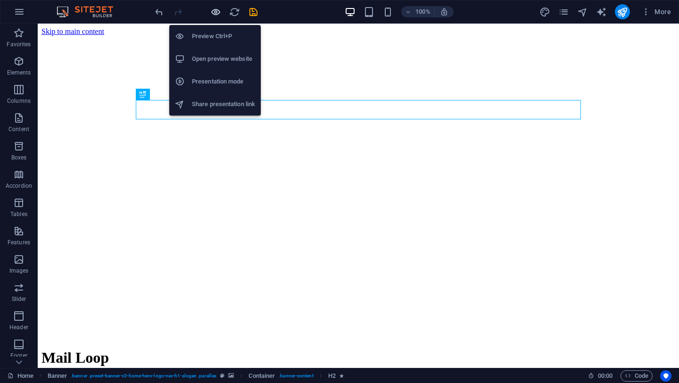
click at [221, 16] on span "button" at bounding box center [215, 12] width 11 height 11
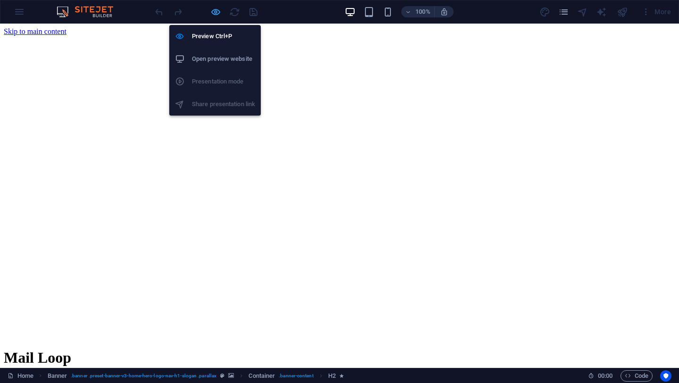
click at [217, 16] on icon "button" at bounding box center [215, 12] width 11 height 11
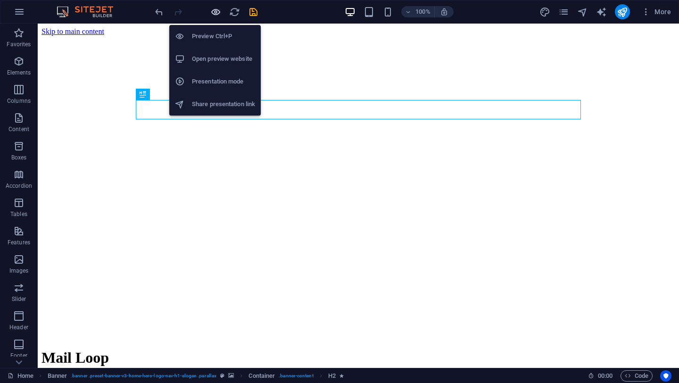
click at [217, 16] on icon "button" at bounding box center [215, 12] width 11 height 11
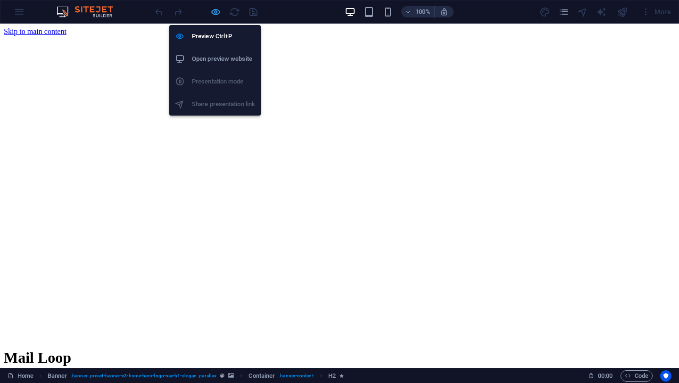
click at [217, 16] on icon "button" at bounding box center [215, 12] width 11 height 11
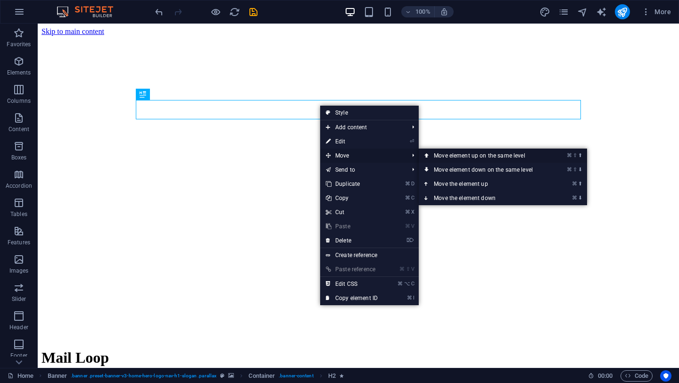
click at [463, 157] on link "⌘ ⇧ ⬆ Move element up on the same level" at bounding box center [485, 156] width 133 height 14
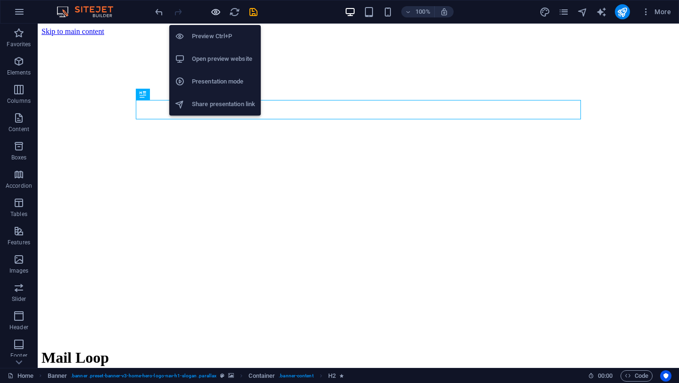
click at [217, 10] on icon "button" at bounding box center [215, 12] width 11 height 11
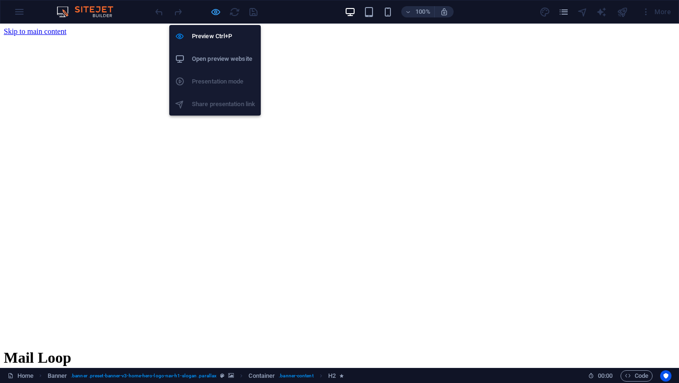
click at [216, 10] on icon "button" at bounding box center [215, 12] width 11 height 11
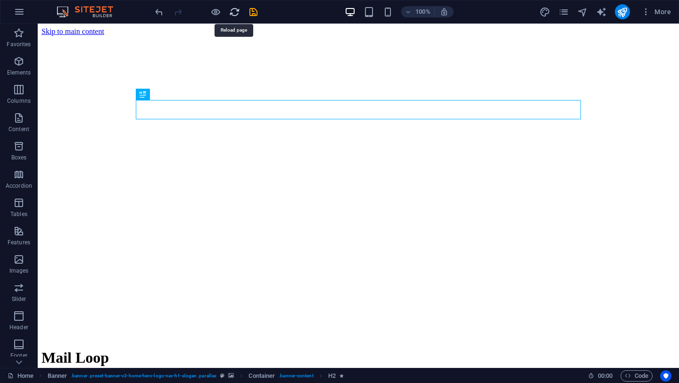
click at [230, 10] on icon "reload" at bounding box center [234, 12] width 11 height 11
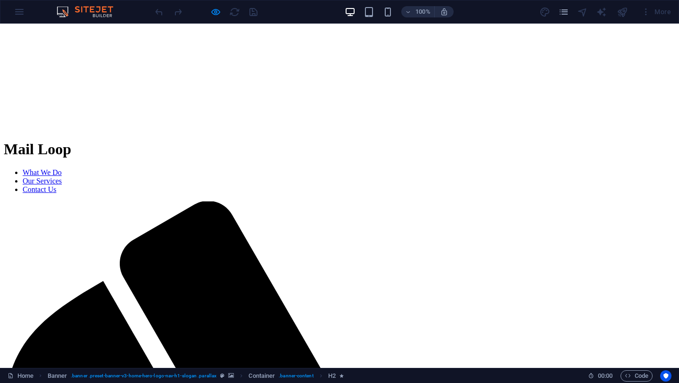
scroll to position [0, 0]
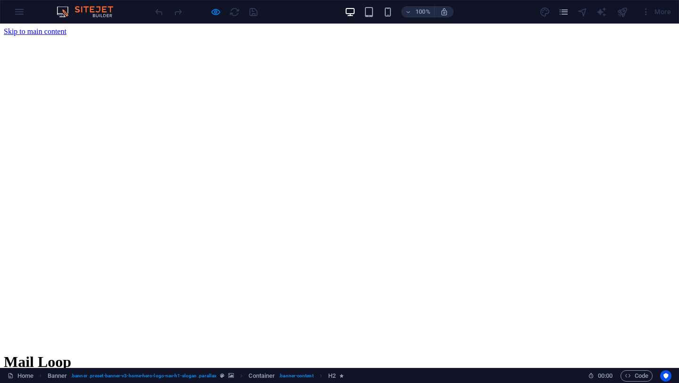
click at [241, 11] on div at bounding box center [206, 11] width 106 height 15
click at [237, 9] on div at bounding box center [206, 11] width 106 height 15
click at [235, 9] on div at bounding box center [206, 11] width 106 height 15
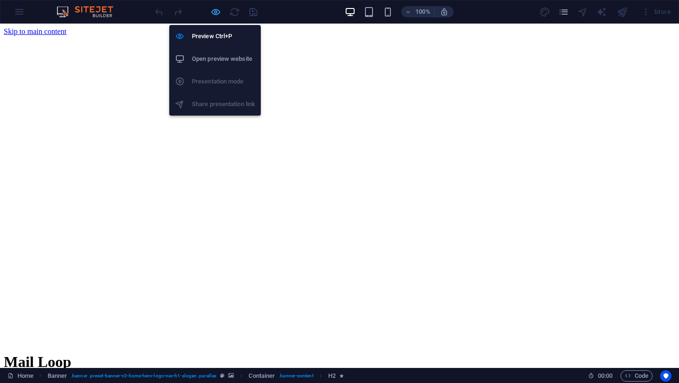
click at [212, 10] on icon "button" at bounding box center [215, 12] width 11 height 11
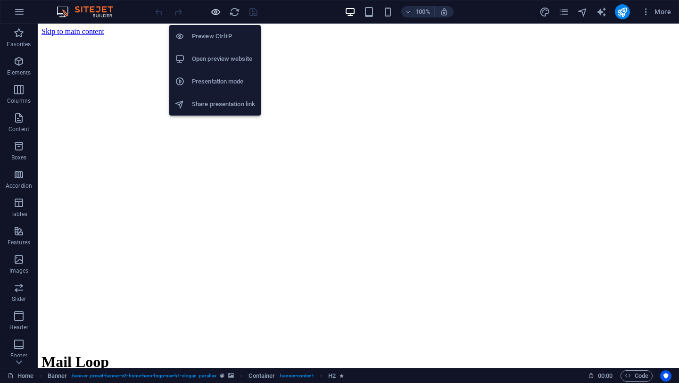
click at [215, 10] on icon "button" at bounding box center [215, 12] width 11 height 11
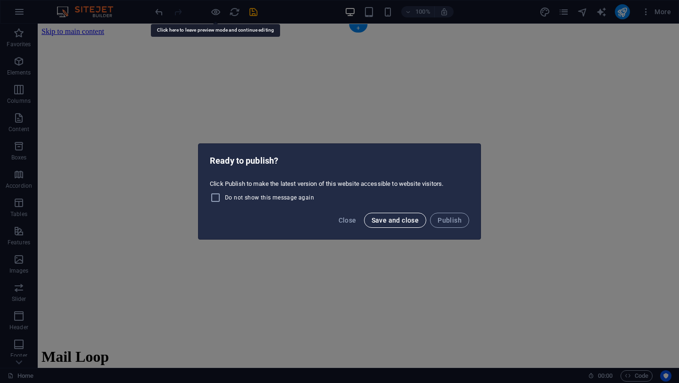
click at [400, 219] on span "Save and close" at bounding box center [396, 220] width 48 height 8
checkbox input "false"
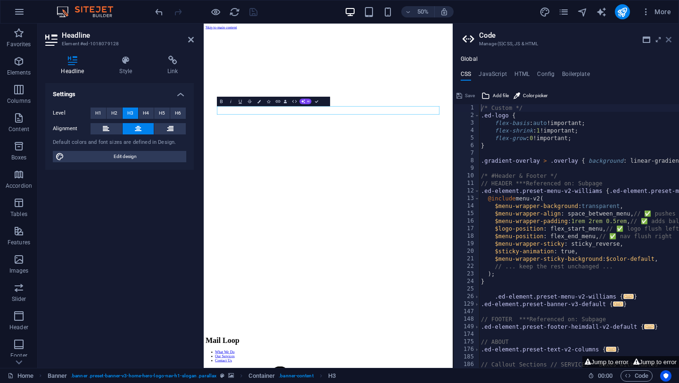
click at [667, 40] on icon at bounding box center [669, 40] width 6 height 8
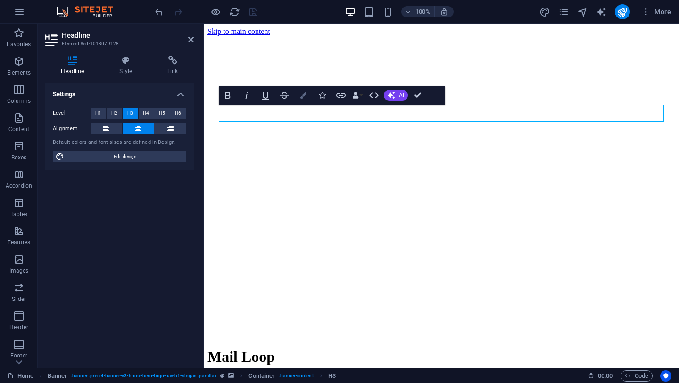
click at [299, 97] on button "Colors" at bounding box center [303, 95] width 18 height 19
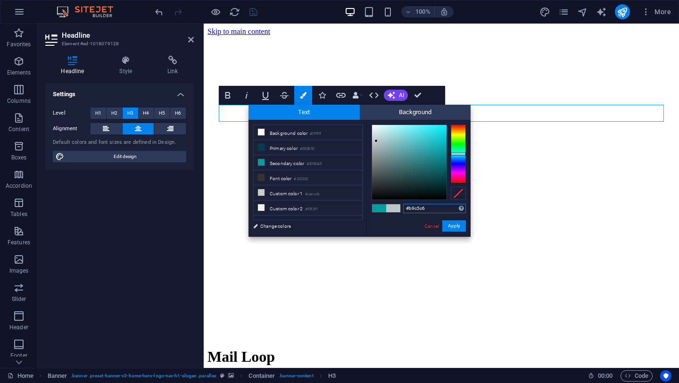
click at [376, 141] on div at bounding box center [409, 162] width 75 height 75
type input "#c4d2d3"
click at [377, 137] on div at bounding box center [409, 162] width 75 height 75
click at [458, 224] on button "Apply" at bounding box center [454, 225] width 24 height 11
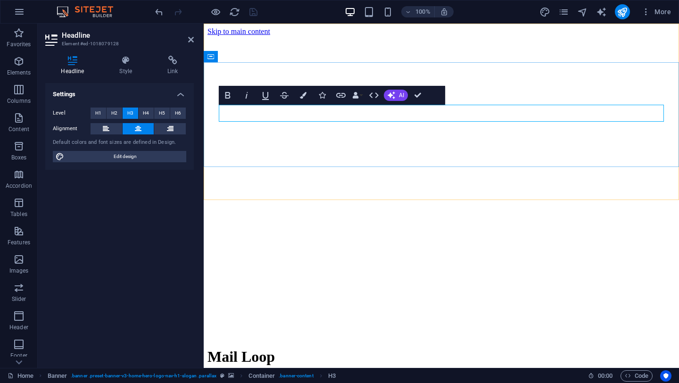
click at [307, 102] on button "Colors" at bounding box center [303, 95] width 18 height 19
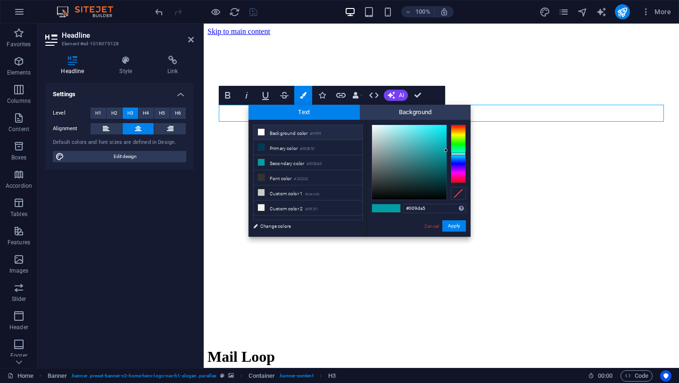
click at [287, 133] on li "Background color #ffffff" at bounding box center [308, 132] width 108 height 15
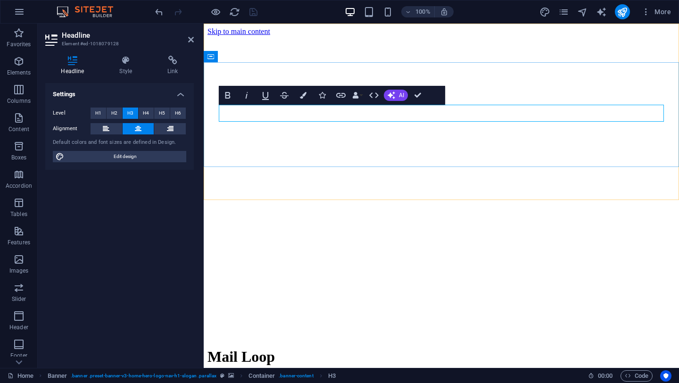
click at [300, 93] on icon "button" at bounding box center [303, 95] width 7 height 7
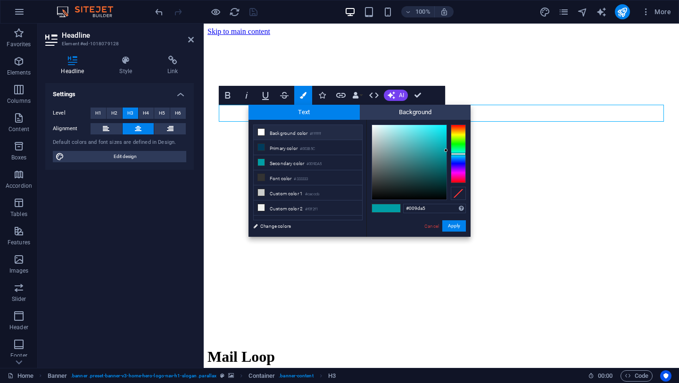
click at [281, 131] on li "Background color #ffffff" at bounding box center [308, 132] width 108 height 15
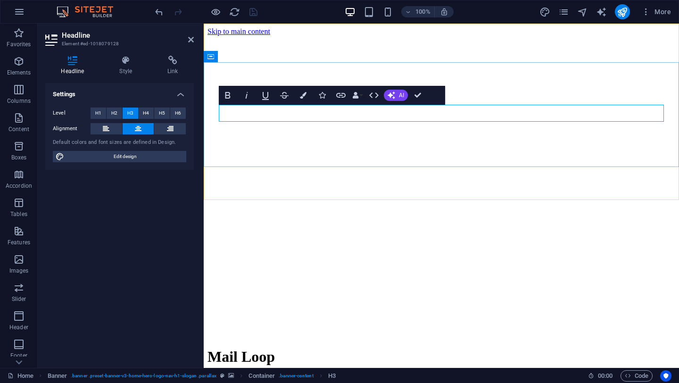
click at [302, 95] on icon "button" at bounding box center [303, 95] width 7 height 7
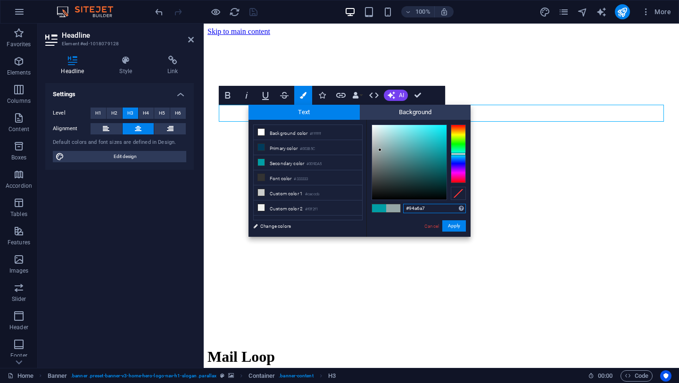
click at [380, 150] on div at bounding box center [409, 162] width 75 height 75
type input "#d6e2e3"
click at [376, 133] on div at bounding box center [409, 162] width 75 height 75
click at [453, 224] on button "Apply" at bounding box center [454, 225] width 24 height 11
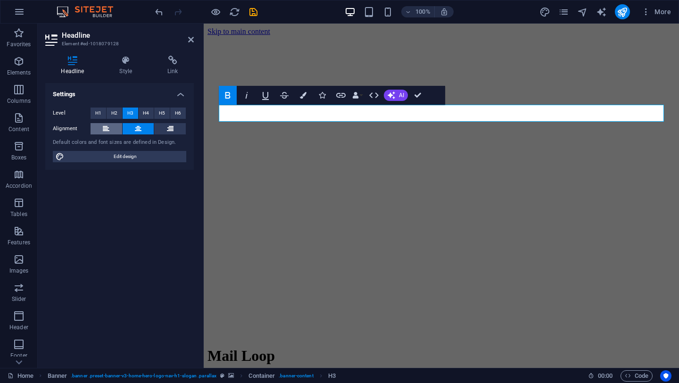
click at [101, 126] on button at bounding box center [107, 128] width 32 height 11
click at [143, 153] on span "Edit design" at bounding box center [125, 156] width 116 height 11
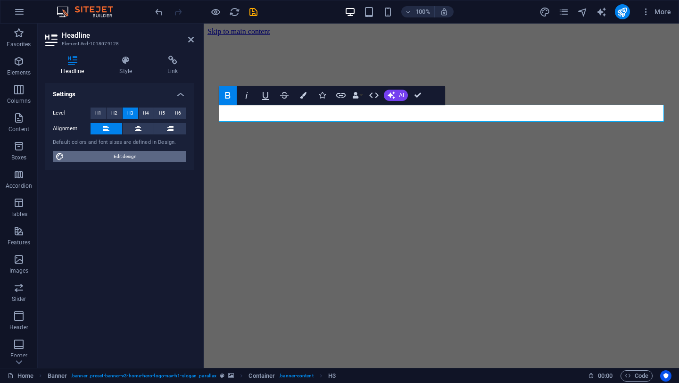
select select "px"
select select "200"
select select "px"
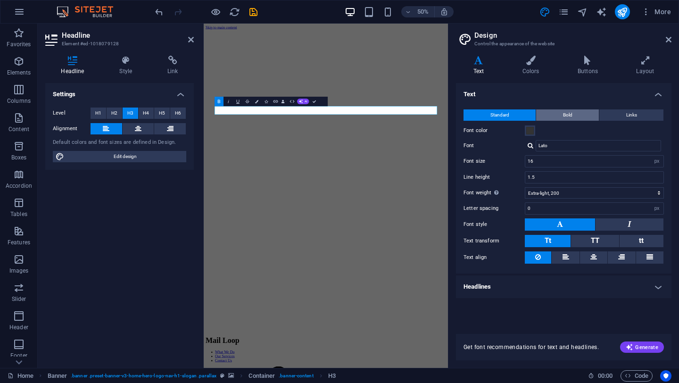
click at [573, 112] on button "Bold" at bounding box center [567, 114] width 63 height 11
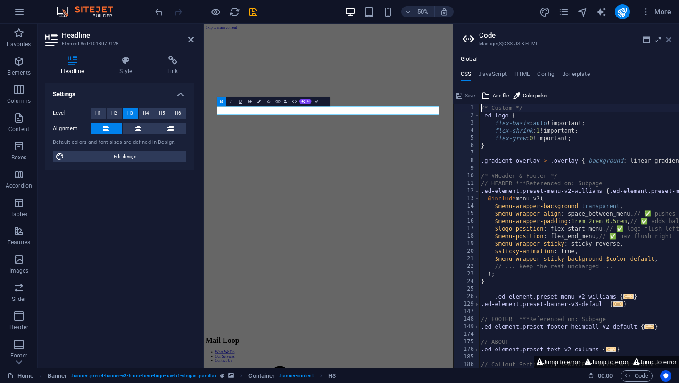
click at [670, 41] on icon at bounding box center [669, 40] width 6 height 8
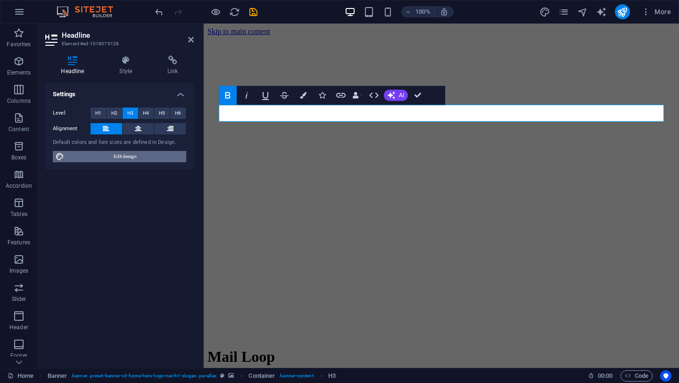
click at [116, 157] on span "Edit design" at bounding box center [125, 156] width 116 height 11
select select "200"
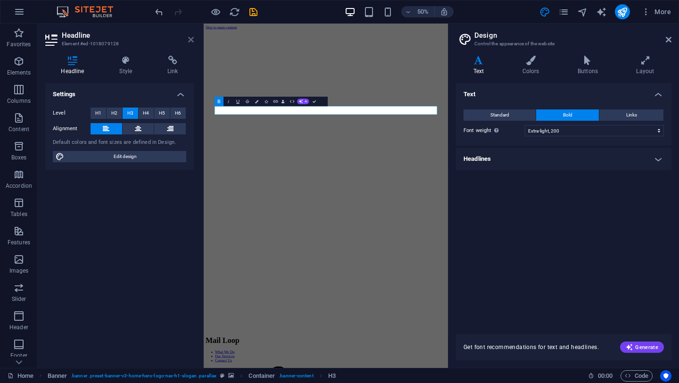
click at [191, 41] on icon at bounding box center [191, 40] width 6 height 8
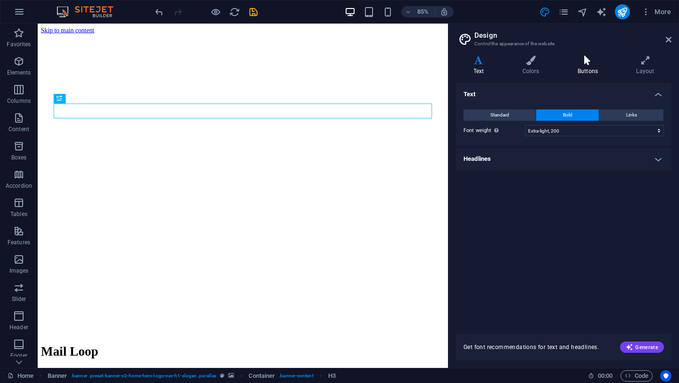
click at [581, 73] on h4 "Buttons" at bounding box center [589, 66] width 58 height 20
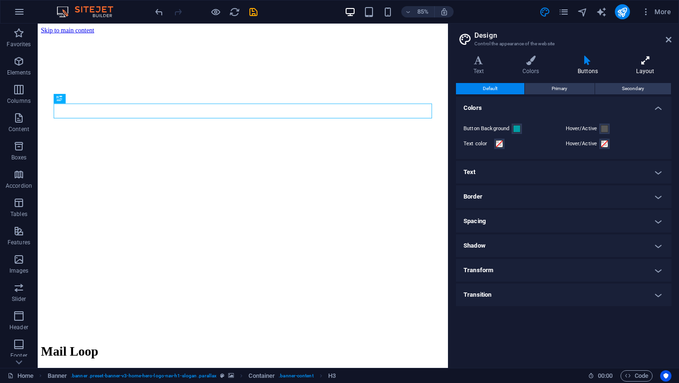
click at [652, 68] on h4 "Layout" at bounding box center [645, 66] width 52 height 20
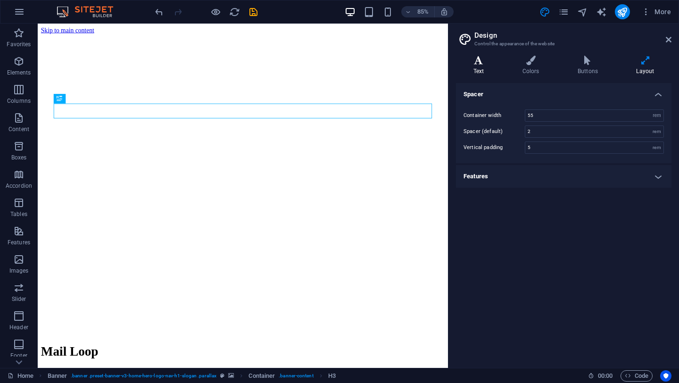
click at [486, 71] on h4 "Text" at bounding box center [480, 66] width 49 height 20
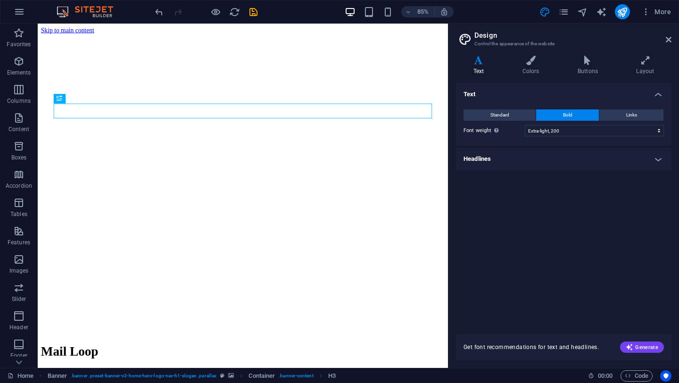
click at [556, 156] on h4 "Headlines" at bounding box center [564, 159] width 216 height 23
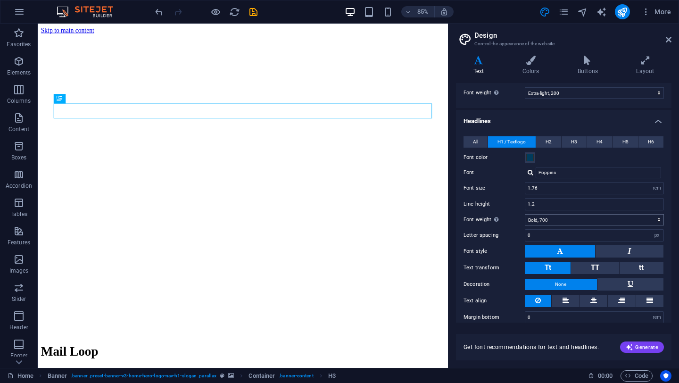
scroll to position [47, 0]
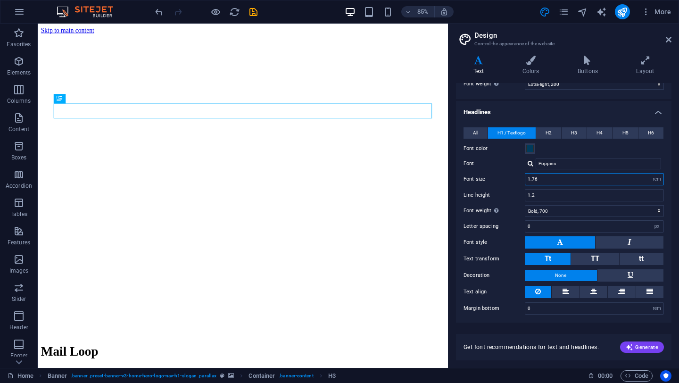
click at [585, 181] on input "1.76" at bounding box center [594, 179] width 138 height 11
type input "2"
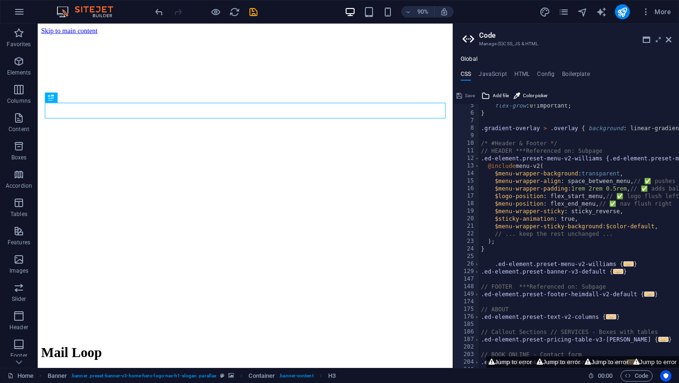
scroll to position [0, 0]
click at [637, 375] on span "Code" at bounding box center [637, 375] width 24 height 11
click at [473, 37] on icon at bounding box center [470, 39] width 14 height 13
click at [469, 37] on icon at bounding box center [470, 39] width 14 height 13
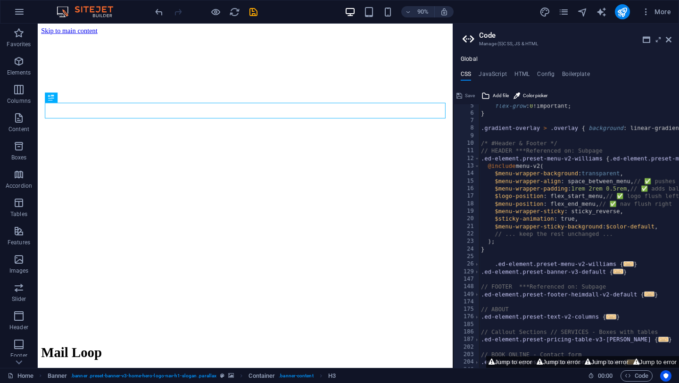
click at [471, 61] on h4 "Global" at bounding box center [469, 60] width 17 height 8
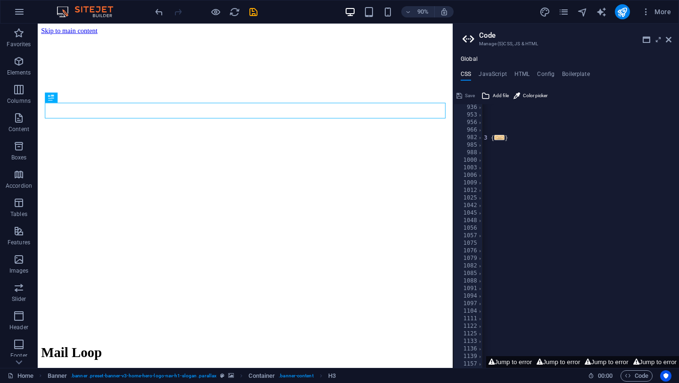
scroll to position [0, 202]
click at [512, 362] on button "Jump to error" at bounding box center [510, 362] width 48 height 12
click at [543, 368] on div "Home Banner . banner .preset-banner-v3-home-hero-logo-nav-h1-slogan .parallax C…" at bounding box center [339, 375] width 679 height 15
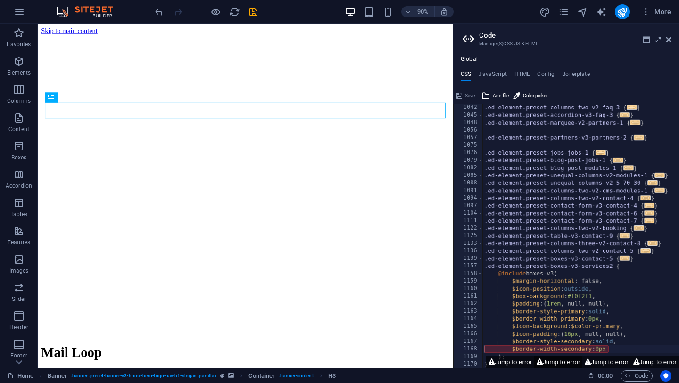
click at [545, 363] on button "Jump to error" at bounding box center [558, 362] width 48 height 12
click at [521, 362] on button "Jump to error" at bounding box center [510, 362] width 48 height 12
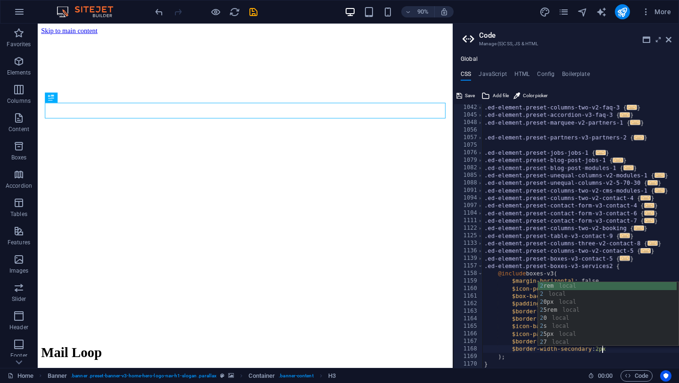
scroll to position [0, 11]
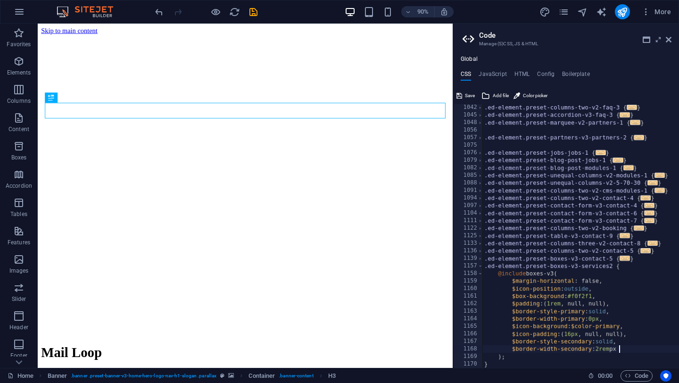
type textarea "$border-width-secondary: 2rem"
checkbox input "false"
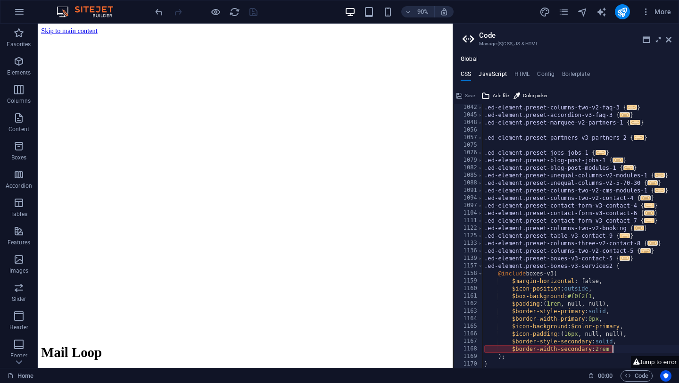
click at [498, 77] on h4 "JavaScript" at bounding box center [493, 76] width 28 height 10
type textarea "/* JS for preset "Menu V2" */"
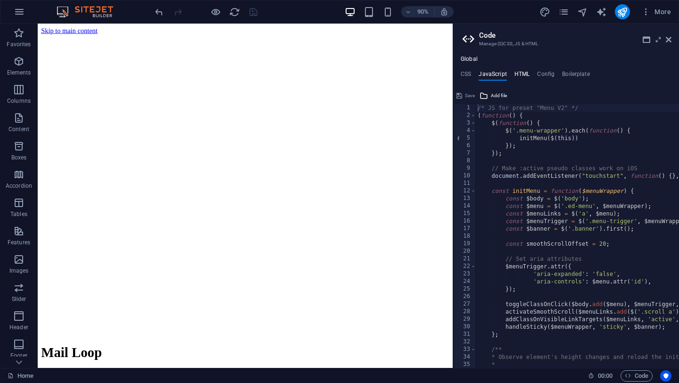
click at [522, 77] on h4 "HTML" at bounding box center [523, 76] width 16 height 10
type textarea "<a href="#main-content" class="wv-link-content button">Skip to main content</a>"
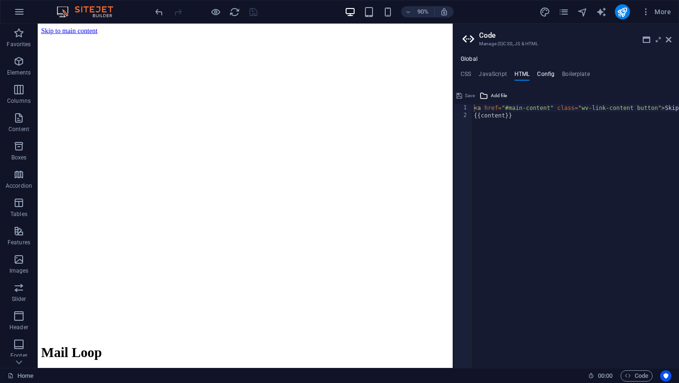
click at [543, 77] on h4 "Config" at bounding box center [545, 76] width 17 height 10
type textarea "$color-background: #ffffff;"
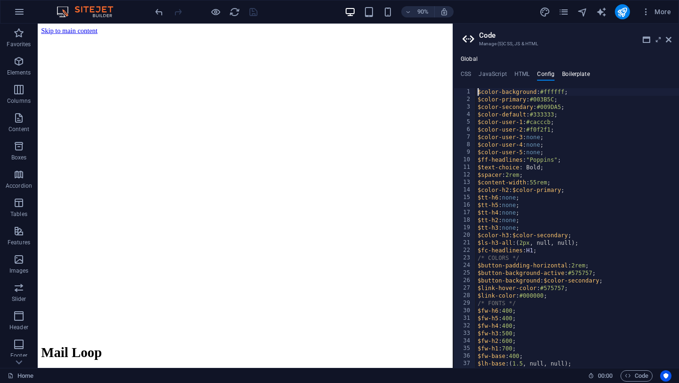
click at [574, 79] on h4 "Boilerplate" at bounding box center [576, 76] width 28 height 10
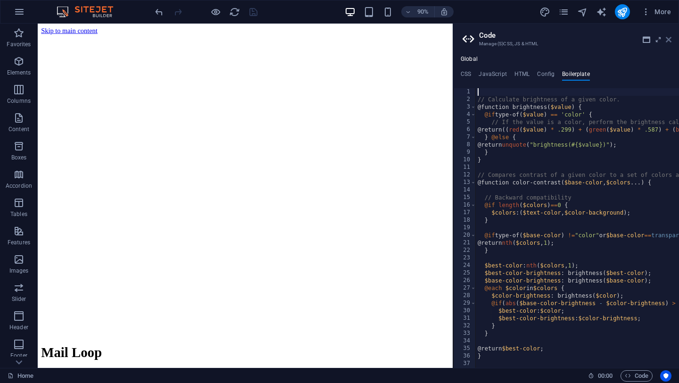
click at [666, 38] on icon at bounding box center [669, 40] width 6 height 8
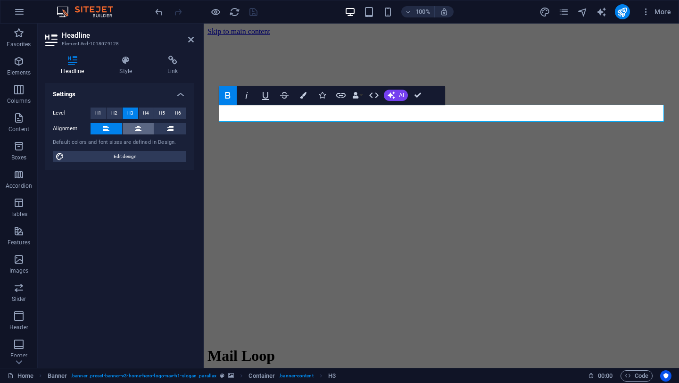
click at [140, 132] on icon at bounding box center [138, 128] width 7 height 11
click at [100, 127] on button at bounding box center [107, 128] width 32 height 11
click at [115, 112] on span "H2" at bounding box center [114, 113] width 6 height 11
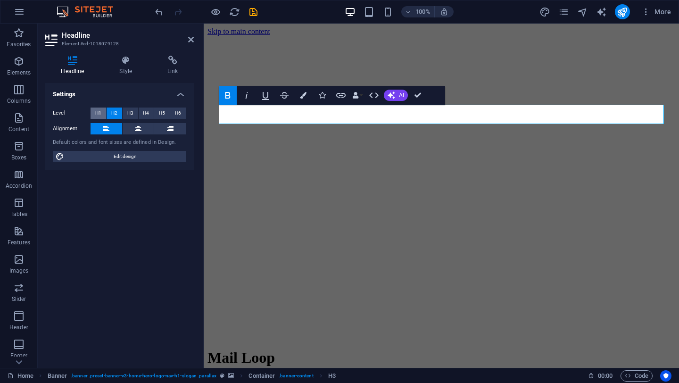
click at [98, 112] on span "H1" at bounding box center [98, 113] width 6 height 11
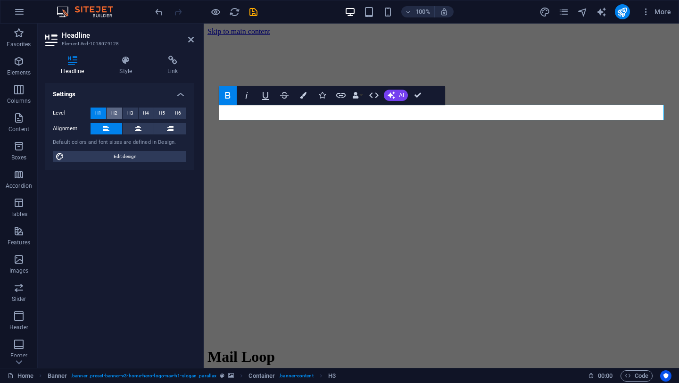
click at [111, 114] on span "H2" at bounding box center [114, 113] width 6 height 11
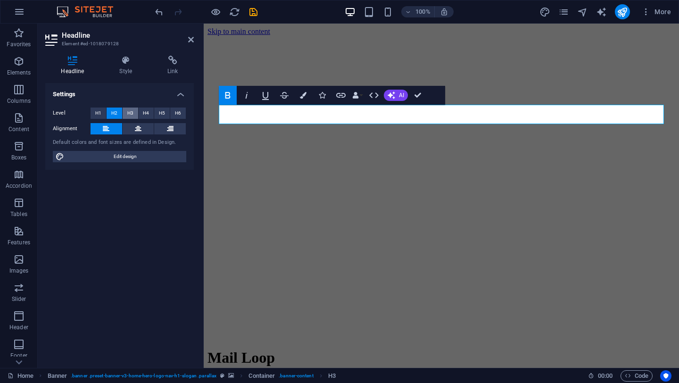
click at [128, 113] on span "H3" at bounding box center [130, 113] width 6 height 11
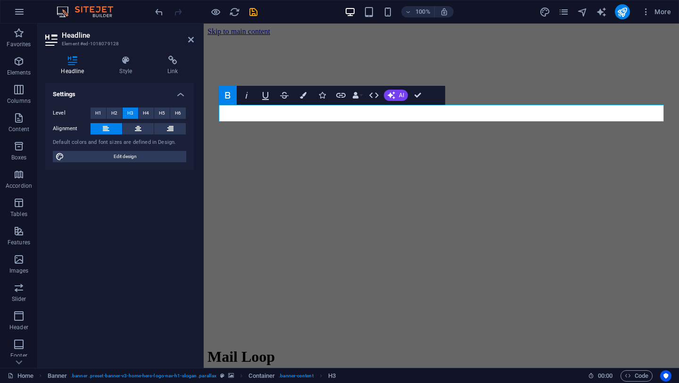
click at [154, 116] on div "Level H1 H2 H3 H4 H5 H6" at bounding box center [119, 114] width 133 height 12
click at [178, 114] on span "H6" at bounding box center [178, 113] width 6 height 11
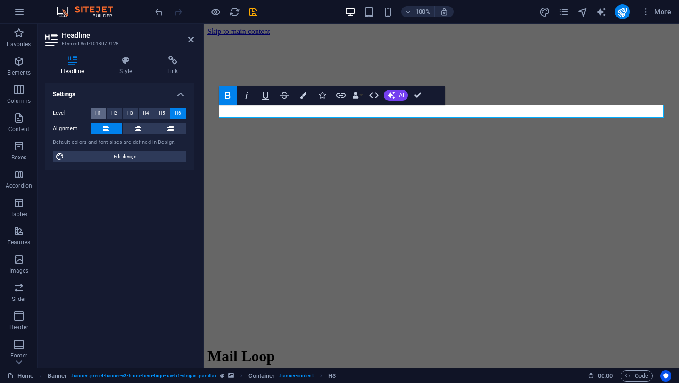
click at [95, 109] on button "H1" at bounding box center [99, 113] width 16 height 11
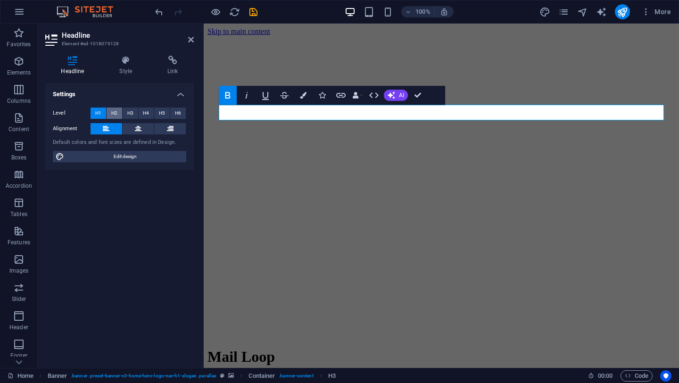
click at [119, 116] on button "H2" at bounding box center [115, 113] width 16 height 11
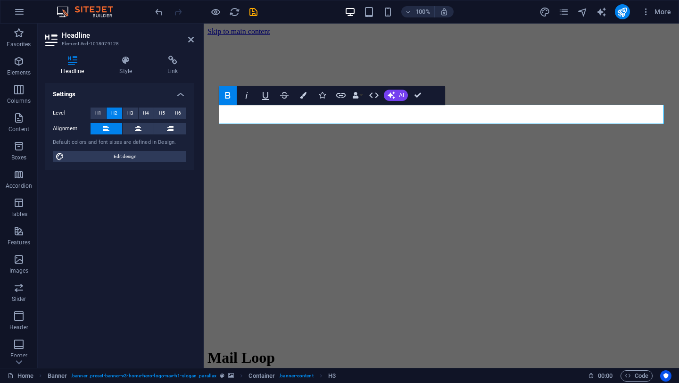
click at [119, 100] on div "Level H1 H2 H3 H4 H5 H6 Alignment Default colors and font sizes are defined in …" at bounding box center [119, 135] width 149 height 70
click at [122, 65] on h4 "Style" at bounding box center [128, 66] width 48 height 20
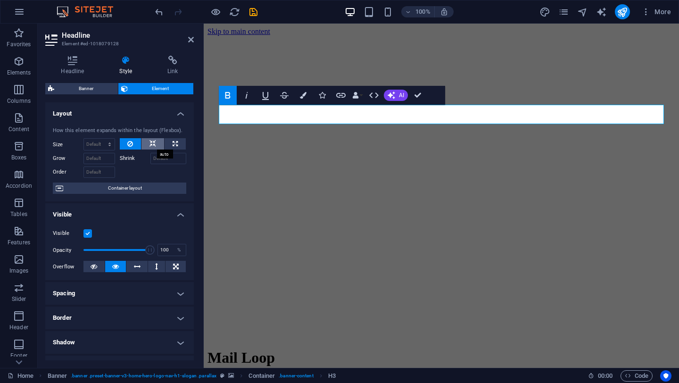
click at [152, 140] on icon at bounding box center [153, 143] width 7 height 11
click at [129, 141] on icon at bounding box center [130, 143] width 6 height 11
click at [176, 145] on button at bounding box center [175, 143] width 21 height 11
type input "100"
select select "%"
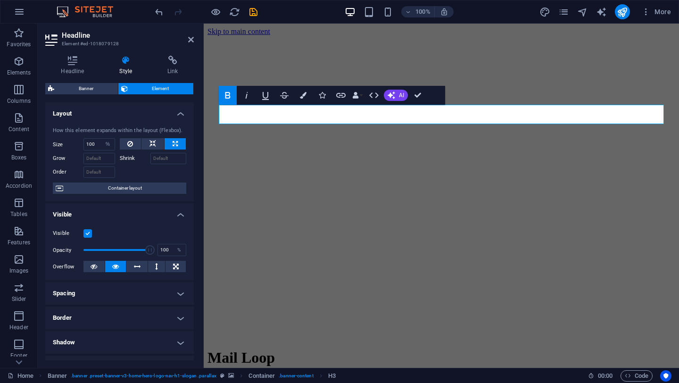
click at [145, 137] on div "How this element expands within the layout (Flexbox). Size 100 Default auto px …" at bounding box center [119, 160] width 149 height 83
click at [150, 143] on icon at bounding box center [153, 143] width 7 height 11
select select "DISABLED_OPTION_VALUE"
click at [104, 158] on input "Grow" at bounding box center [99, 158] width 32 height 11
click at [120, 158] on label "Shrink" at bounding box center [135, 158] width 31 height 11
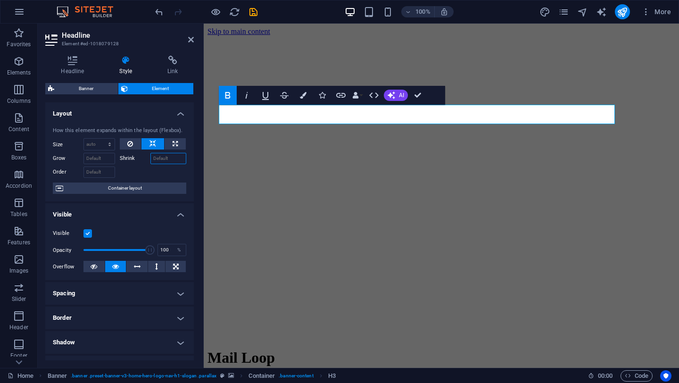
click at [150, 158] on input "Shrink" at bounding box center [168, 158] width 36 height 11
click at [135, 159] on label "Shrink" at bounding box center [135, 158] width 31 height 11
click at [150, 159] on input "Shrink" at bounding box center [168, 158] width 36 height 11
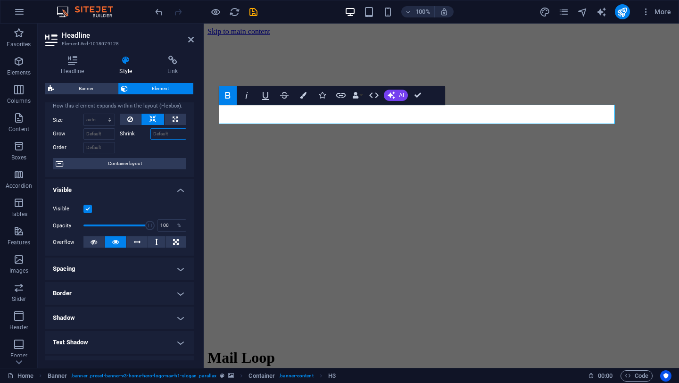
scroll to position [26, 0]
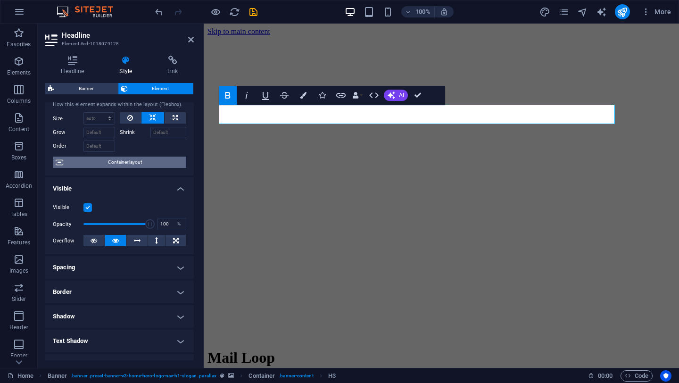
click at [145, 163] on span "Container layout" at bounding box center [124, 162] width 117 height 11
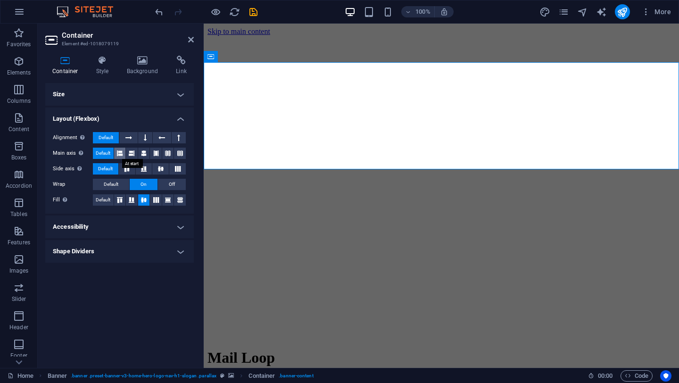
click at [121, 157] on icon at bounding box center [120, 153] width 6 height 11
click at [134, 154] on icon at bounding box center [132, 153] width 6 height 11
click at [123, 154] on button at bounding box center [120, 153] width 12 height 11
click at [133, 134] on button at bounding box center [128, 137] width 18 height 11
click at [145, 134] on icon at bounding box center [145, 137] width 3 height 11
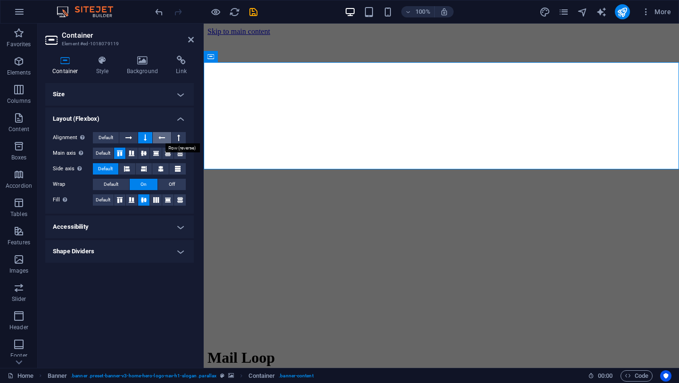
click at [159, 136] on icon at bounding box center [161, 137] width 7 height 11
click at [176, 137] on button at bounding box center [179, 137] width 14 height 11
click at [130, 138] on icon at bounding box center [128, 137] width 7 height 11
click at [133, 154] on icon at bounding box center [132, 153] width 6 height 11
click at [145, 153] on icon at bounding box center [144, 153] width 6 height 11
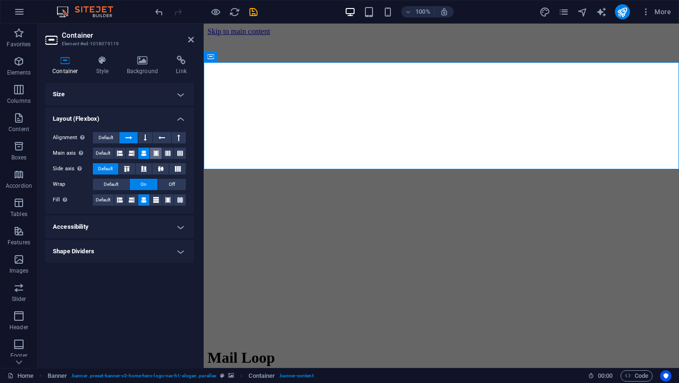
click at [160, 157] on button at bounding box center [156, 153] width 12 height 11
click at [171, 157] on button at bounding box center [168, 153] width 12 height 11
click at [183, 157] on button at bounding box center [180, 153] width 12 height 11
click at [125, 154] on button at bounding box center [120, 153] width 12 height 11
click at [128, 166] on icon at bounding box center [126, 169] width 11 height 6
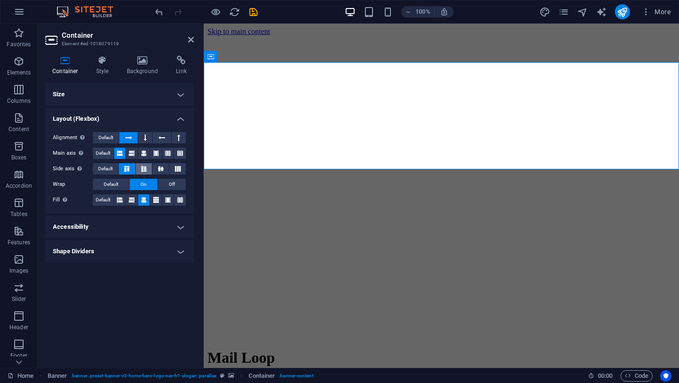
click at [141, 171] on button at bounding box center [144, 168] width 17 height 11
click at [159, 173] on button at bounding box center [160, 168] width 17 height 11
click at [174, 174] on button at bounding box center [177, 168] width 17 height 11
click at [171, 185] on span "Off" at bounding box center [172, 184] width 6 height 11
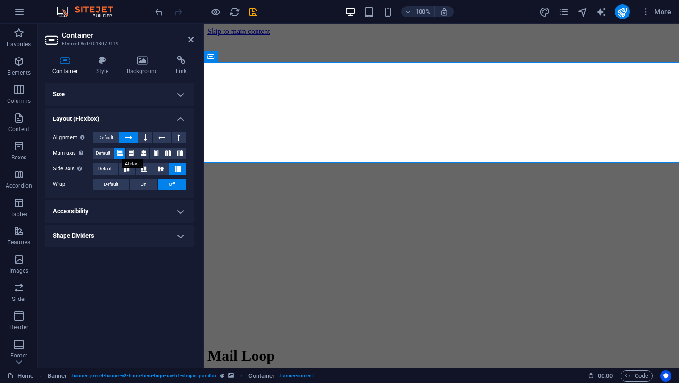
click at [124, 152] on button at bounding box center [120, 153] width 12 height 11
click at [132, 152] on icon at bounding box center [132, 153] width 6 height 11
click at [142, 153] on icon at bounding box center [144, 153] width 6 height 11
click at [158, 153] on icon at bounding box center [156, 153] width 6 height 11
click at [175, 153] on button at bounding box center [180, 153] width 12 height 11
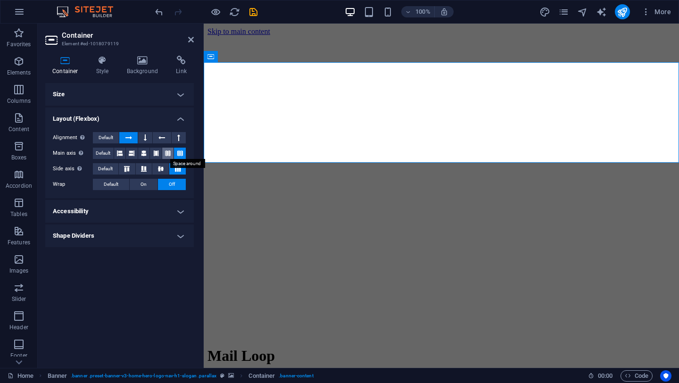
click at [170, 153] on icon at bounding box center [168, 153] width 6 height 11
click at [177, 153] on icon at bounding box center [180, 153] width 6 height 11
click at [136, 152] on button at bounding box center [132, 153] width 12 height 11
click at [143, 154] on icon at bounding box center [144, 153] width 6 height 11
click at [146, 138] on icon at bounding box center [145, 137] width 3 height 11
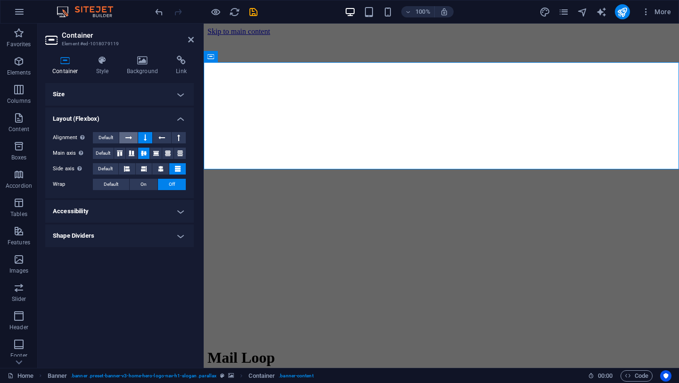
click at [134, 138] on button at bounding box center [128, 137] width 18 height 11
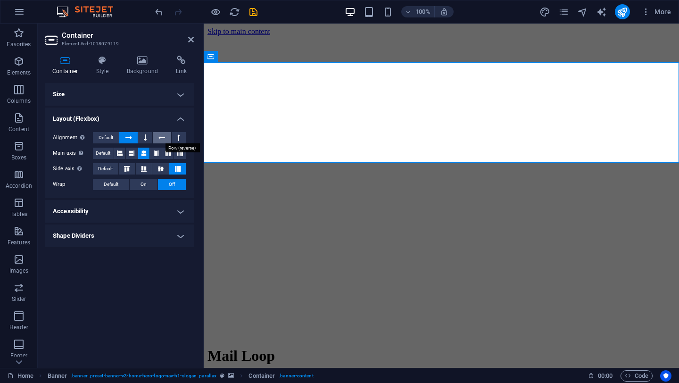
click at [157, 139] on button at bounding box center [162, 137] width 18 height 11
click at [174, 138] on button at bounding box center [179, 137] width 14 height 11
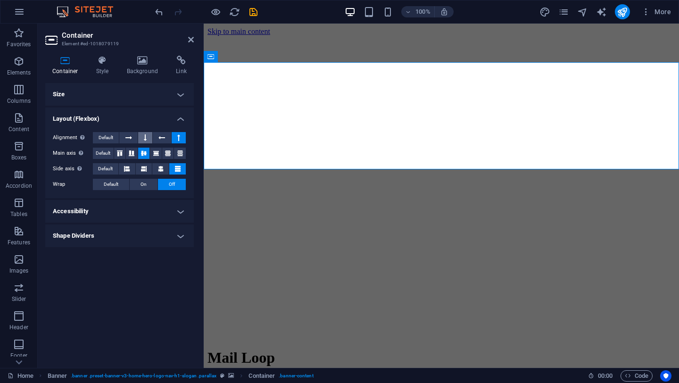
click at [141, 138] on button at bounding box center [145, 137] width 14 height 11
click at [128, 138] on icon at bounding box center [128, 137] width 7 height 11
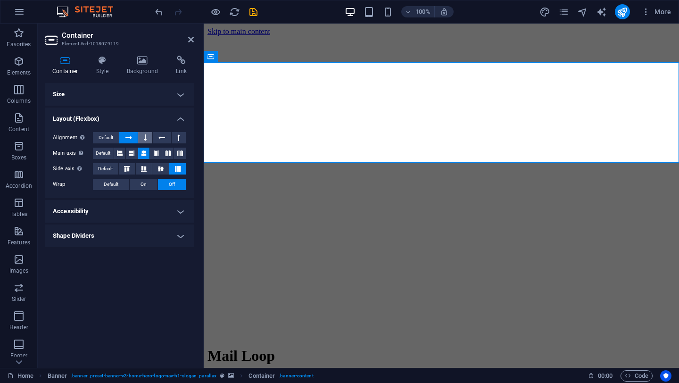
click at [147, 137] on icon at bounding box center [145, 137] width 3 height 11
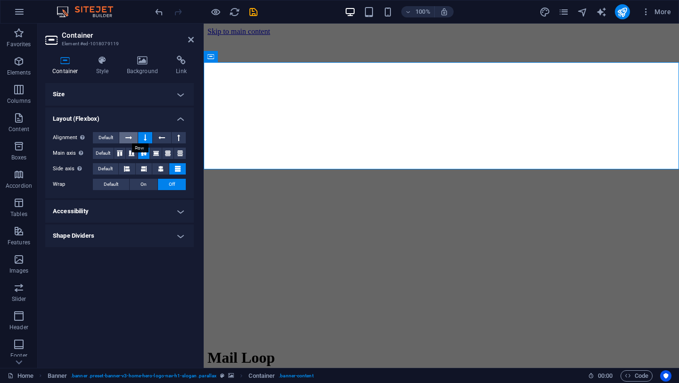
click at [134, 142] on button at bounding box center [128, 137] width 18 height 11
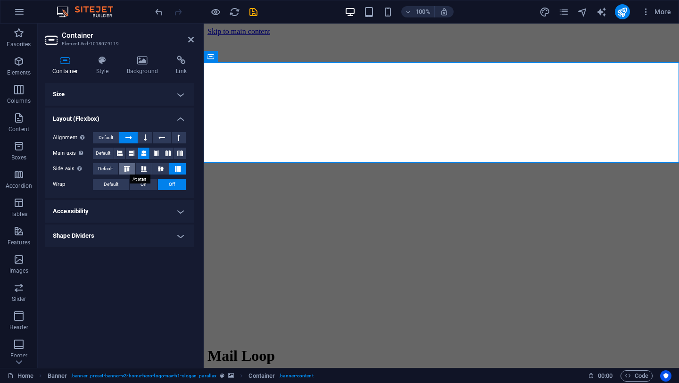
click at [131, 165] on button at bounding box center [127, 168] width 17 height 11
click at [144, 166] on icon at bounding box center [143, 169] width 11 height 6
click at [155, 168] on icon at bounding box center [160, 169] width 11 height 6
click at [176, 168] on icon at bounding box center [177, 169] width 11 height 6
click at [158, 151] on icon at bounding box center [156, 153] width 6 height 11
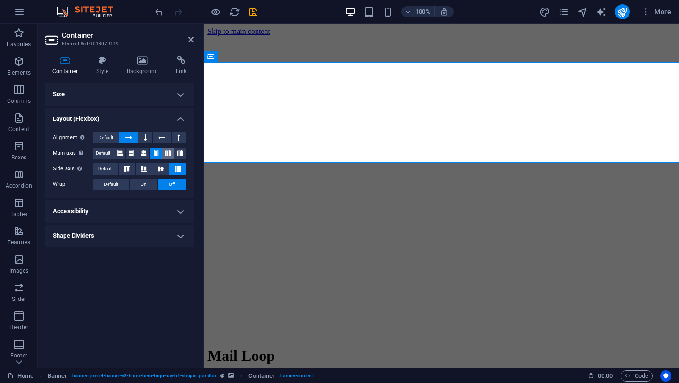
click at [171, 151] on button at bounding box center [168, 153] width 12 height 11
click at [165, 137] on icon at bounding box center [161, 137] width 7 height 11
click at [180, 134] on button at bounding box center [179, 137] width 14 height 11
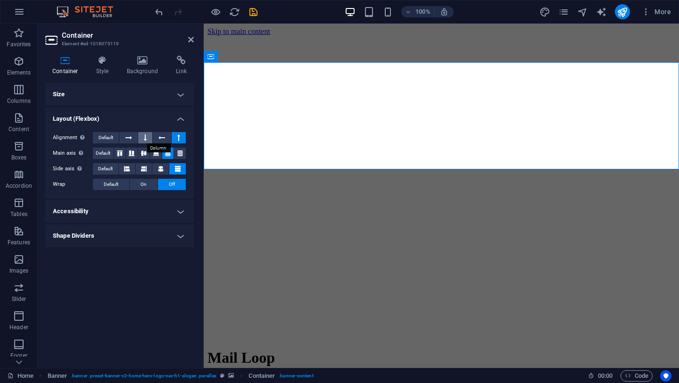
click at [151, 136] on button at bounding box center [145, 137] width 14 height 11
click at [133, 136] on button at bounding box center [128, 137] width 18 height 11
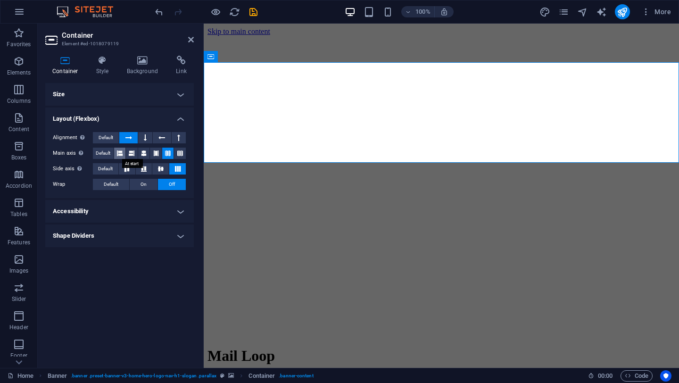
click at [121, 150] on icon at bounding box center [120, 153] width 6 height 11
click at [132, 152] on icon at bounding box center [132, 153] width 6 height 11
click at [145, 156] on icon at bounding box center [144, 153] width 6 height 11
click at [183, 216] on h4 "Accessibility" at bounding box center [119, 211] width 149 height 23
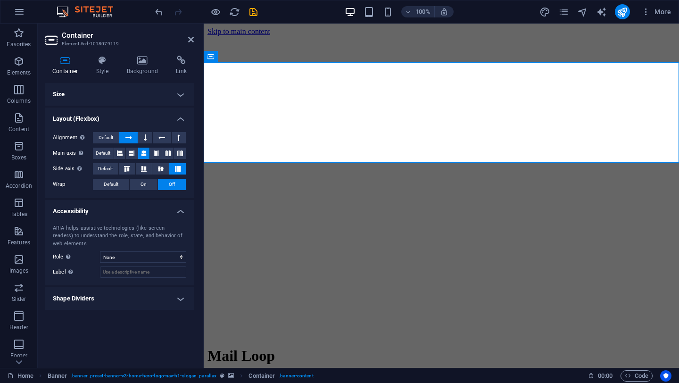
click at [178, 300] on h4 "Shape Dividers" at bounding box center [119, 298] width 149 height 23
click at [192, 40] on icon at bounding box center [191, 40] width 6 height 8
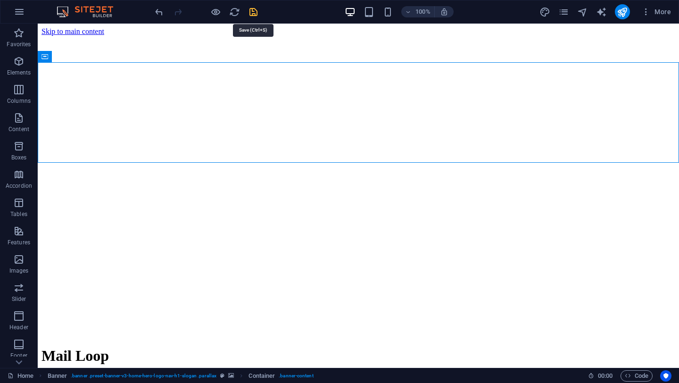
click at [254, 15] on icon "save" at bounding box center [253, 12] width 11 height 11
checkbox input "false"
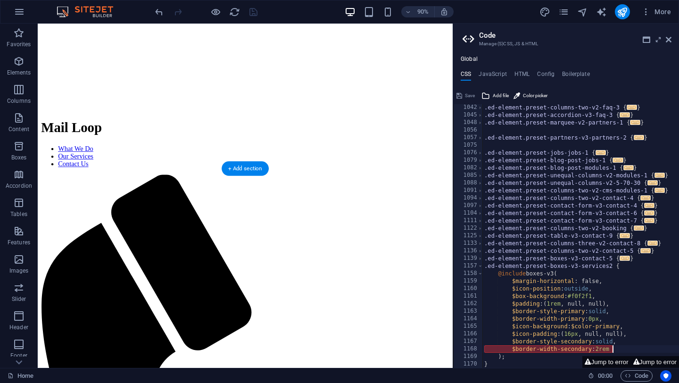
scroll to position [219, 0]
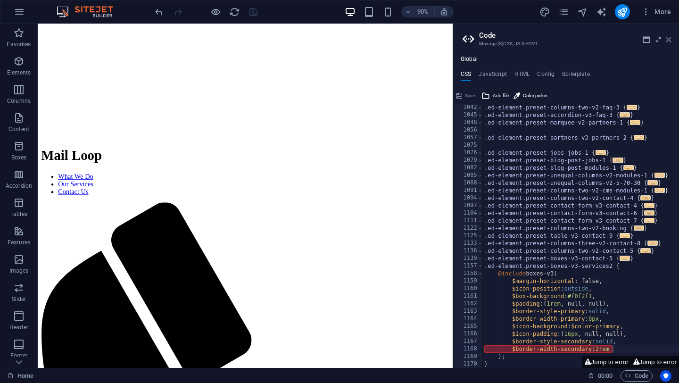
drag, startPoint x: 670, startPoint y: 41, endPoint x: 632, endPoint y: 16, distance: 45.0
click at [670, 41] on icon at bounding box center [669, 40] width 6 height 8
